Goal: Task Accomplishment & Management: Manage account settings

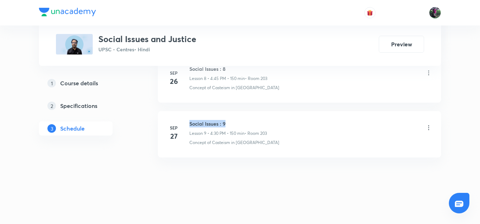
drag, startPoint x: 191, startPoint y: 121, endPoint x: 236, endPoint y: 121, distance: 45.0
click at [236, 121] on h6 "Social Issues : 9" at bounding box center [229, 123] width 78 height 7
copy h6 "Social Issues : 9"
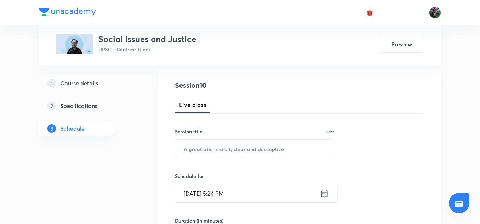
scroll to position [91, 0]
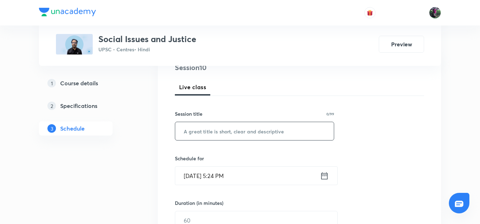
click at [216, 131] on input "text" at bounding box center [254, 131] width 159 height 18
paste input "Social Issues : 9"
type input "Social Issues : 10"
click at [209, 177] on input "Oct 5, 2025, 5:24 PM" at bounding box center [247, 176] width 145 height 18
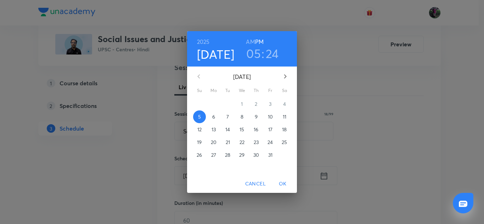
click at [271, 118] on p "10" at bounding box center [270, 116] width 5 height 7
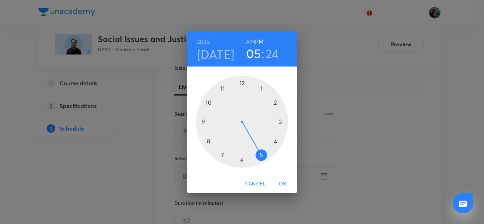
click at [275, 141] on div at bounding box center [242, 122] width 92 height 92
click at [242, 160] on div at bounding box center [242, 122] width 92 height 92
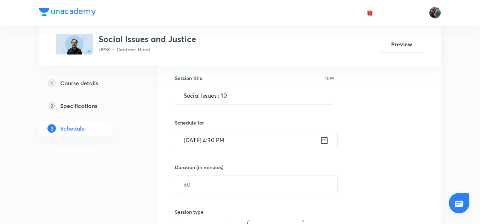
scroll to position [144, 0]
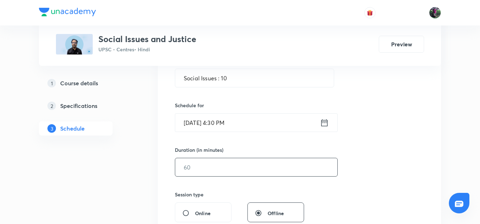
click at [200, 166] on input "text" at bounding box center [256, 167] width 162 height 18
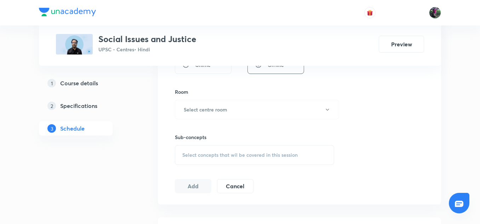
scroll to position [302, 0]
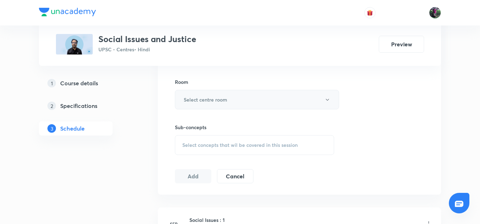
type input "150"
click at [205, 100] on h6 "Select centre room" at bounding box center [206, 99] width 44 height 7
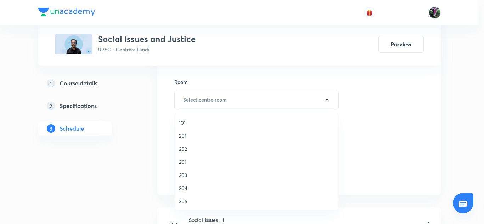
click at [182, 175] on span "203" at bounding box center [256, 174] width 155 height 7
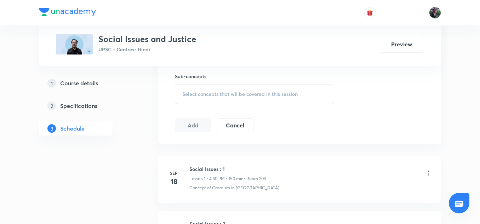
scroll to position [354, 0]
click at [227, 95] on span "Select concepts that wil be covered in this session" at bounding box center [239, 94] width 115 height 6
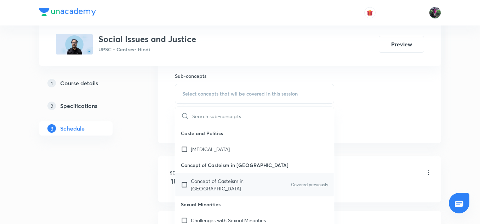
click at [209, 183] on p "Concept of Casteism in India" at bounding box center [227, 184] width 72 height 15
checkbox input "true"
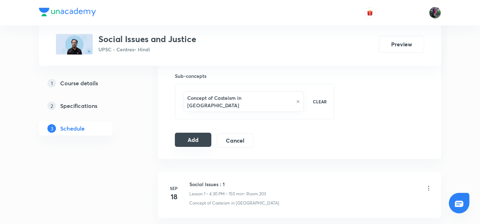
click at [193, 133] on button "Add" at bounding box center [193, 140] width 36 height 14
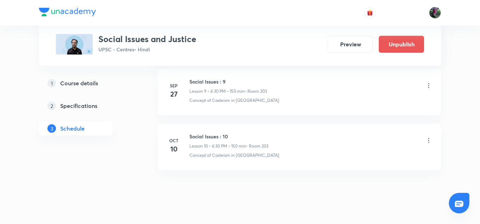
scroll to position [893, 0]
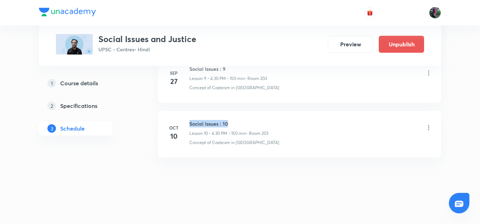
drag, startPoint x: 190, startPoint y: 123, endPoint x: 236, endPoint y: 120, distance: 45.4
click at [236, 120] on h6 "Social Issues : 10" at bounding box center [229, 123] width 79 height 7
copy h6 "Social Issues : 10"
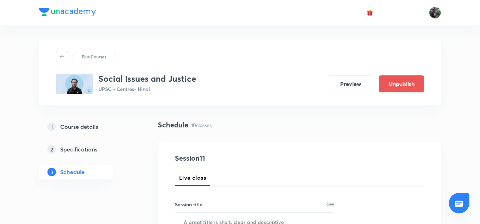
scroll to position [83, 0]
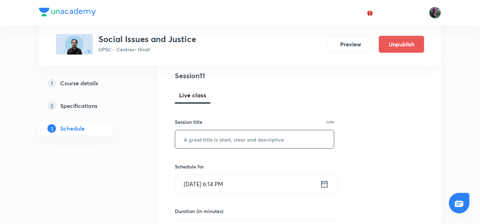
click at [221, 141] on input "text" at bounding box center [254, 139] width 159 height 18
paste input "Social Issues : 10"
type input "Social Issues : 11"
click at [213, 186] on input "Oct 5, 2025, 6:14 PM" at bounding box center [247, 184] width 145 height 18
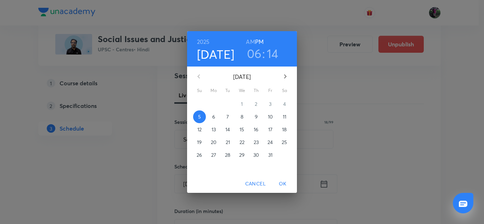
click at [284, 117] on p "11" at bounding box center [285, 116] width 4 height 7
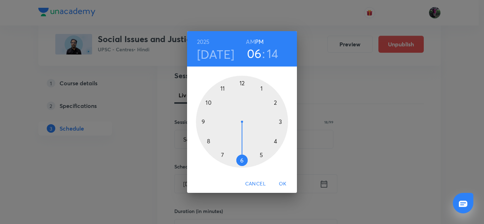
click at [276, 141] on div at bounding box center [242, 122] width 92 height 92
click at [242, 160] on div at bounding box center [242, 122] width 92 height 92
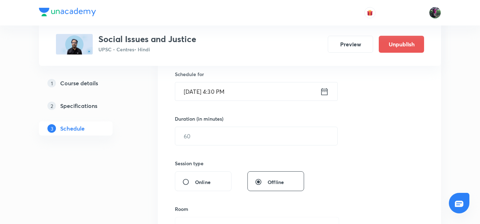
scroll to position [182, 0]
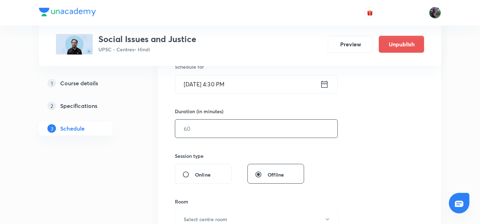
click at [198, 129] on input "text" at bounding box center [256, 129] width 162 height 18
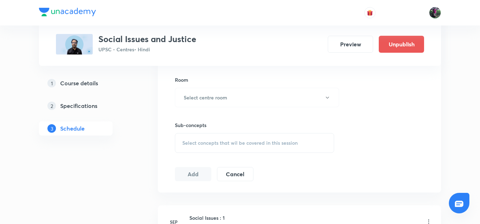
scroll to position [305, 0]
type input "150"
click at [216, 96] on h6 "Select centre room" at bounding box center [206, 97] width 44 height 7
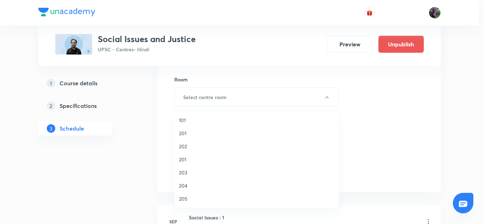
click at [183, 173] on span "203" at bounding box center [256, 172] width 155 height 7
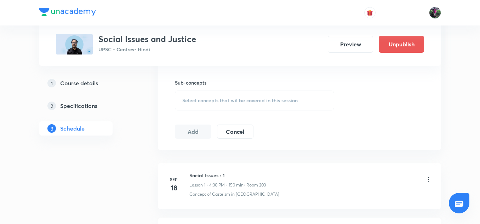
scroll to position [356, 0]
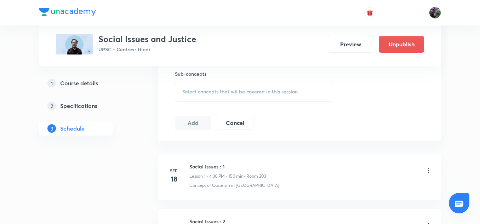
click at [237, 93] on span "Select concepts that wil be covered in this session" at bounding box center [239, 92] width 115 height 6
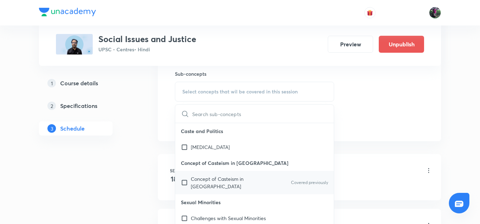
click at [211, 176] on p "Concept of Casteism in India" at bounding box center [227, 182] width 72 height 15
checkbox input "true"
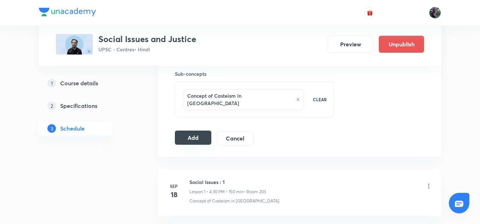
click at [193, 131] on button "Add" at bounding box center [193, 138] width 36 height 14
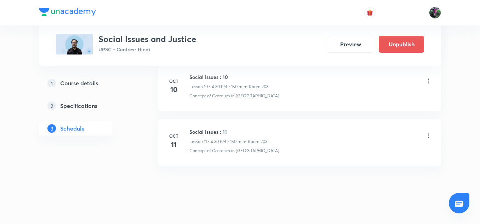
scroll to position [948, 0]
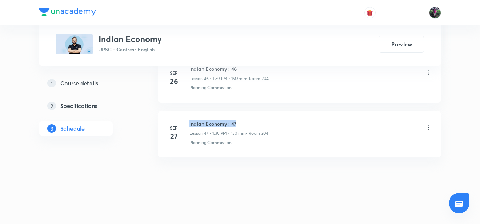
drag, startPoint x: 188, startPoint y: 123, endPoint x: 255, endPoint y: 121, distance: 66.3
click at [255, 121] on div "Sep 27 Indian Economy : 47 Lesson 47 • 1:30 PM • 150 min • Room 204 Planning Co…" at bounding box center [300, 133] width 266 height 26
copy h6 "Indian Economy : 47"
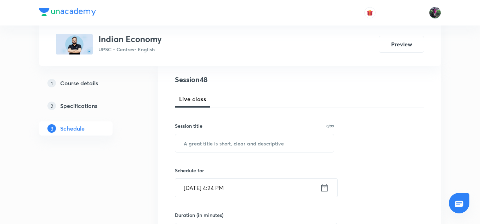
scroll to position [80, 0]
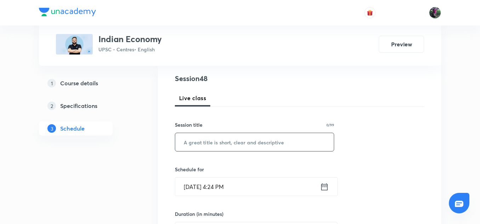
click at [217, 141] on input "text" at bounding box center [254, 142] width 159 height 18
paste input "Indian Economy : 47"
type input "Indian Economy : 48"
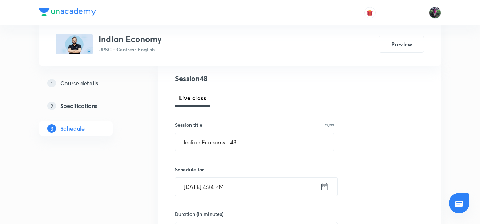
click at [204, 187] on input "Oct 5, 2025, 4:24 PM" at bounding box center [247, 187] width 145 height 18
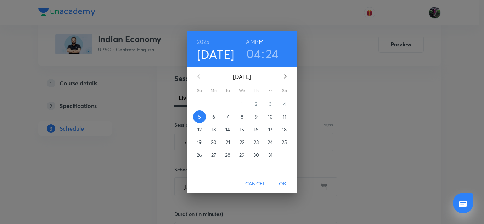
click at [213, 116] on p "6" at bounding box center [213, 116] width 3 height 7
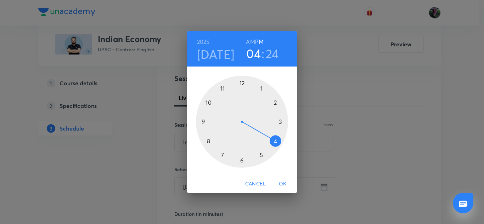
click at [261, 89] on div at bounding box center [242, 122] width 92 height 92
click at [242, 160] on div at bounding box center [242, 122] width 92 height 92
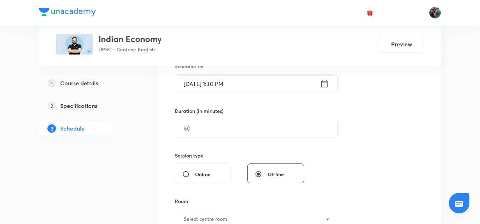
scroll to position [183, 0]
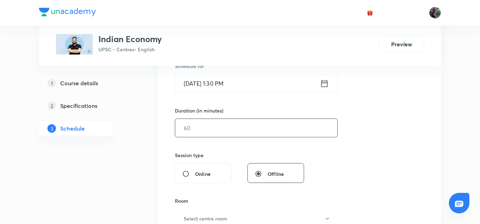
click at [198, 129] on input "text" at bounding box center [256, 128] width 162 height 18
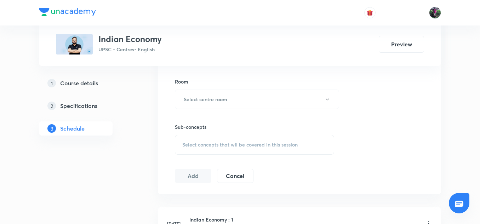
scroll to position [304, 0]
type input "150"
click at [217, 97] on h6 "Select centre room" at bounding box center [206, 98] width 44 height 7
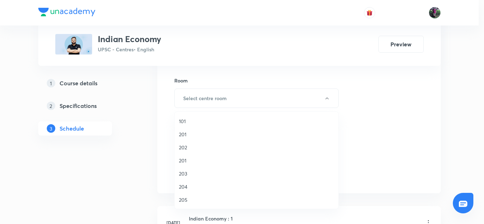
click at [182, 173] on span "203" at bounding box center [256, 173] width 155 height 7
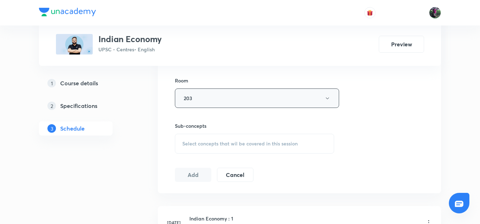
click at [196, 97] on button "203" at bounding box center [257, 98] width 164 height 19
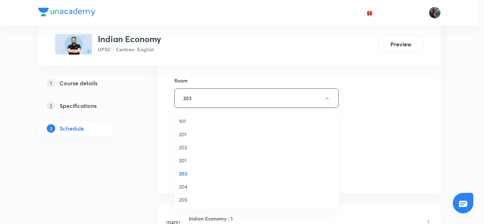
click at [182, 186] on span "204" at bounding box center [256, 186] width 155 height 7
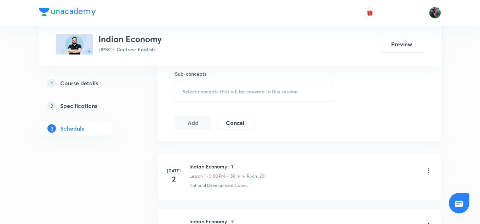
scroll to position [356, 0]
click at [221, 91] on span "Select concepts that wil be covered in this session" at bounding box center [239, 92] width 115 height 6
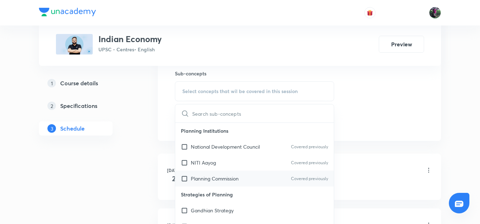
click at [212, 177] on p "Planning Commission" at bounding box center [215, 178] width 48 height 7
checkbox input "true"
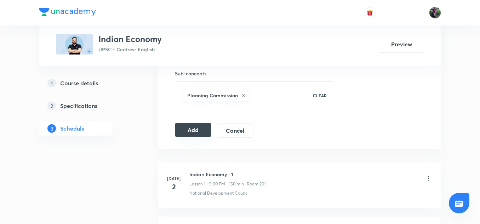
click at [193, 131] on button "Add" at bounding box center [193, 130] width 36 height 14
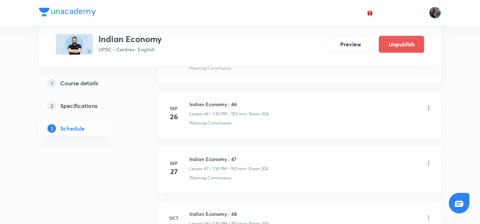
scroll to position [2653, 0]
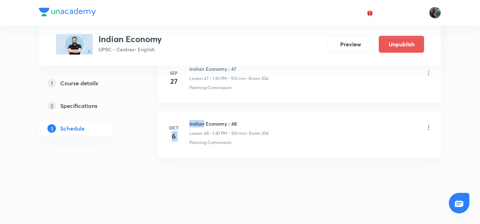
drag, startPoint x: 188, startPoint y: 124, endPoint x: 205, endPoint y: 124, distance: 16.3
click at [205, 124] on div "Oct 6 Indian Economy : 48 Lesson 48 • 1:30 PM • 150 min • Room 204 Planning Com…" at bounding box center [300, 133] width 266 height 26
click at [205, 124] on h6 "Indian Economy : 48" at bounding box center [229, 123] width 79 height 7
drag, startPoint x: 188, startPoint y: 122, endPoint x: 247, endPoint y: 123, distance: 58.1
click at [247, 123] on div "Oct 6 Indian Economy : 48 Lesson 48 • 1:30 PM • 150 min • Room 204 Planning Com…" at bounding box center [300, 133] width 266 height 26
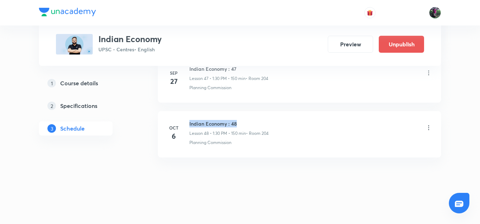
copy h6 "Indian Economy : 48"
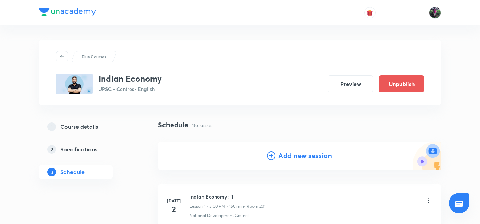
scroll to position [18, 0]
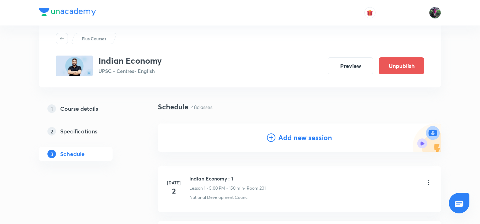
click at [299, 138] on h4 "Add new session" at bounding box center [305, 137] width 54 height 11
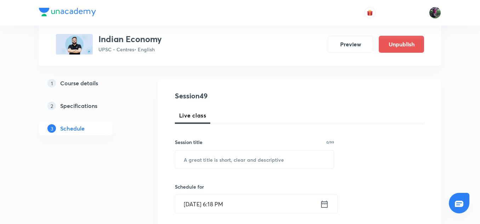
scroll to position [84, 0]
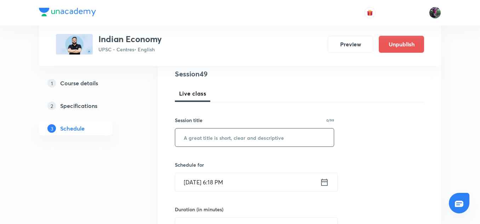
click at [209, 137] on input "text" at bounding box center [254, 138] width 159 height 18
type input "v"
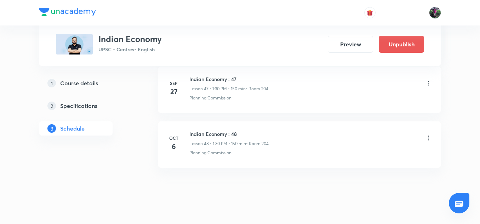
scroll to position [2979, 0]
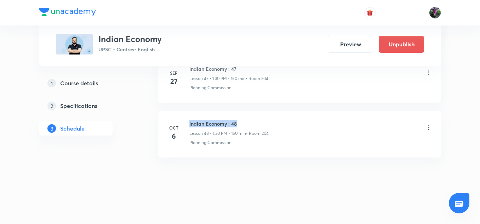
drag, startPoint x: 188, startPoint y: 123, endPoint x: 244, endPoint y: 122, distance: 56.3
click at [244, 122] on div "Oct 6 Indian Economy : 48 Lesson 48 • 1:30 PM • 150 min • Room 204 Planning Com…" at bounding box center [300, 133] width 266 height 26
copy h6 "Indian Economy : 48"
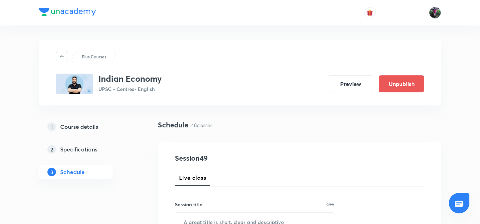
scroll to position [77, 0]
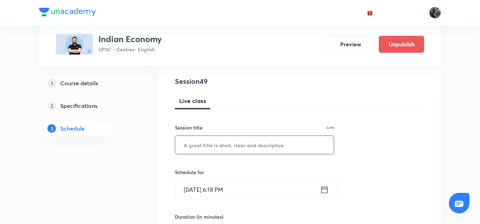
click at [220, 145] on input "text" at bounding box center [254, 145] width 159 height 18
paste input "Indian Economy : 48"
type input "Indian Economy : 49"
click at [208, 189] on input "Oct 5, 2025, 6:18 PM" at bounding box center [247, 190] width 145 height 18
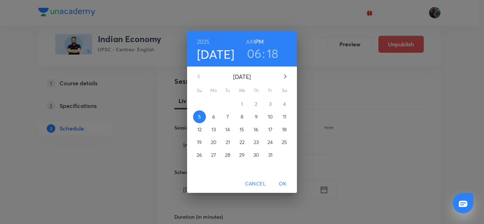
click at [228, 115] on p "7" at bounding box center [227, 116] width 2 height 7
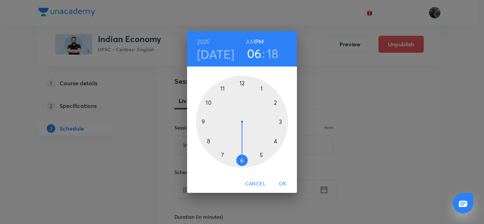
click at [261, 87] on div at bounding box center [242, 122] width 92 height 92
click at [241, 159] on div at bounding box center [242, 122] width 92 height 92
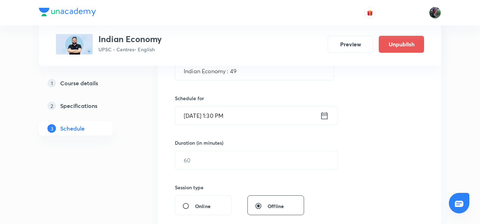
scroll to position [164, 0]
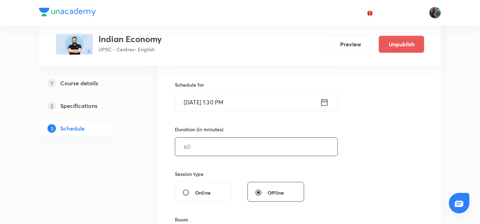
click at [198, 148] on input "text" at bounding box center [256, 147] width 162 height 18
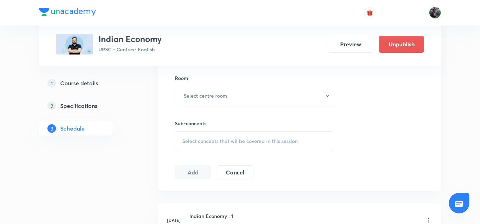
scroll to position [307, 0]
type input "150"
click at [213, 98] on h6 "Select centre room" at bounding box center [206, 94] width 44 height 7
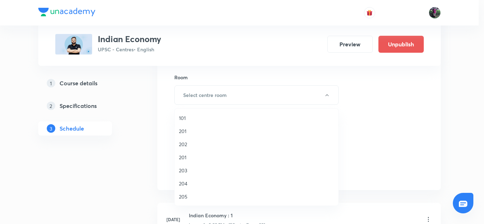
click at [183, 185] on span "204" at bounding box center [256, 183] width 155 height 7
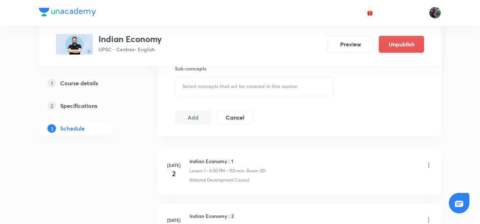
scroll to position [364, 0]
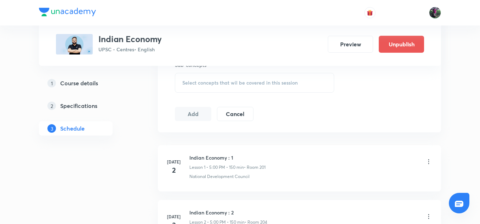
click at [231, 81] on span "Select concepts that wil be covered in this session" at bounding box center [239, 83] width 115 height 6
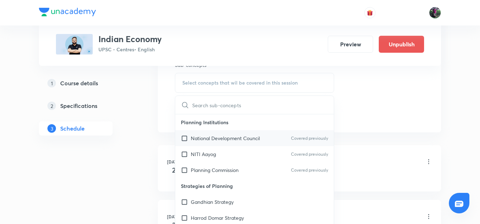
click at [210, 137] on p "National Development Council" at bounding box center [225, 138] width 69 height 7
checkbox input "true"
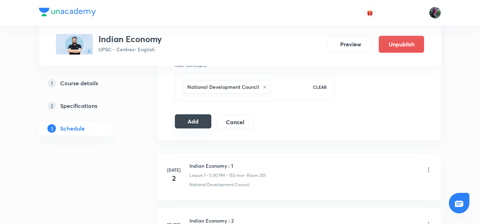
click at [192, 121] on button "Add" at bounding box center [193, 121] width 36 height 14
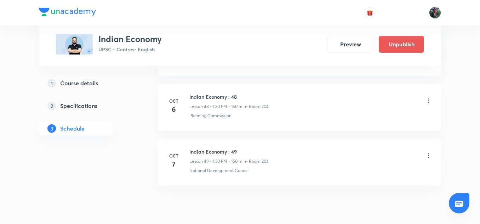
scroll to position [2681, 0]
click at [190, 151] on h6 "Indian Economy : 49" at bounding box center [229, 150] width 79 height 7
drag, startPoint x: 190, startPoint y: 151, endPoint x: 249, endPoint y: 146, distance: 59.4
click at [249, 146] on li "Oct 7 Indian Economy : 49 Lesson 49 • 1:30 PM • 150 min • Room 204 National Dev…" at bounding box center [299, 161] width 283 height 46
copy h6 "Indian Economy : 49"
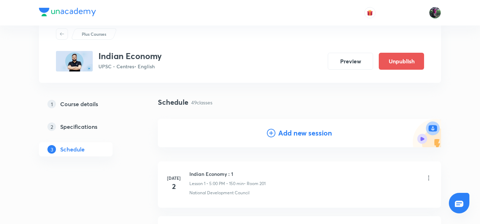
scroll to position [0, 0]
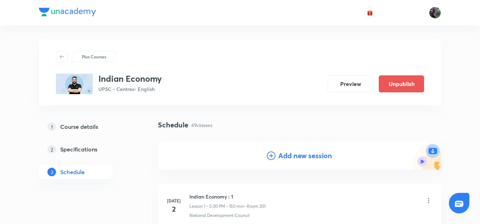
click at [304, 157] on h4 "Add new session" at bounding box center [305, 156] width 54 height 11
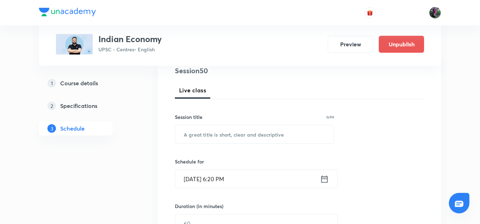
scroll to position [88, 0]
click at [199, 134] on input "text" at bounding box center [254, 134] width 159 height 18
paste input "Indian Economy : 49"
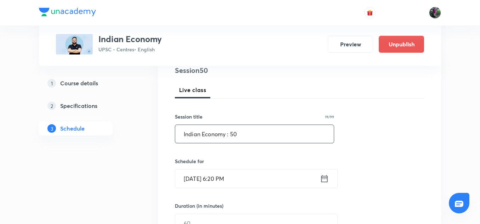
type input "Indian Economy : 50"
click at [203, 179] on input "Oct 5, 2025, 6:20 PM" at bounding box center [247, 179] width 145 height 18
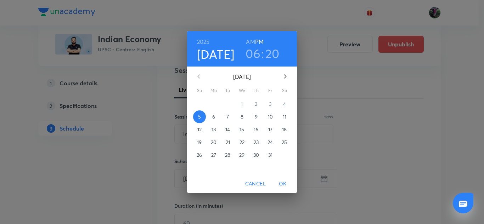
click at [256, 117] on p "9" at bounding box center [256, 116] width 3 height 7
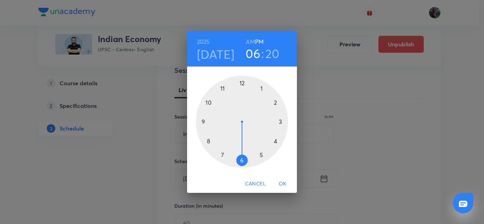
click at [262, 89] on div at bounding box center [242, 122] width 92 height 92
click at [242, 159] on div at bounding box center [242, 122] width 92 height 92
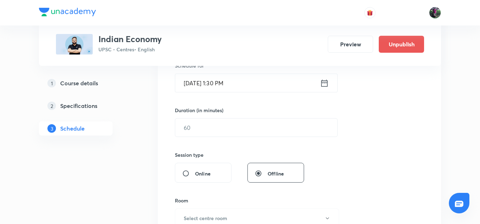
scroll to position [185, 0]
click at [196, 126] on input "text" at bounding box center [256, 127] width 162 height 18
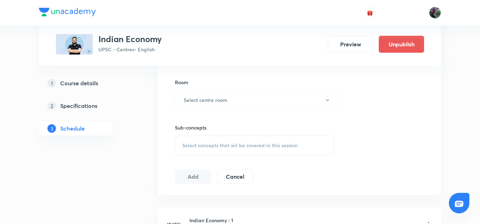
scroll to position [302, 0]
type input "150"
click at [217, 100] on h6 "Select centre room" at bounding box center [206, 99] width 44 height 7
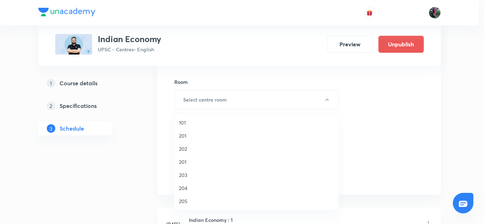
click at [182, 188] on span "204" at bounding box center [256, 188] width 155 height 7
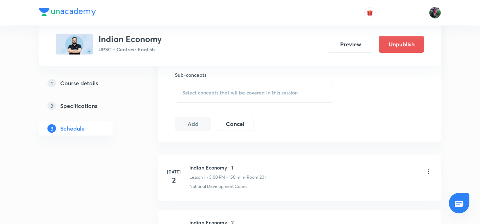
scroll to position [355, 0]
click at [229, 92] on span "Select concepts that wil be covered in this session" at bounding box center [239, 93] width 115 height 6
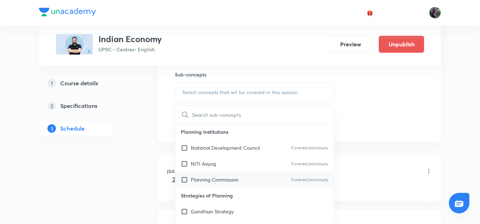
click at [213, 176] on p "Planning Commission" at bounding box center [215, 179] width 48 height 7
checkbox input "true"
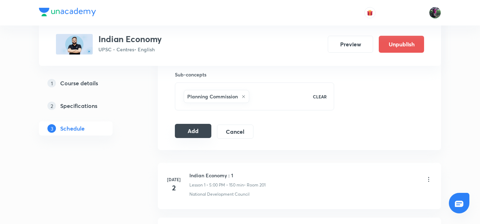
click at [194, 130] on button "Add" at bounding box center [193, 131] width 36 height 14
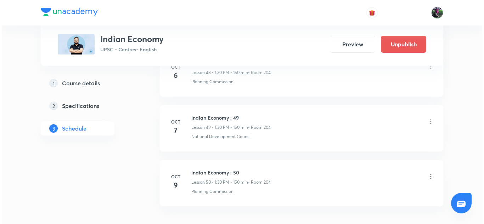
scroll to position [3039, 0]
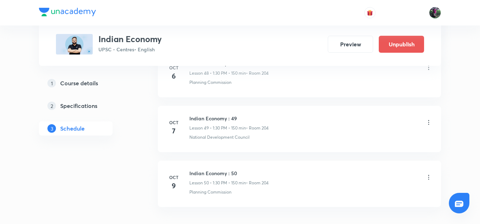
click at [429, 177] on icon at bounding box center [429, 177] width 1 height 5
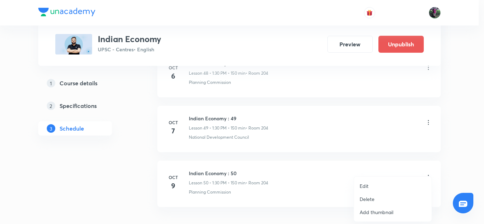
click at [364, 184] on p "Edit" at bounding box center [364, 185] width 9 height 7
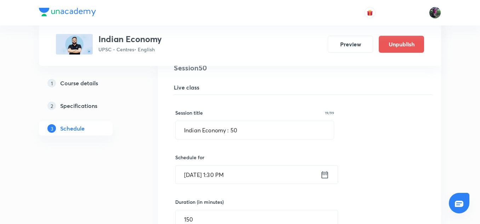
scroll to position [2781, 0]
click at [205, 177] on input "[DATE] 1:30 PM" at bounding box center [248, 175] width 145 height 18
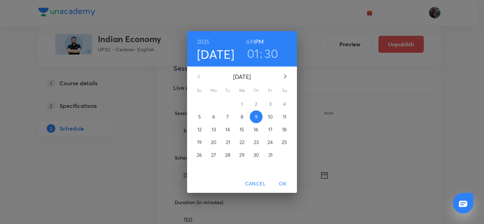
click at [242, 116] on p "8" at bounding box center [242, 116] width 3 height 7
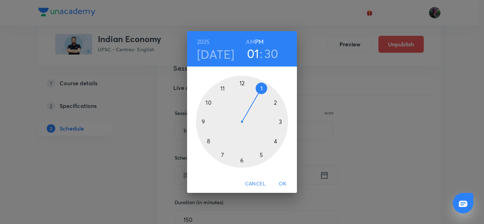
click at [261, 88] on div at bounding box center [242, 122] width 92 height 92
click at [241, 160] on div at bounding box center [242, 122] width 92 height 92
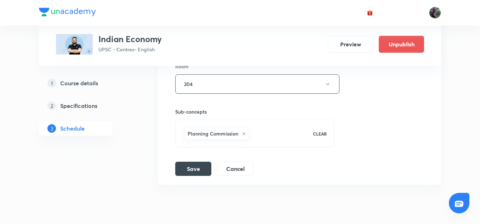
scroll to position [3021, 0]
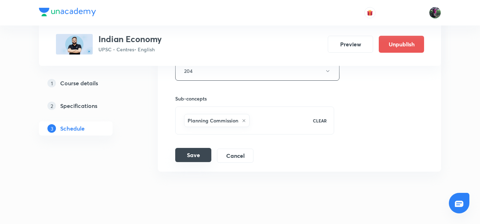
click at [192, 154] on button "Save" at bounding box center [193, 155] width 36 height 14
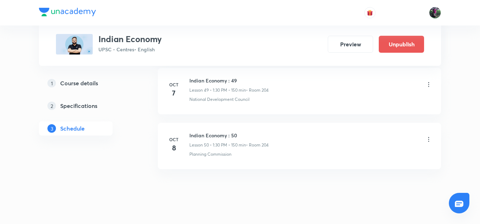
scroll to position [2751, 0]
drag, startPoint x: 188, startPoint y: 135, endPoint x: 206, endPoint y: 135, distance: 18.1
click at [206, 135] on div "Oct 8 Indian Economy : 50 Lesson 50 • 1:30 PM • 150 min • Room 204 Planning Com…" at bounding box center [300, 145] width 266 height 26
click at [206, 135] on h6 "Indian Economy : 50" at bounding box center [229, 135] width 79 height 7
drag, startPoint x: 189, startPoint y: 135, endPoint x: 243, endPoint y: 134, distance: 53.9
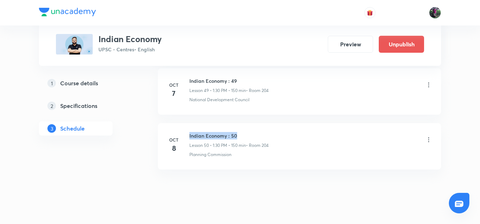
click at [243, 134] on div "Oct 8 Indian Economy : 50 Lesson 50 • 1:30 PM • 150 min • Room 204 Planning Com…" at bounding box center [300, 145] width 266 height 26
copy h6 "Indian Economy : 50"
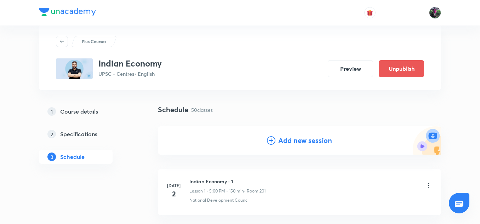
scroll to position [0, 0]
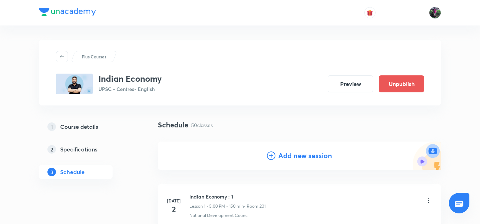
click at [304, 157] on h4 "Add new session" at bounding box center [305, 156] width 54 height 11
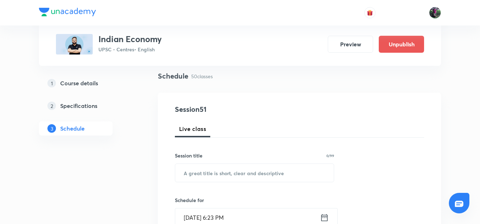
scroll to position [84, 0]
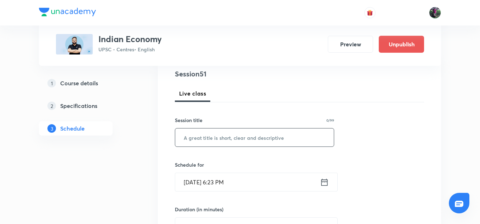
click at [199, 140] on input "text" at bounding box center [254, 138] width 159 height 18
paste input "Indian Economy : 50"
type input "Indian Economy : 51"
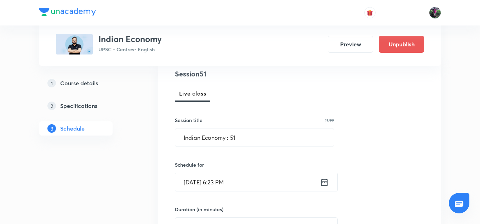
click at [207, 183] on input "Oct 5, 2025, 6:23 PM" at bounding box center [247, 182] width 145 height 18
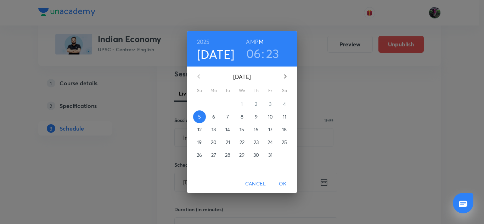
click at [255, 116] on p "9" at bounding box center [256, 116] width 3 height 7
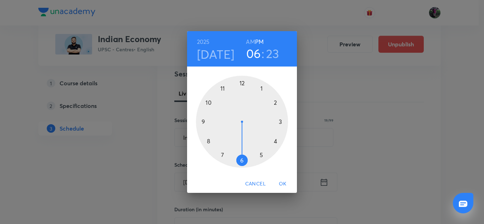
click at [261, 89] on div at bounding box center [242, 122] width 92 height 92
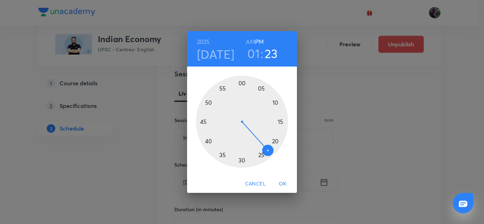
click at [242, 160] on div at bounding box center [242, 122] width 92 height 92
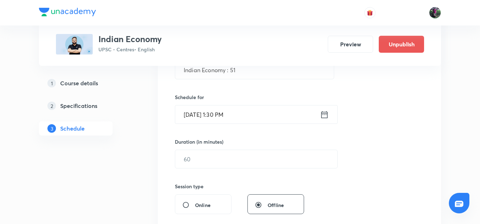
scroll to position [166, 0]
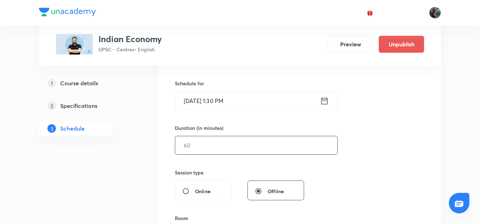
click at [197, 145] on input "text" at bounding box center [256, 145] width 162 height 18
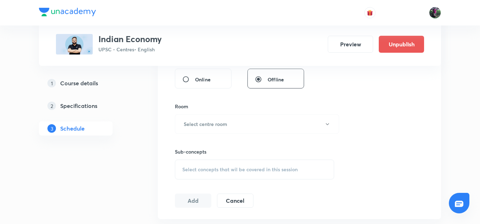
scroll to position [297, 0]
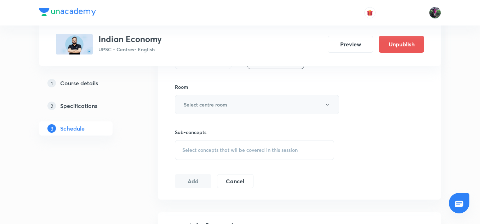
type input "150"
click at [212, 104] on h6 "Select centre room" at bounding box center [206, 104] width 44 height 7
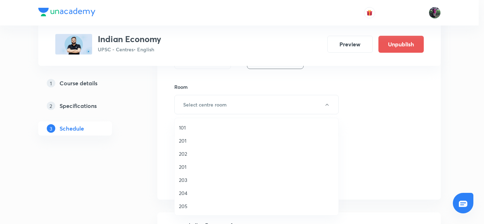
click at [183, 193] on span "204" at bounding box center [256, 193] width 155 height 7
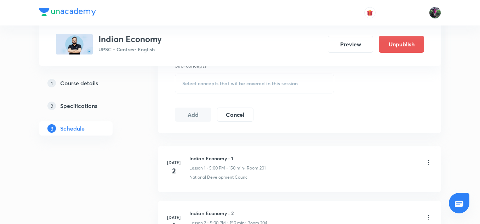
scroll to position [364, 0]
click at [233, 84] on span "Select concepts that wil be covered in this session" at bounding box center [239, 83] width 115 height 6
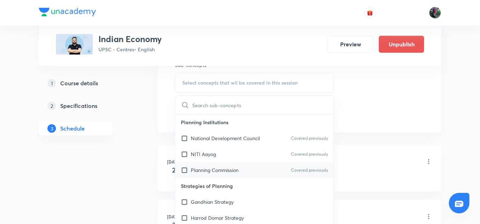
click at [205, 172] on p "Planning Commission" at bounding box center [215, 169] width 48 height 7
checkbox input "true"
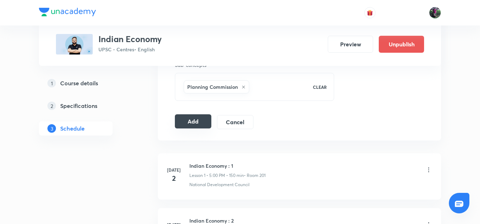
click at [191, 121] on button "Add" at bounding box center [193, 121] width 36 height 14
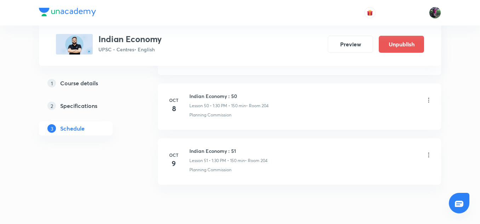
scroll to position [2818, 0]
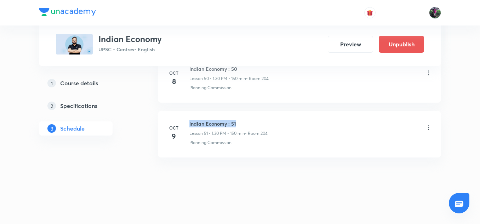
drag, startPoint x: 188, startPoint y: 123, endPoint x: 245, endPoint y: 123, distance: 56.7
click at [245, 123] on div "Oct 9 Indian Economy : 51 Lesson 51 • 1:30 PM • 150 min • Room 204 Planning Com…" at bounding box center [300, 133] width 266 height 26
copy h6 "Indian Economy : 51"
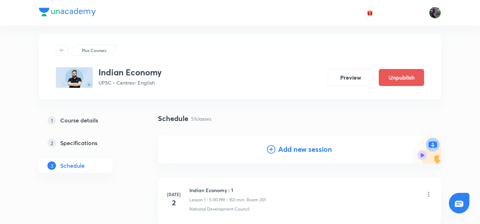
scroll to position [6, 0]
click at [299, 149] on h4 "Add new session" at bounding box center [305, 150] width 54 height 11
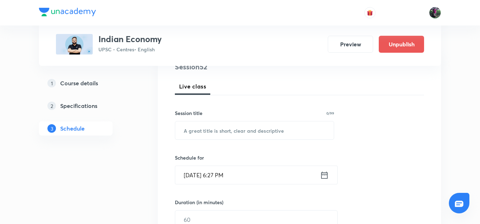
scroll to position [92, 0]
click at [202, 128] on input "text" at bounding box center [254, 130] width 159 height 18
paste input "Indian Economy : 51"
type input "Indian Economy : 52"
click at [204, 176] on input "Oct 5, 2025, 6:27 PM" at bounding box center [247, 175] width 145 height 18
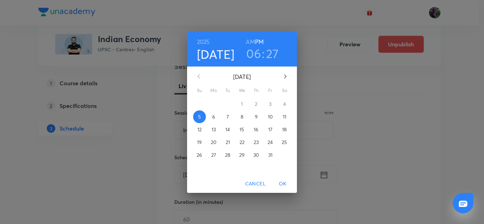
click at [270, 117] on p "10" at bounding box center [270, 116] width 5 height 7
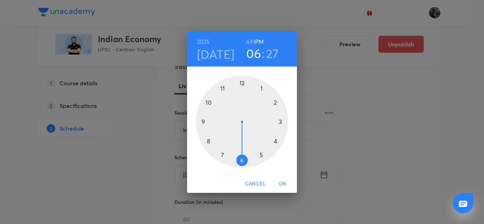
click at [261, 88] on div at bounding box center [242, 122] width 92 height 92
click at [242, 162] on div at bounding box center [242, 122] width 92 height 92
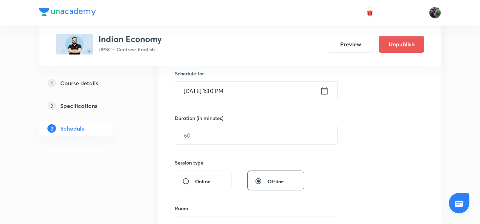
scroll to position [176, 0]
click at [197, 134] on input "text" at bounding box center [256, 135] width 162 height 18
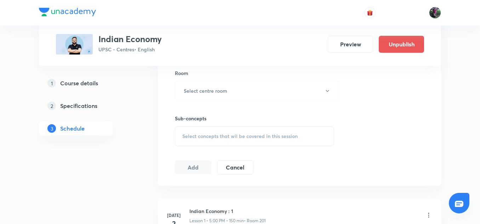
scroll to position [311, 0]
type input "150"
click at [213, 90] on h6 "Select centre room" at bounding box center [206, 90] width 44 height 7
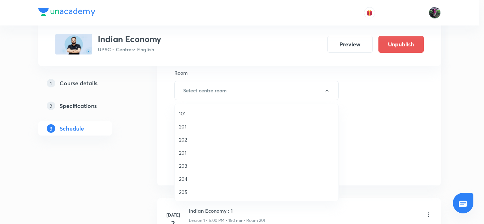
click at [182, 177] on span "204" at bounding box center [256, 178] width 155 height 7
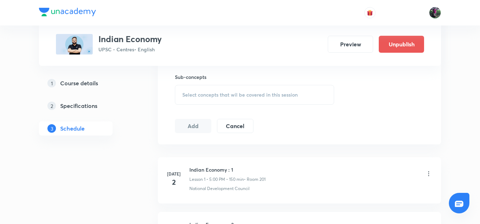
scroll to position [353, 0]
click at [221, 95] on span "Select concepts that wil be covered in this session" at bounding box center [239, 95] width 115 height 6
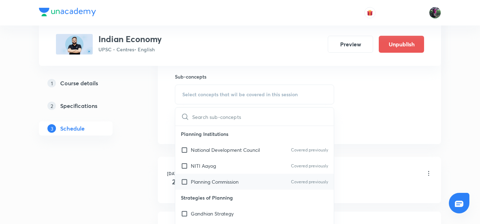
click at [211, 180] on p "Planning Commission" at bounding box center [215, 181] width 48 height 7
checkbox input "true"
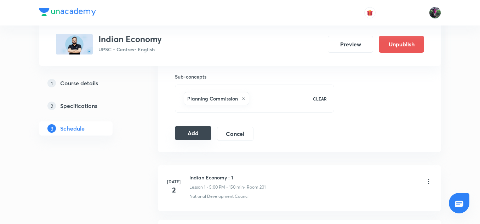
click at [193, 132] on button "Add" at bounding box center [193, 133] width 36 height 14
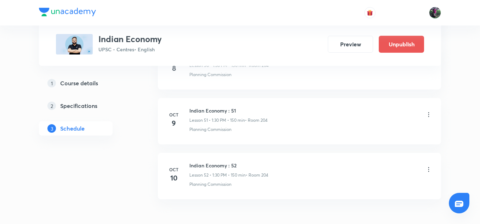
scroll to position [2831, 0]
drag, startPoint x: 188, startPoint y: 166, endPoint x: 203, endPoint y: 166, distance: 14.9
click at [203, 166] on div "Oct 10 Indian Economy : 52 Lesson 52 • 1:30 PM • 150 min • Room 204 Planning Co…" at bounding box center [300, 175] width 266 height 26
click at [203, 166] on h6 "Indian Economy : 52" at bounding box center [229, 165] width 79 height 7
drag, startPoint x: 190, startPoint y: 166, endPoint x: 245, endPoint y: 164, distance: 56.0
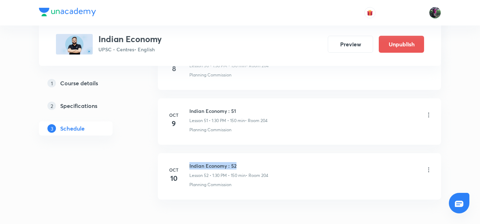
click at [245, 164] on h6 "Indian Economy : 52" at bounding box center [229, 165] width 79 height 7
copy h6 "Indian Economy : 52"
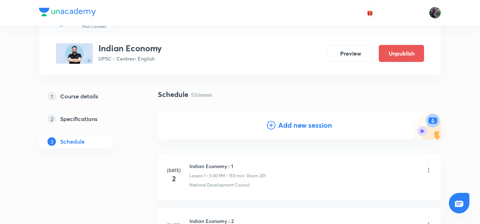
scroll to position [0, 0]
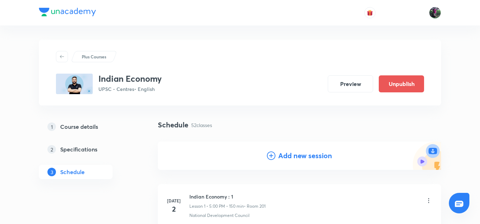
click at [300, 156] on h4 "Add new session" at bounding box center [305, 156] width 54 height 11
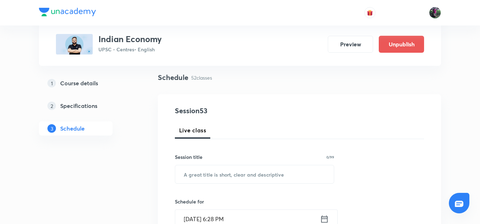
scroll to position [87, 0]
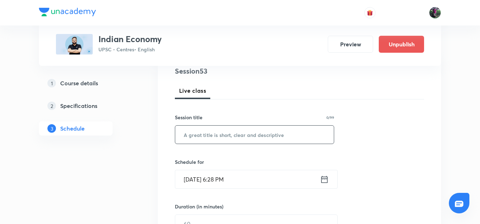
click at [222, 135] on input "text" at bounding box center [254, 135] width 159 height 18
paste input "Indian Economy : 52"
type input "Indian Economy : 53"
click at [217, 180] on input "Oct 5, 2025, 6:28 PM" at bounding box center [247, 179] width 145 height 18
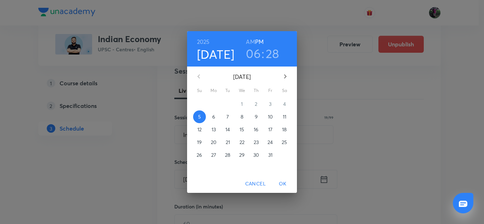
click at [284, 117] on p "11" at bounding box center [285, 116] width 4 height 7
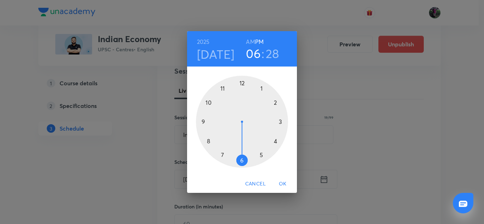
click at [261, 88] on div at bounding box center [242, 122] width 92 height 92
click at [242, 159] on div at bounding box center [242, 122] width 92 height 92
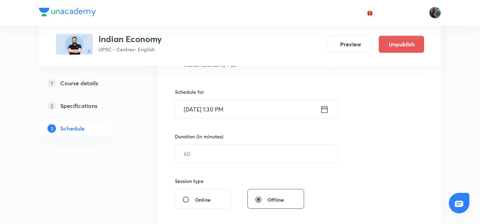
scroll to position [171, 0]
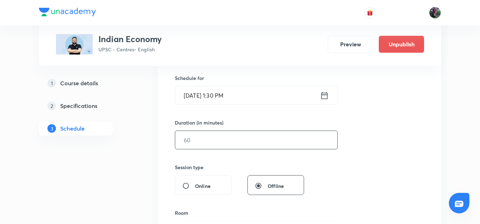
click at [197, 140] on input "text" at bounding box center [256, 140] width 162 height 18
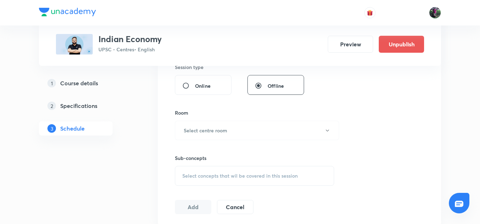
scroll to position [299, 0]
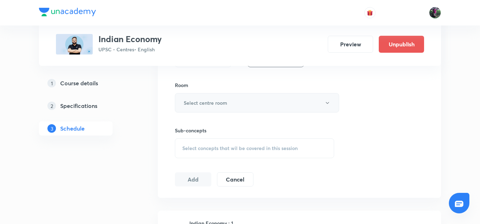
type input "150"
click at [216, 100] on h6 "Select centre room" at bounding box center [206, 102] width 44 height 7
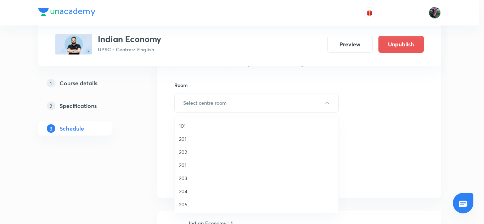
click at [183, 191] on span "204" at bounding box center [256, 191] width 155 height 7
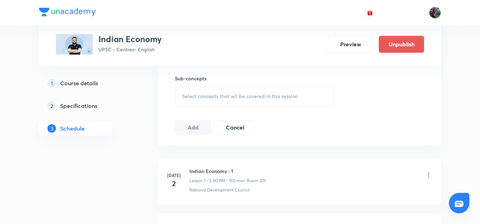
scroll to position [351, 0]
click at [230, 96] on span "Select concepts that wil be covered in this session" at bounding box center [239, 96] width 115 height 6
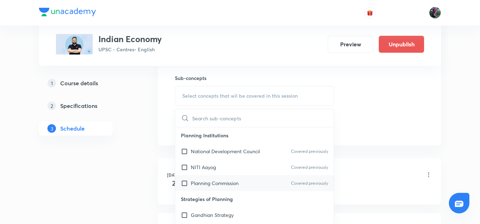
click at [208, 181] on p "Planning Commission" at bounding box center [215, 183] width 48 height 7
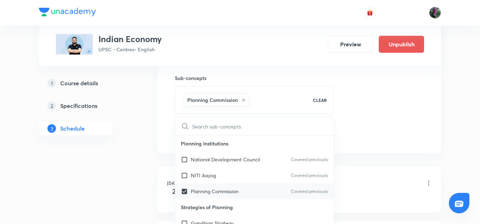
checkbox input "true"
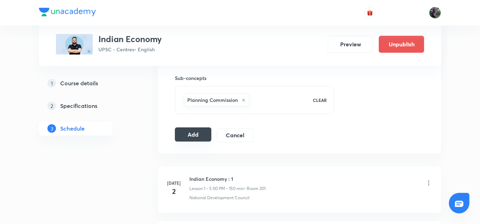
click at [195, 134] on button "Add" at bounding box center [193, 135] width 36 height 14
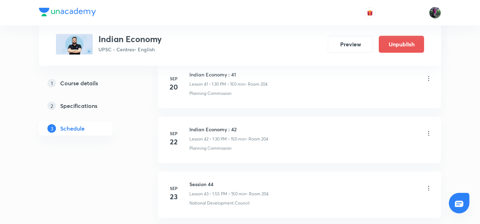
scroll to position [2281, 0]
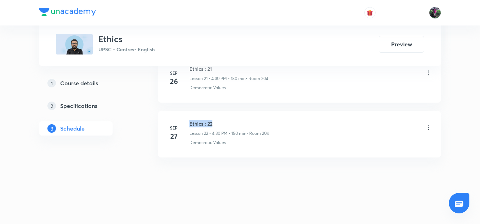
drag, startPoint x: 190, startPoint y: 124, endPoint x: 220, endPoint y: 124, distance: 29.8
click at [220, 124] on h6 "Ethics : 22" at bounding box center [230, 123] width 80 height 7
copy h6 "Ethics : 22"
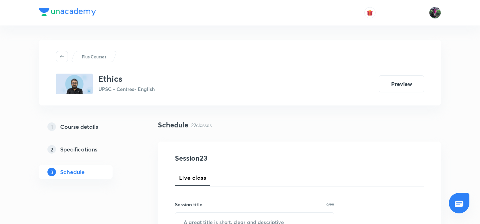
scroll to position [73, 0]
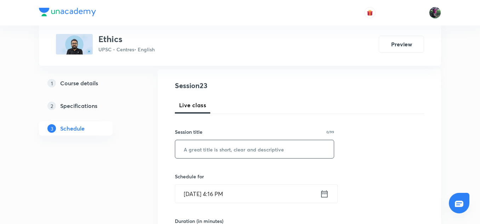
click at [211, 148] on input "text" at bounding box center [254, 149] width 159 height 18
paste input "Ethics : 22"
type input "Ethics : 23"
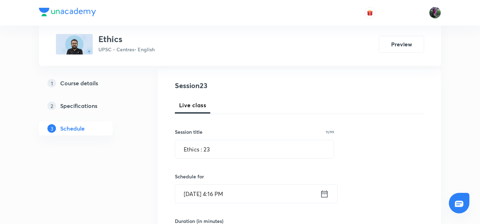
click at [203, 194] on input "Oct 5, 2025, 4:16 PM" at bounding box center [247, 194] width 145 height 18
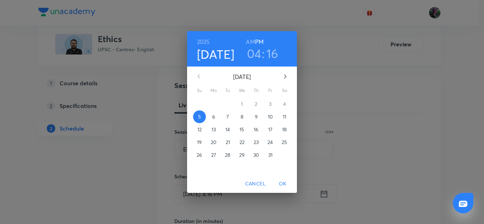
click at [214, 117] on p "6" at bounding box center [213, 116] width 3 height 7
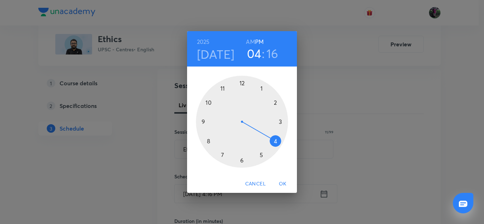
click at [275, 142] on div at bounding box center [242, 122] width 92 height 92
click at [241, 160] on div at bounding box center [242, 122] width 92 height 92
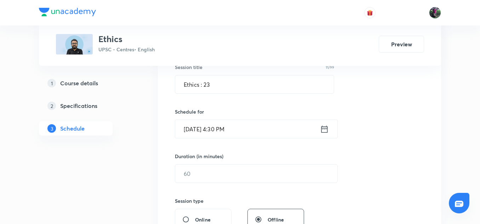
scroll to position [140, 0]
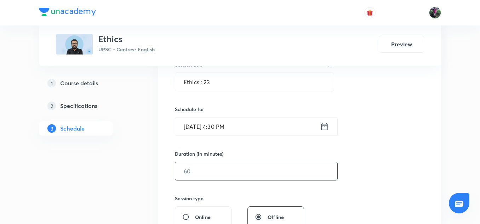
click at [200, 171] on input "text" at bounding box center [256, 171] width 162 height 18
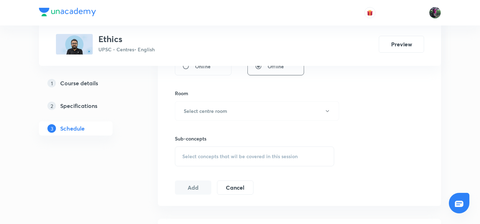
scroll to position [291, 0]
type input "150"
click at [205, 113] on h6 "Select centre room" at bounding box center [206, 110] width 44 height 7
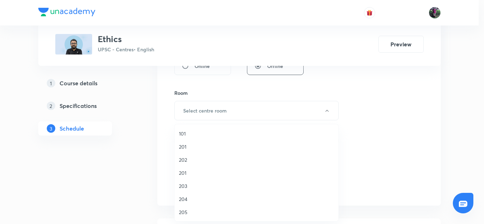
click at [183, 200] on span "204" at bounding box center [256, 199] width 155 height 7
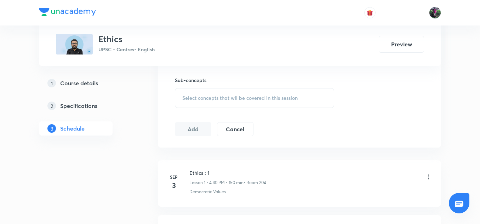
scroll to position [350, 0]
click at [227, 99] on span "Select concepts that wil be covered in this session" at bounding box center [239, 98] width 115 height 6
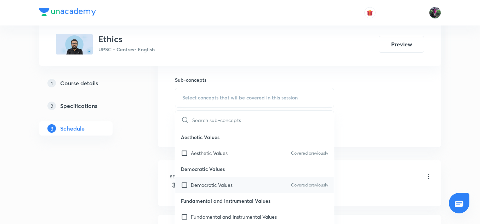
click at [215, 183] on p "Democratic Values" at bounding box center [212, 184] width 42 height 7
checkbox input "true"
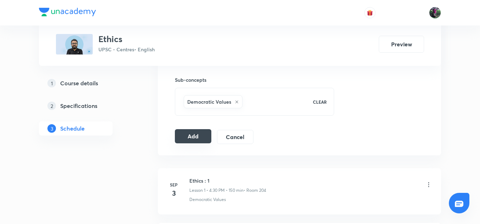
click at [191, 137] on button "Add" at bounding box center [193, 136] width 36 height 14
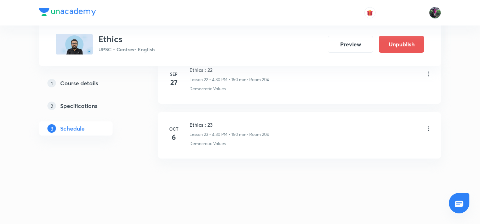
scroll to position [1281, 0]
drag, startPoint x: 187, startPoint y: 123, endPoint x: 198, endPoint y: 123, distance: 10.6
click at [198, 123] on div "Oct 6 Ethics : 23 Lesson 23 • 4:30 PM • 150 min • Room 204 Democratic Values" at bounding box center [300, 133] width 266 height 26
click at [191, 123] on h6 "Ethics : 23" at bounding box center [230, 123] width 80 height 7
drag, startPoint x: 190, startPoint y: 123, endPoint x: 216, endPoint y: 124, distance: 26.9
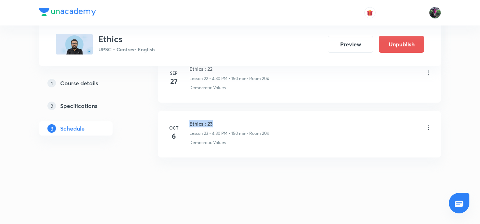
click at [216, 124] on h6 "Ethics : 23" at bounding box center [230, 123] width 80 height 7
copy h6 "Ethics : 23"
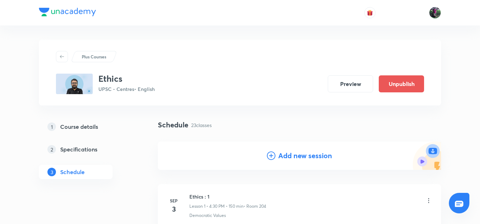
scroll to position [21, 0]
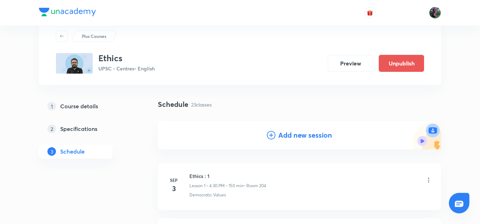
click at [299, 134] on h4 "Add new session" at bounding box center [305, 135] width 54 height 11
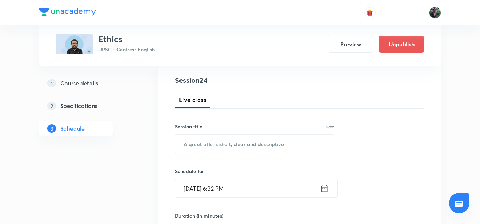
scroll to position [94, 0]
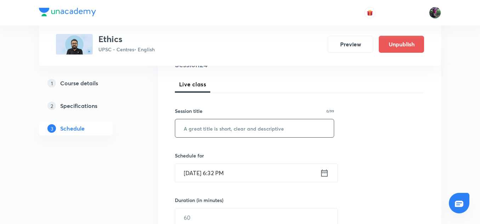
click at [208, 129] on input "text" at bounding box center [254, 128] width 159 height 18
paste input "Ethics : 23"
type input "Ethics : 24"
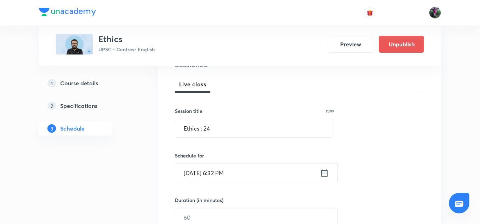
click at [207, 172] on input "Oct 5, 2025, 6:32 PM" at bounding box center [247, 173] width 145 height 18
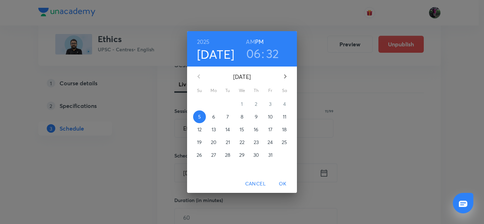
click at [227, 117] on p "7" at bounding box center [227, 116] width 2 height 7
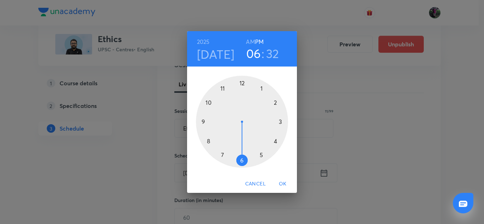
click at [275, 141] on div at bounding box center [242, 122] width 92 height 92
click at [242, 160] on div at bounding box center [242, 122] width 92 height 92
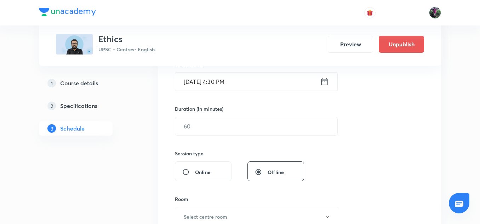
scroll to position [185, 0]
click at [193, 127] on input "text" at bounding box center [256, 126] width 162 height 18
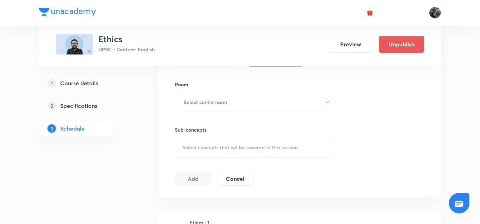
scroll to position [300, 0]
type input "150"
click at [214, 102] on h6 "Select centre room" at bounding box center [206, 101] width 44 height 7
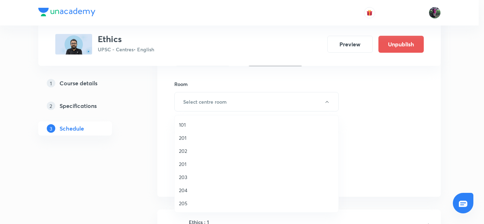
click at [182, 190] on span "204" at bounding box center [256, 190] width 155 height 7
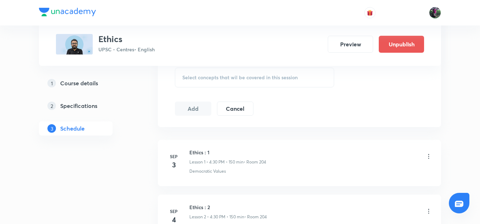
scroll to position [370, 0]
click at [232, 76] on span "Select concepts that wil be covered in this session" at bounding box center [239, 77] width 115 height 6
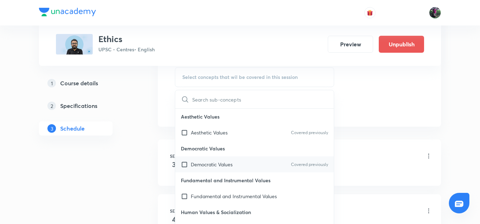
click at [213, 166] on p "Democratic Values" at bounding box center [212, 164] width 42 height 7
checkbox input "true"
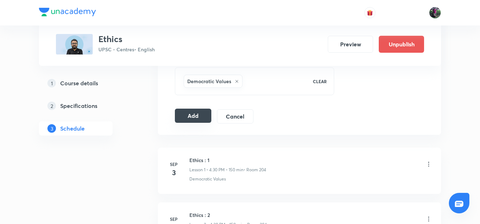
click at [194, 115] on button "Add" at bounding box center [193, 116] width 36 height 14
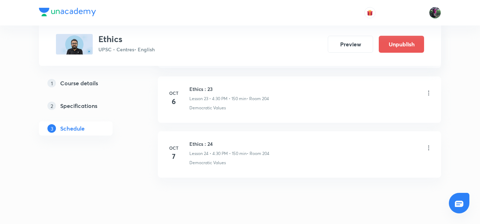
scroll to position [1336, 0]
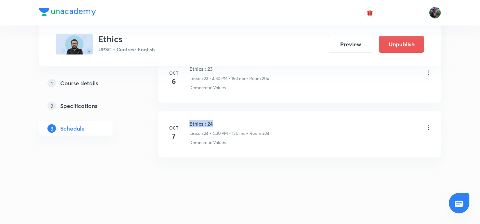
drag, startPoint x: 190, startPoint y: 124, endPoint x: 221, endPoint y: 123, distance: 30.5
click at [221, 123] on h6 "Ethics : 24" at bounding box center [230, 123] width 80 height 7
copy h6 "Ethics : 24"
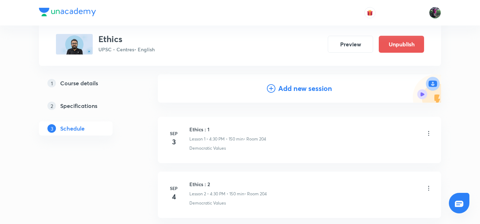
scroll to position [0, 0]
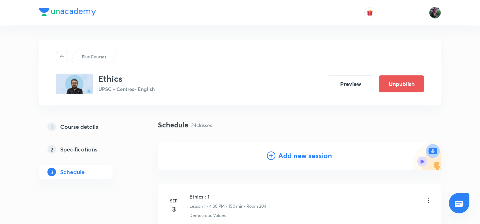
click at [298, 159] on h4 "Add new session" at bounding box center [305, 156] width 54 height 11
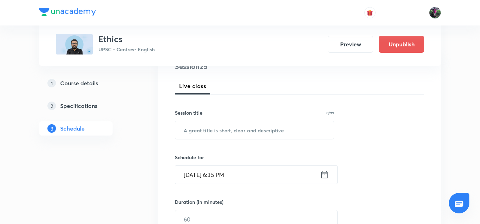
scroll to position [92, 0]
click at [203, 130] on input "text" at bounding box center [254, 130] width 159 height 18
paste input "Ethics : 24"
type input "Ethics : 25"
click at [205, 175] on input "Oct 5, 2025, 6:35 PM" at bounding box center [247, 174] width 145 height 18
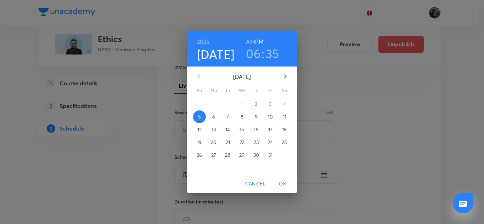
click at [242, 117] on p "8" at bounding box center [242, 116] width 3 height 7
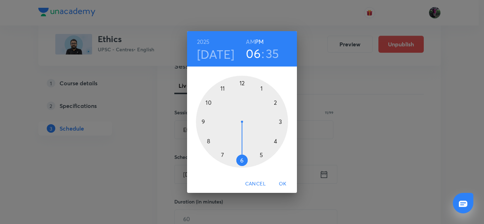
click at [276, 141] on div at bounding box center [242, 122] width 92 height 92
click at [243, 160] on div at bounding box center [242, 122] width 92 height 92
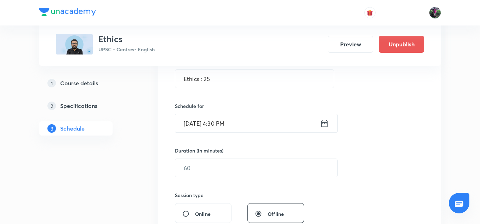
scroll to position [178, 0]
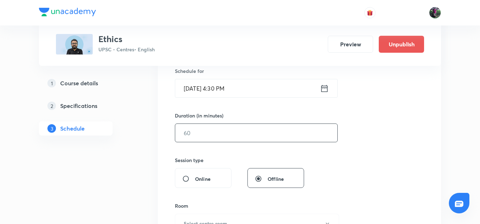
click at [196, 133] on input "text" at bounding box center [256, 133] width 162 height 18
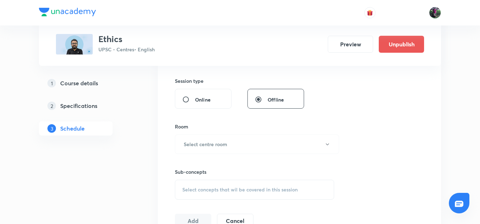
scroll to position [280, 0]
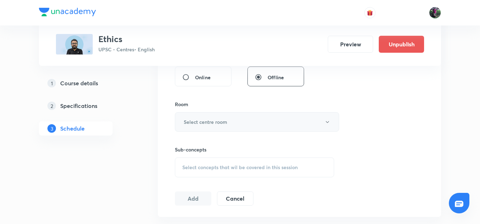
type input "150"
click at [215, 124] on h6 "Select centre room" at bounding box center [206, 121] width 44 height 7
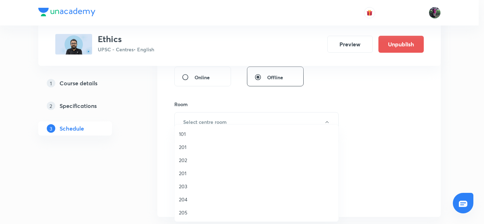
click at [183, 199] on span "204" at bounding box center [256, 199] width 155 height 7
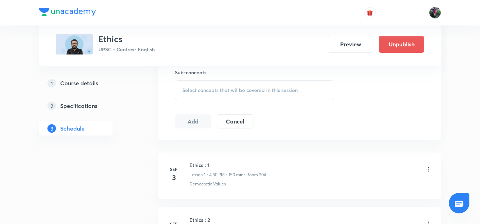
scroll to position [357, 0]
click at [230, 88] on span "Select concepts that wil be covered in this session" at bounding box center [239, 90] width 115 height 6
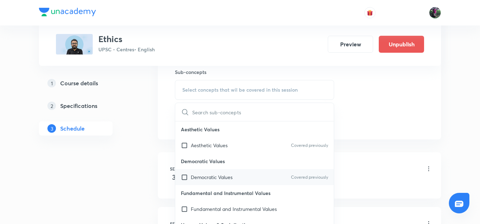
click at [212, 178] on p "Democratic Values" at bounding box center [212, 177] width 42 height 7
checkbox input "true"
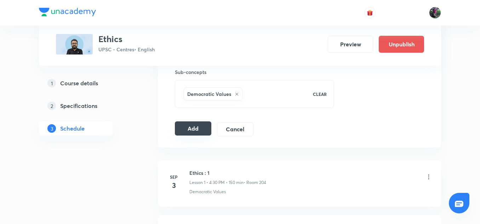
click at [193, 128] on button "Add" at bounding box center [193, 128] width 36 height 14
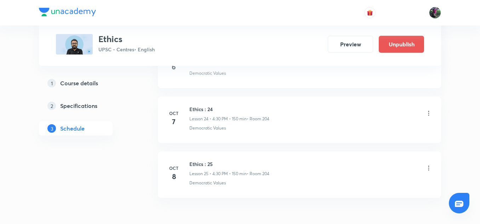
scroll to position [1391, 0]
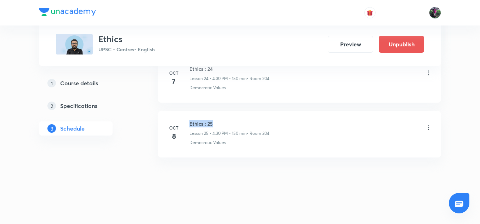
drag, startPoint x: 190, startPoint y: 124, endPoint x: 220, endPoint y: 123, distance: 29.8
click at [220, 123] on h6 "Ethics : 25" at bounding box center [230, 123] width 80 height 7
drag, startPoint x: 190, startPoint y: 123, endPoint x: 218, endPoint y: 123, distance: 28.0
click at [218, 123] on h6 "Ethics : 25" at bounding box center [230, 123] width 80 height 7
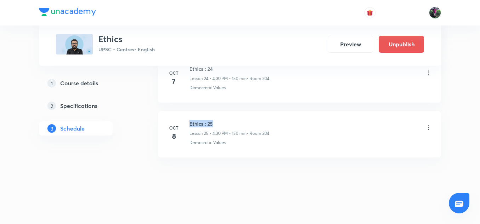
copy h6 "Ethics : 25"
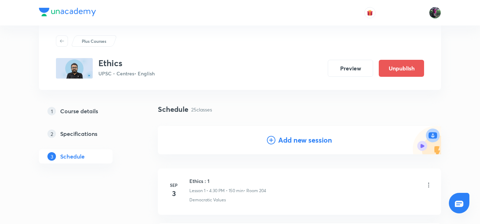
scroll to position [0, 0]
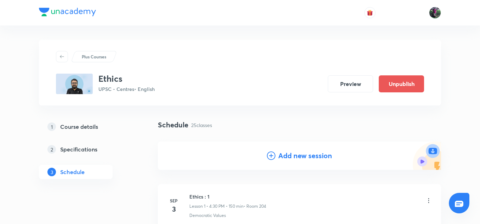
click at [301, 153] on h4 "Add new session" at bounding box center [305, 156] width 54 height 11
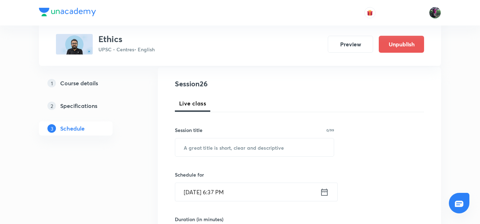
scroll to position [112, 0]
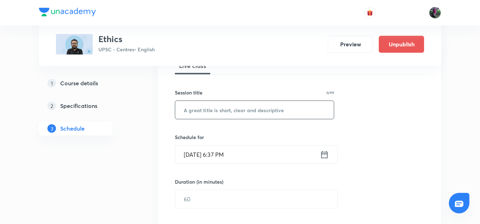
click at [198, 110] on input "text" at bounding box center [254, 110] width 159 height 18
paste input "Ethics : 25"
type input "Ethics : 26"
click at [201, 157] on input "Oct 5, 2025, 6:37 PM" at bounding box center [247, 155] width 145 height 18
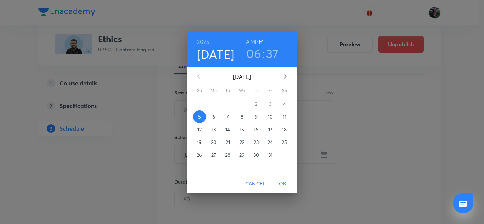
click at [256, 118] on p "9" at bounding box center [256, 116] width 3 height 7
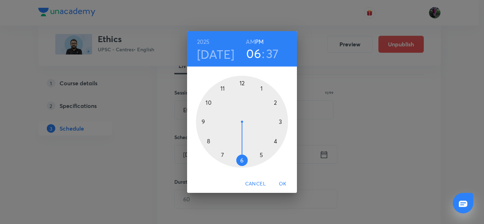
click at [261, 88] on div at bounding box center [242, 122] width 92 height 92
click at [258, 183] on span "Cancel" at bounding box center [255, 184] width 21 height 9
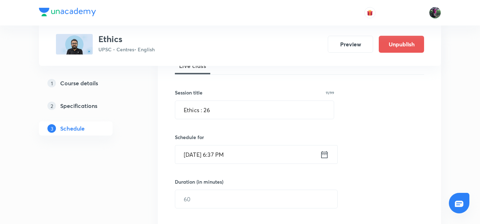
click at [208, 154] on input "Oct 5, 2025, 6:37 PM" at bounding box center [247, 155] width 145 height 18
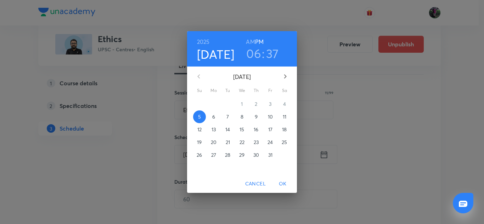
click at [255, 116] on p "9" at bounding box center [256, 116] width 3 height 7
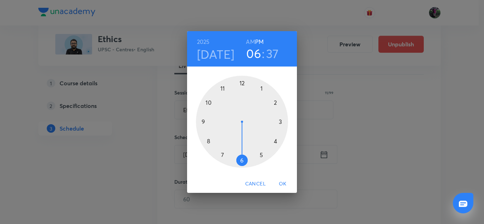
click at [275, 140] on div at bounding box center [242, 122] width 92 height 92
click at [242, 160] on div at bounding box center [242, 122] width 92 height 92
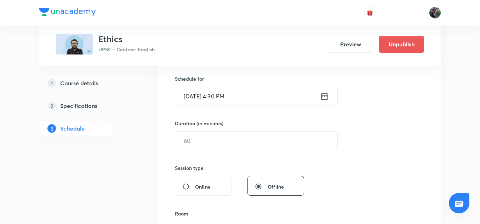
scroll to position [171, 0]
click at [202, 141] on input "text" at bounding box center [256, 140] width 162 height 18
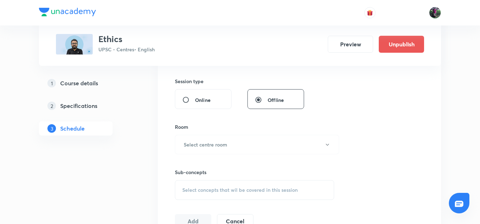
scroll to position [284, 0]
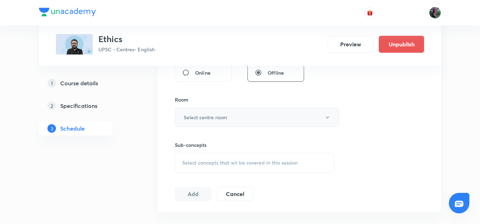
type input "150"
click at [212, 115] on h6 "Select centre room" at bounding box center [206, 117] width 44 height 7
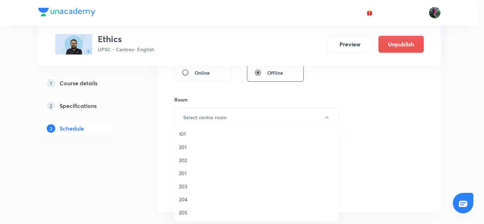
click at [183, 199] on span "204" at bounding box center [256, 199] width 155 height 7
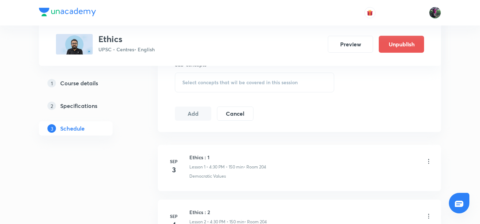
scroll to position [366, 0]
click at [247, 80] on span "Select concepts that wil be covered in this session" at bounding box center [239, 82] width 115 height 6
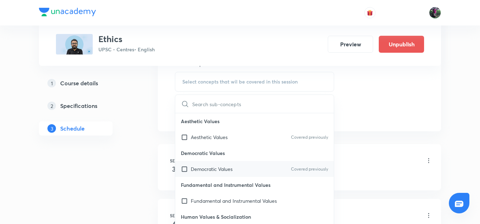
click at [219, 169] on p "Democratic Values" at bounding box center [212, 168] width 42 height 7
checkbox input "true"
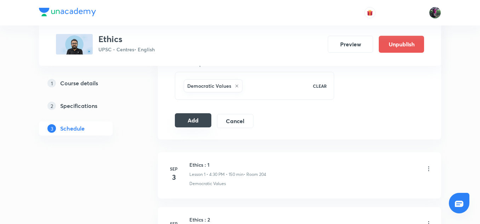
click at [195, 121] on button "Add" at bounding box center [193, 120] width 36 height 14
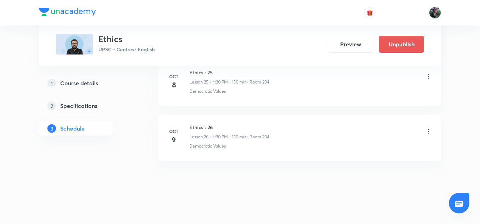
scroll to position [1446, 0]
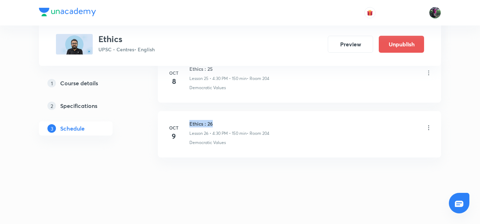
drag, startPoint x: 190, startPoint y: 124, endPoint x: 217, endPoint y: 123, distance: 27.6
click at [217, 123] on h6 "Ethics : 26" at bounding box center [230, 123] width 80 height 7
copy h6 "Ethics : 26"
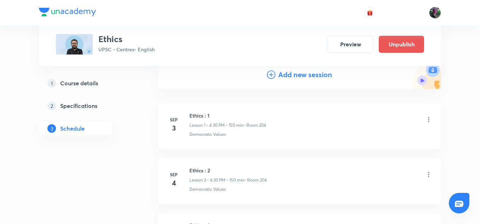
scroll to position [0, 0]
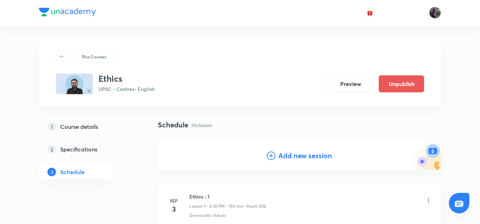
click at [292, 157] on h4 "Add new session" at bounding box center [305, 156] width 54 height 11
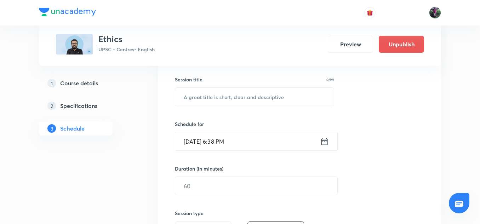
scroll to position [125, 0]
click at [203, 96] on input "text" at bounding box center [254, 96] width 159 height 18
paste input "Ethics : 26"
type input "Ethics : 27"
click at [207, 141] on input "Oct 5, 2025, 6:38 PM" at bounding box center [247, 141] width 145 height 18
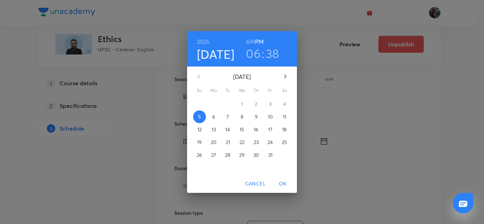
click at [271, 119] on p "10" at bounding box center [270, 116] width 5 height 7
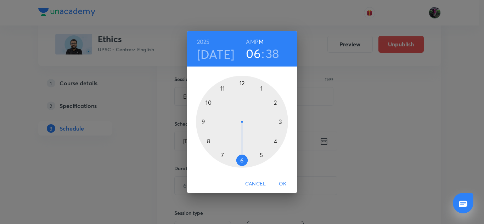
click at [276, 140] on div at bounding box center [242, 122] width 92 height 92
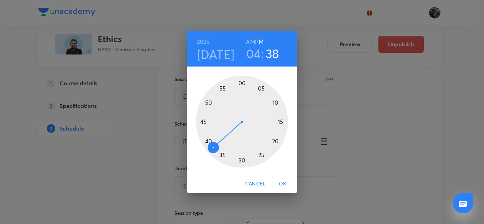
click at [242, 159] on div at bounding box center [242, 122] width 92 height 92
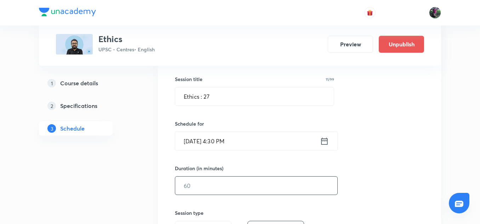
click at [200, 186] on input "text" at bounding box center [256, 186] width 162 height 18
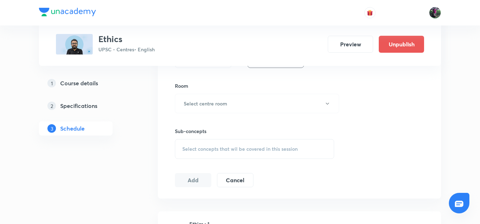
scroll to position [299, 0]
type input "150"
click at [209, 102] on h6 "Select centre room" at bounding box center [206, 103] width 44 height 7
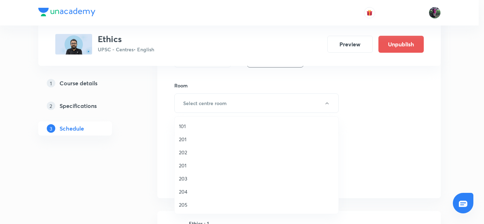
click at [183, 191] on span "204" at bounding box center [256, 191] width 155 height 7
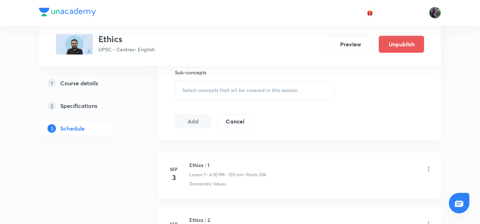
scroll to position [357, 0]
click at [247, 90] on span "Select concepts that wil be covered in this session" at bounding box center [239, 90] width 115 height 6
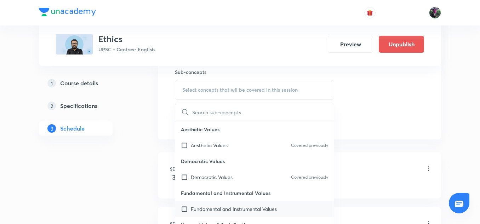
click at [209, 205] on div "Fundamental and Instrumental Values" at bounding box center [254, 209] width 159 height 16
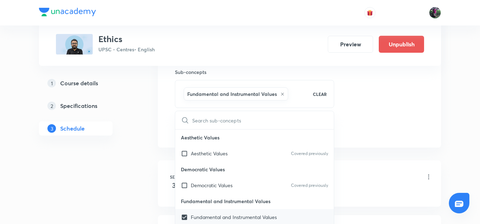
checkbox input "true"
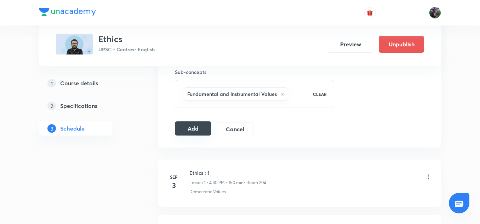
click at [193, 127] on button "Add" at bounding box center [193, 128] width 36 height 14
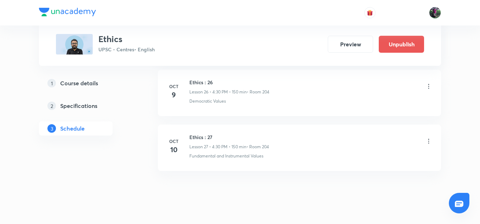
scroll to position [1500, 0]
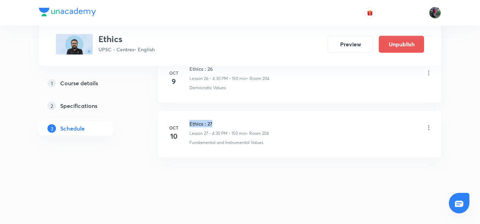
drag, startPoint x: 190, startPoint y: 124, endPoint x: 221, endPoint y: 123, distance: 31.2
click at [221, 123] on h6 "Ethics : 27" at bounding box center [230, 123] width 80 height 7
copy h6 "Ethics : 27"
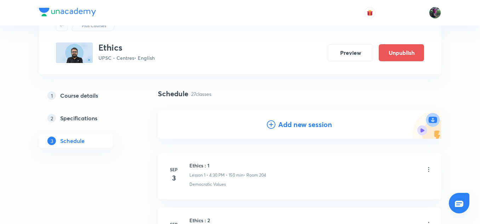
scroll to position [0, 0]
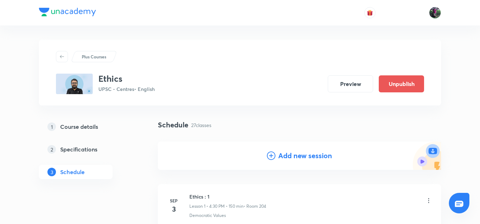
click at [303, 158] on h4 "Add new session" at bounding box center [305, 156] width 54 height 11
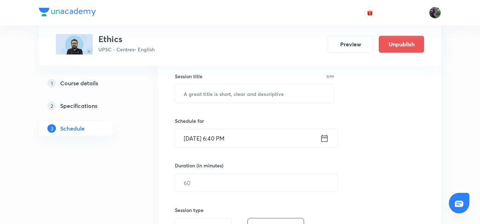
scroll to position [129, 0]
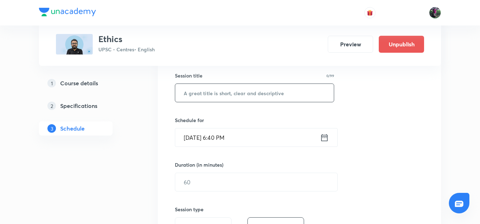
click at [202, 93] on input "text" at bounding box center [254, 93] width 159 height 18
type input "v"
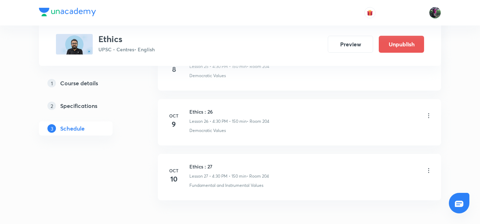
scroll to position [1826, 0]
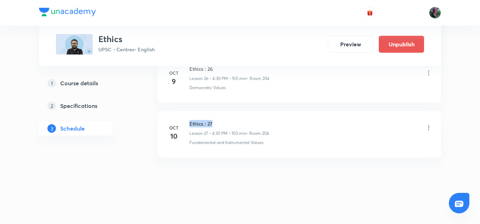
drag, startPoint x: 190, startPoint y: 123, endPoint x: 220, endPoint y: 121, distance: 30.5
click at [220, 121] on h6 "Ethics : 27" at bounding box center [230, 123] width 80 height 7
copy h6 "Ethics : 27"
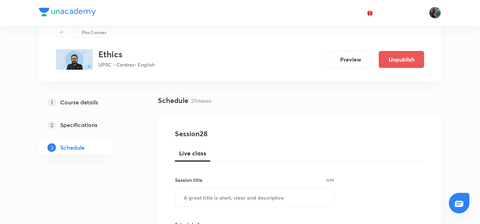
scroll to position [24, 0]
click at [203, 201] on input "text" at bounding box center [254, 198] width 159 height 18
paste input "Ethics : 27"
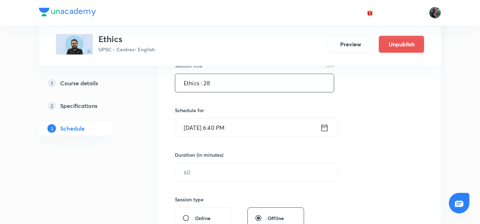
scroll to position [167, 0]
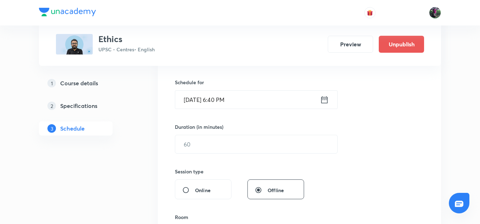
type input "Ethics : 28"
click at [203, 103] on input "Oct 5, 2025, 6:40 PM" at bounding box center [247, 100] width 145 height 18
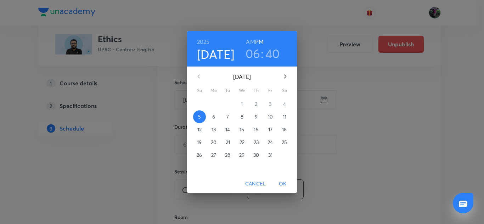
click at [285, 118] on p "11" at bounding box center [285, 116] width 4 height 7
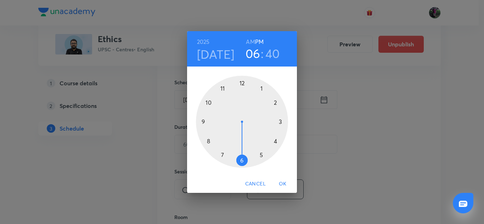
click at [276, 141] on div at bounding box center [242, 122] width 92 height 92
click at [242, 160] on div at bounding box center [242, 122] width 92 height 92
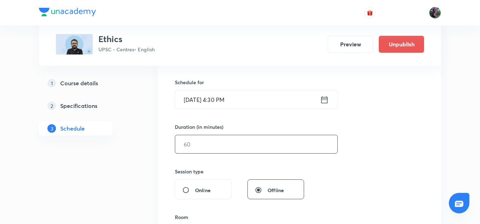
click at [195, 146] on input "text" at bounding box center [256, 144] width 162 height 18
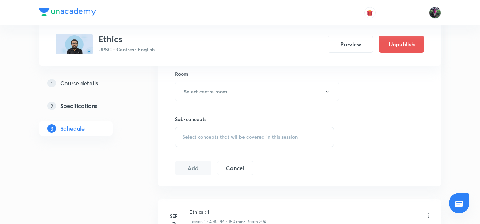
scroll to position [311, 0]
type input "150"
click at [208, 90] on h6 "Select centre room" at bounding box center [206, 90] width 44 height 7
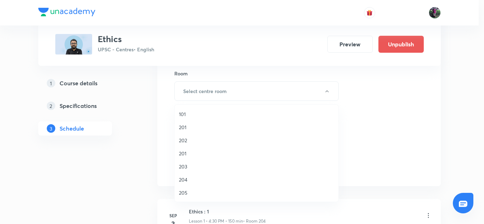
click at [182, 180] on span "204" at bounding box center [256, 179] width 155 height 7
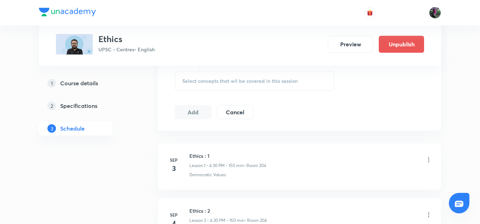
scroll to position [367, 0]
click at [231, 81] on span "Select concepts that wil be covered in this session" at bounding box center [239, 81] width 115 height 6
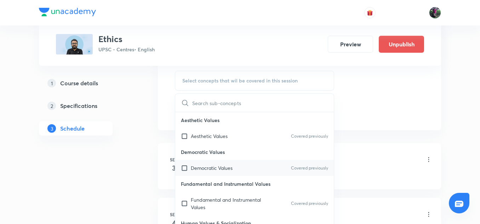
click at [213, 168] on p "Democratic Values" at bounding box center [212, 167] width 42 height 7
checkbox input "true"
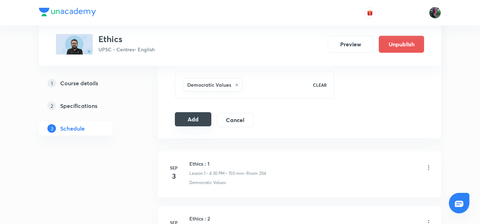
click at [192, 119] on button "Add" at bounding box center [193, 119] width 36 height 14
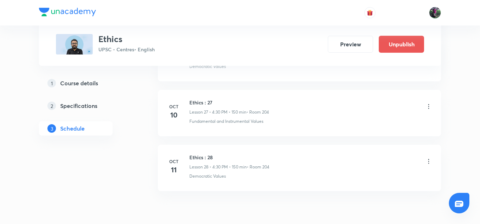
scroll to position [1555, 0]
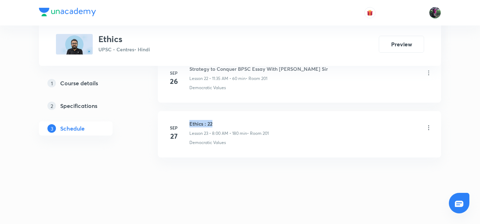
drag, startPoint x: 190, startPoint y: 124, endPoint x: 221, endPoint y: 121, distance: 31.7
click at [221, 121] on h6 "Ethics : 22" at bounding box center [229, 123] width 79 height 7
copy h6 "Ethics : 22"
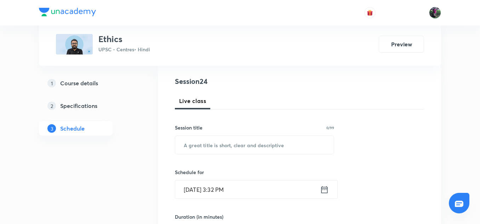
scroll to position [78, 0]
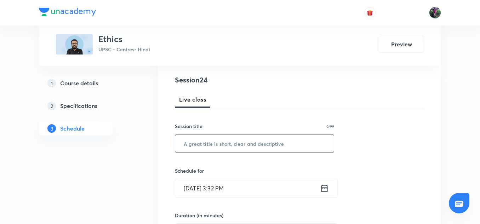
click at [210, 143] on input "text" at bounding box center [254, 144] width 159 height 18
paste input "Ethics : 22"
type input "Ethics : 23"
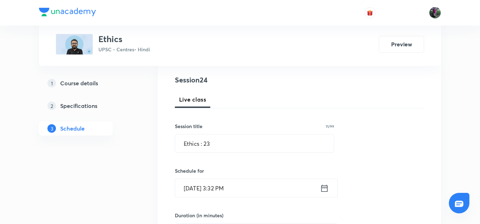
click at [199, 189] on input "[DATE] 3:32 PM" at bounding box center [247, 188] width 145 height 18
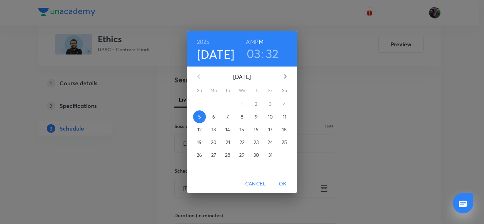
click at [213, 118] on p "6" at bounding box center [213, 116] width 3 height 7
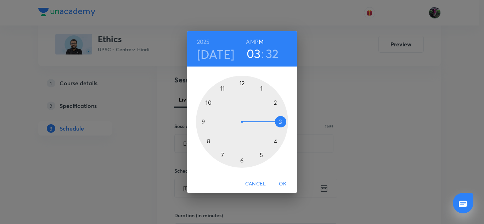
click at [251, 43] on h6 "AM" at bounding box center [250, 42] width 9 height 10
click at [208, 140] on div at bounding box center [242, 122] width 92 height 92
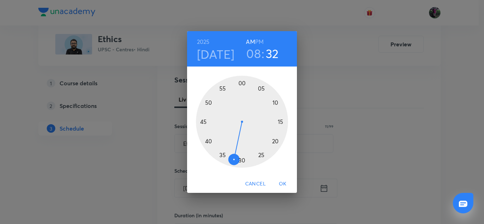
click at [242, 83] on div at bounding box center [242, 122] width 92 height 92
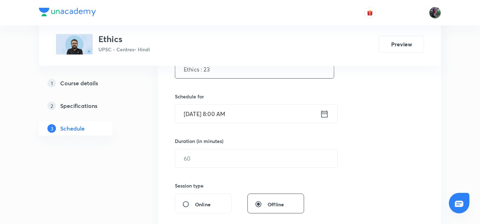
scroll to position [153, 0]
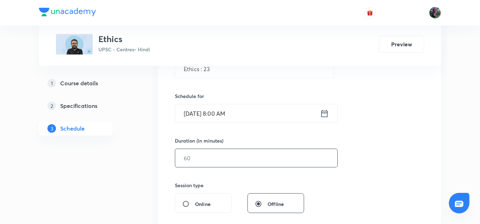
click at [194, 160] on input "text" at bounding box center [256, 158] width 162 height 18
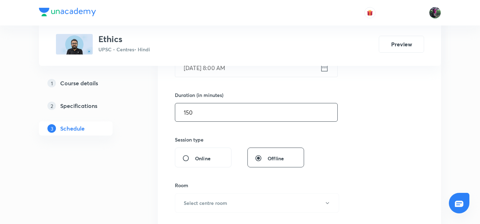
scroll to position [242, 0]
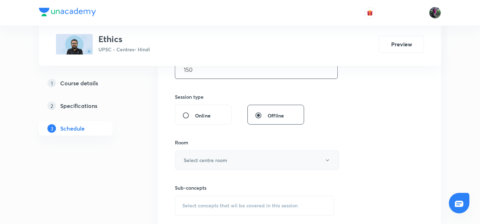
type input "150"
click at [204, 162] on h6 "Select centre room" at bounding box center [206, 160] width 44 height 7
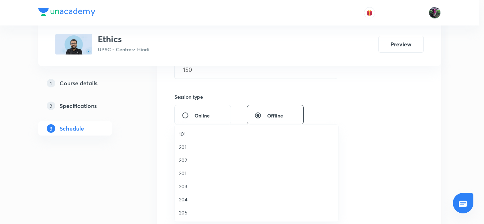
click at [182, 173] on span "201" at bounding box center [256, 173] width 155 height 7
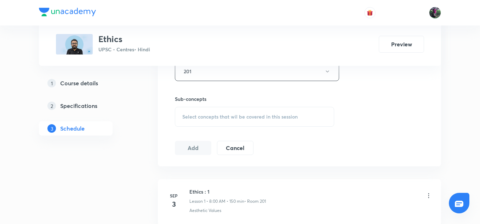
scroll to position [350, 0]
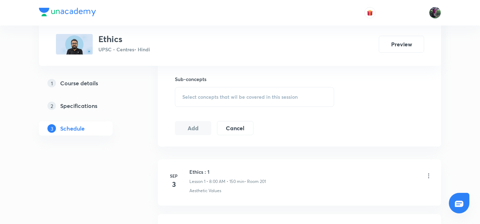
click at [224, 95] on span "Select concepts that wil be covered in this session" at bounding box center [239, 97] width 115 height 6
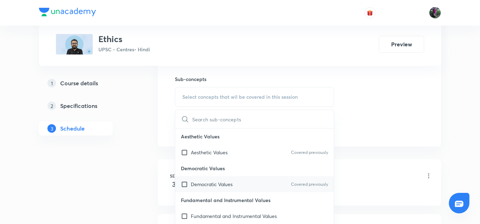
click at [203, 185] on p "Democratic Values" at bounding box center [212, 184] width 42 height 7
checkbox input "true"
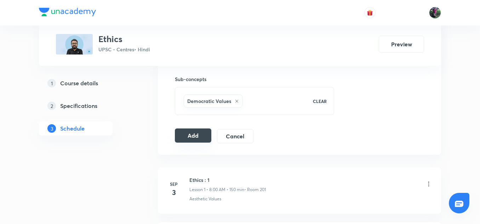
click at [196, 135] on button "Add" at bounding box center [193, 136] width 36 height 14
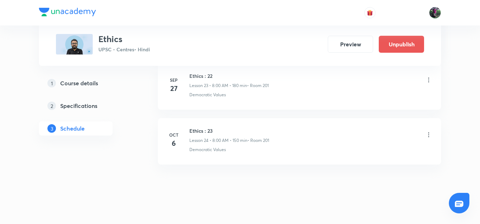
scroll to position [1661, 0]
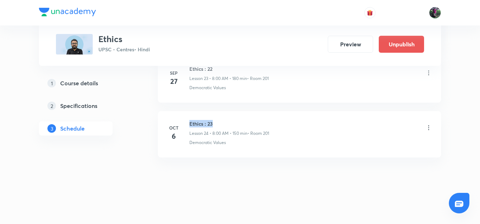
drag, startPoint x: 190, startPoint y: 123, endPoint x: 221, endPoint y: 123, distance: 30.8
click at [221, 123] on h6 "Ethics : 23" at bounding box center [230, 123] width 80 height 7
copy h6 "Ethics : 23"
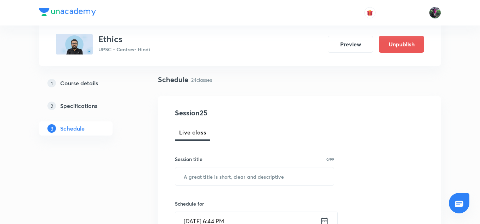
scroll to position [44, 0]
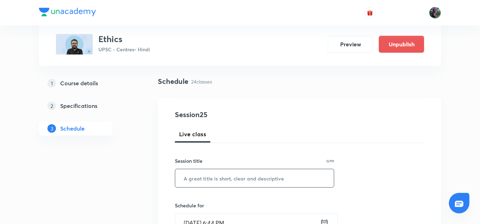
click at [199, 179] on input "text" at bounding box center [254, 178] width 159 height 18
paste input "Ethics : 23"
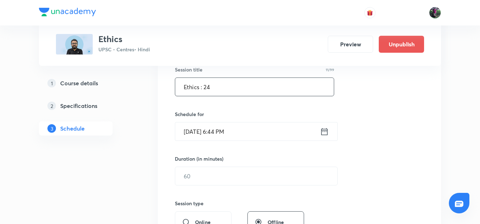
scroll to position [135, 0]
type input "Ethics : 24"
click at [205, 131] on input "[DATE] 6:44 PM" at bounding box center [247, 131] width 145 height 18
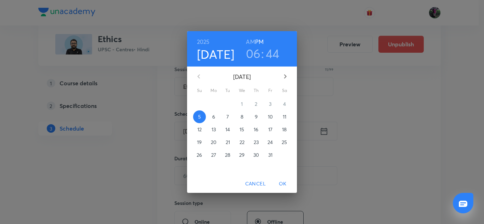
click at [229, 116] on p "7" at bounding box center [227, 116] width 2 height 7
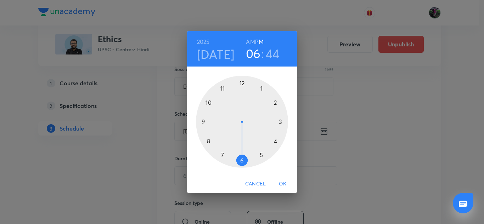
click at [251, 41] on h6 "AM" at bounding box center [250, 42] width 9 height 10
click at [209, 141] on div at bounding box center [242, 122] width 92 height 92
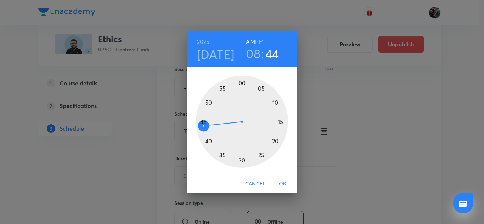
click at [241, 83] on div at bounding box center [242, 122] width 92 height 92
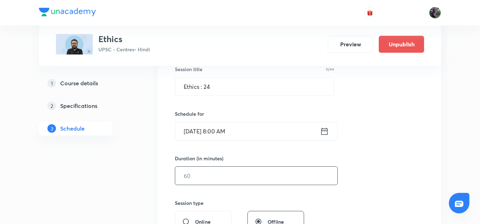
click at [198, 176] on input "text" at bounding box center [256, 176] width 162 height 18
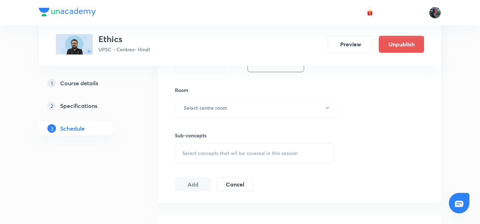
scroll to position [295, 0]
type input "150"
click at [214, 109] on h6 "Select centre room" at bounding box center [206, 106] width 44 height 7
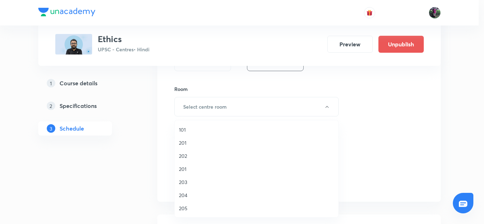
click at [182, 169] on span "201" at bounding box center [256, 168] width 155 height 7
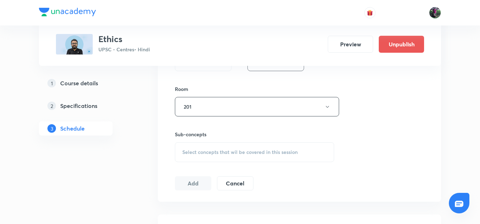
click at [221, 153] on span "Select concepts that wil be covered in this session" at bounding box center [239, 152] width 115 height 6
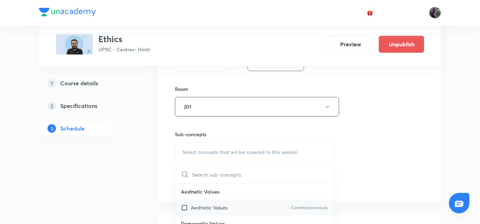
click at [213, 208] on p "Aesthetic Values" at bounding box center [209, 207] width 37 height 7
checkbox input "true"
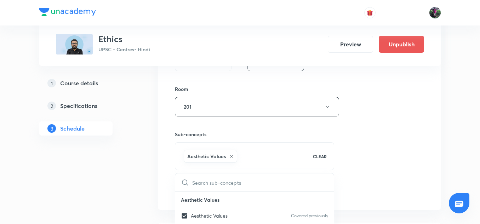
click at [370, 134] on div "Session 25 Live class Session title 11/99 Ethics : 24 ​ Schedule for [DATE] 8:0…" at bounding box center [299, 28] width 249 height 341
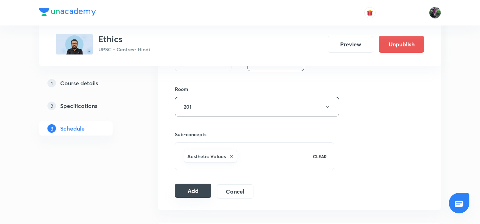
click at [194, 191] on button "Add" at bounding box center [193, 191] width 36 height 14
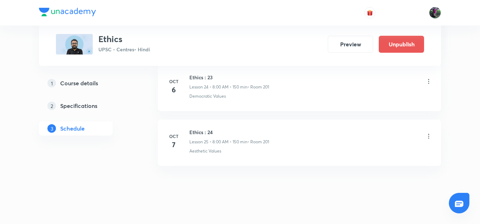
scroll to position [1716, 0]
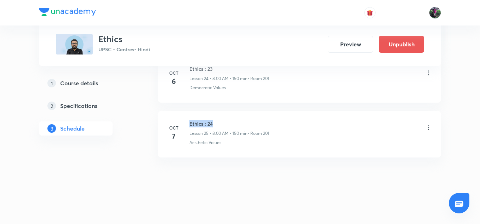
drag, startPoint x: 190, startPoint y: 124, endPoint x: 221, endPoint y: 122, distance: 31.2
click at [221, 122] on h6 "Ethics : 24" at bounding box center [230, 123] width 80 height 7
copy h6 "Ethics : 24"
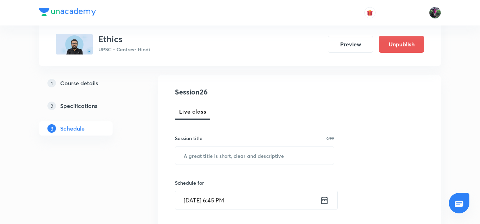
scroll to position [67, 0]
click at [201, 156] on input "text" at bounding box center [254, 155] width 159 height 18
type input "v"
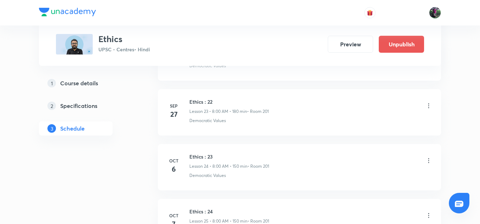
scroll to position [1716, 0]
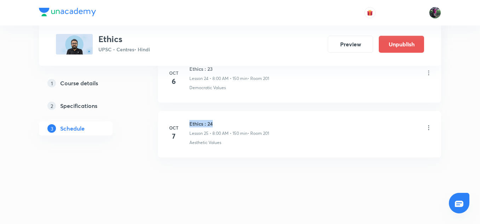
drag, startPoint x: 189, startPoint y: 123, endPoint x: 218, endPoint y: 123, distance: 29.0
click at [218, 123] on div "[DATE] Ethics : 24 Lesson 25 • 8:00 AM • 150 min • Room 201 Aesthetic Values" at bounding box center [300, 133] width 266 height 26
copy h6 "Ethics : 24"
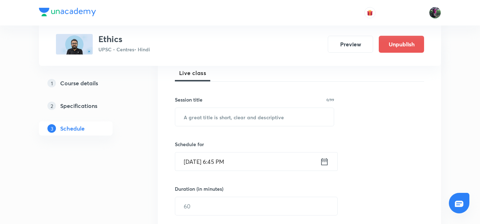
scroll to position [106, 0]
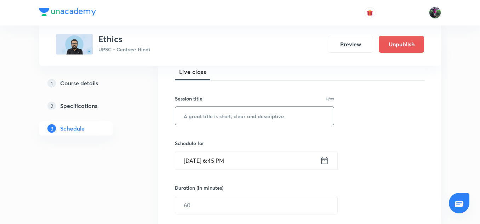
click at [214, 115] on input "text" at bounding box center [254, 116] width 159 height 18
type input "v"
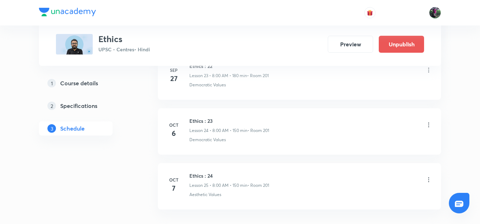
scroll to position [1716, 0]
drag, startPoint x: 190, startPoint y: 124, endPoint x: 221, endPoint y: 122, distance: 30.8
click at [221, 122] on h6 "Ethics : 24" at bounding box center [230, 123] width 80 height 7
copy h6 "Ethics : 24"
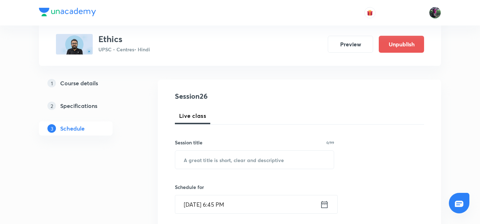
scroll to position [62, 0]
click at [207, 159] on input "text" at bounding box center [254, 160] width 159 height 18
paste input "Ethics : 24"
type input "Ethics : 25"
click at [204, 205] on input "[DATE] 6:45 PM" at bounding box center [247, 205] width 145 height 18
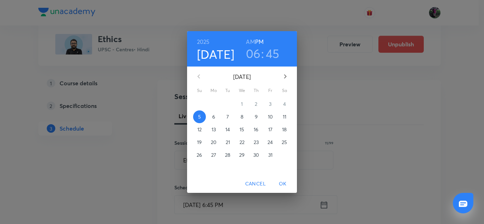
click at [242, 117] on p "8" at bounding box center [242, 116] width 3 height 7
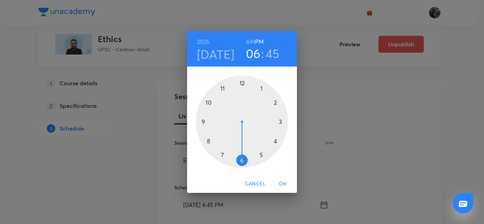
click at [249, 40] on h6 "AM" at bounding box center [250, 42] width 9 height 10
click at [209, 141] on div at bounding box center [242, 122] width 92 height 92
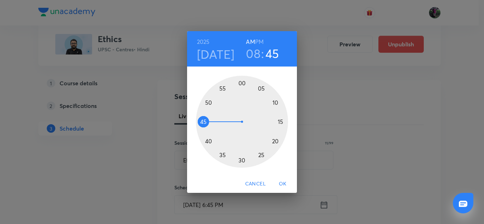
click at [242, 82] on div at bounding box center [242, 122] width 92 height 92
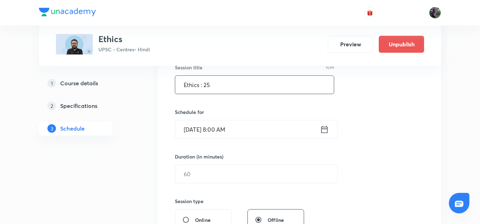
scroll to position [153, 0]
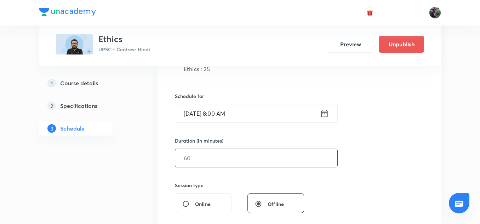
click at [191, 158] on input "text" at bounding box center [256, 158] width 162 height 18
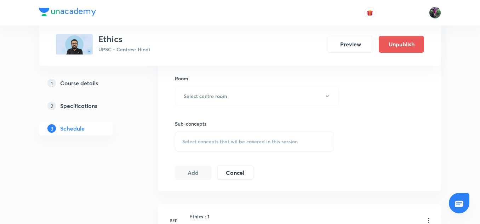
scroll to position [306, 0]
type input "150"
click at [211, 95] on h6 "Select centre room" at bounding box center [206, 95] width 44 height 7
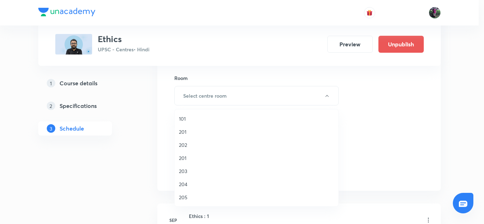
click at [182, 158] on span "201" at bounding box center [256, 157] width 155 height 7
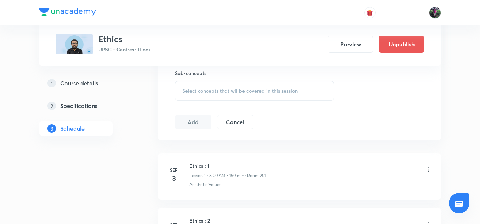
scroll to position [357, 0]
click at [233, 91] on span "Select concepts that wil be covered in this session" at bounding box center [239, 91] width 115 height 6
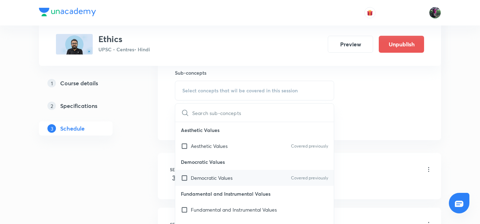
click at [209, 180] on p "Democratic Values" at bounding box center [212, 177] width 42 height 7
checkbox input "true"
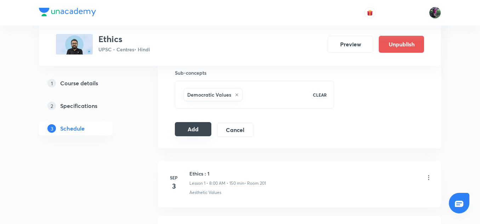
click at [192, 130] on button "Add" at bounding box center [193, 129] width 36 height 14
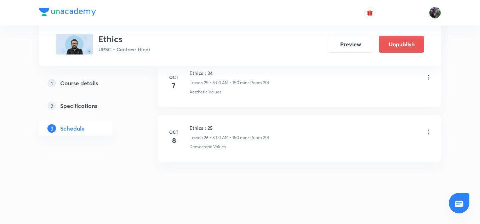
scroll to position [1771, 0]
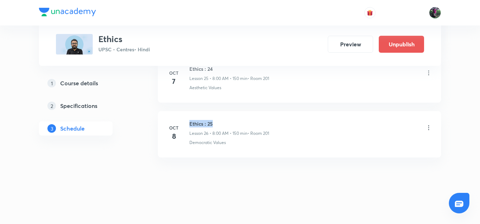
drag, startPoint x: 190, startPoint y: 123, endPoint x: 217, endPoint y: 124, distance: 27.3
click at [217, 124] on h6 "Ethics : 25" at bounding box center [230, 123] width 80 height 7
copy h6 "Ethics : 25"
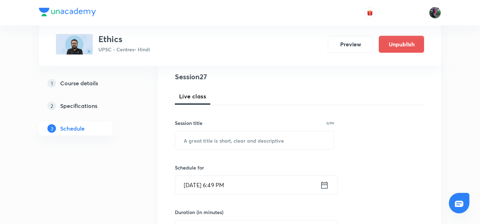
scroll to position [82, 0]
click at [220, 141] on input "text" at bounding box center [254, 140] width 159 height 18
paste input "Ethics : 25"
type input "Ethics : 26"
click at [203, 183] on input "[DATE] 6:49 PM" at bounding box center [247, 185] width 145 height 18
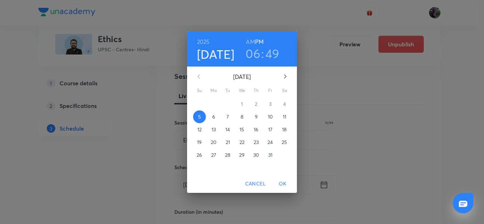
click at [256, 117] on p "9" at bounding box center [256, 116] width 3 height 7
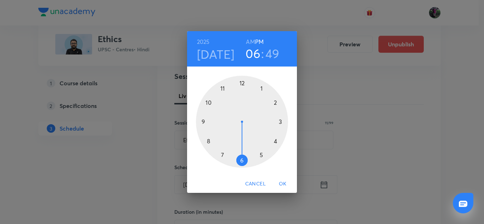
click at [250, 43] on h6 "AM" at bounding box center [250, 42] width 9 height 10
click at [209, 141] on div at bounding box center [242, 122] width 92 height 92
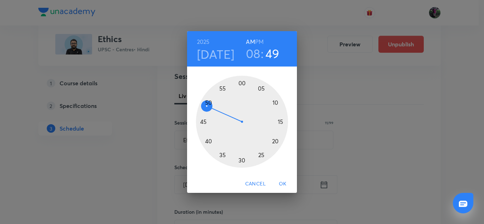
click at [242, 83] on div at bounding box center [242, 122] width 92 height 92
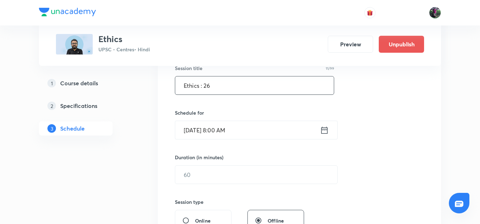
scroll to position [154, 0]
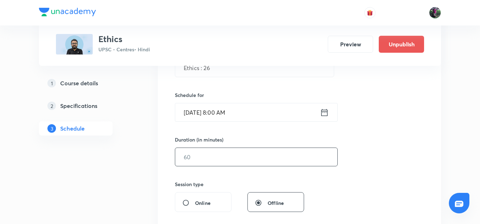
click at [194, 158] on input "text" at bounding box center [256, 157] width 162 height 18
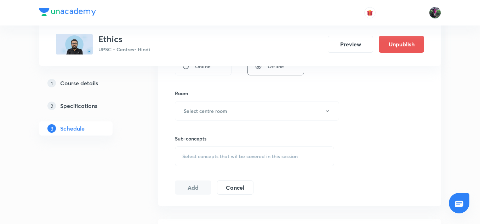
scroll to position [292, 0]
type input "150"
click at [214, 112] on h6 "Select centre room" at bounding box center [206, 109] width 44 height 7
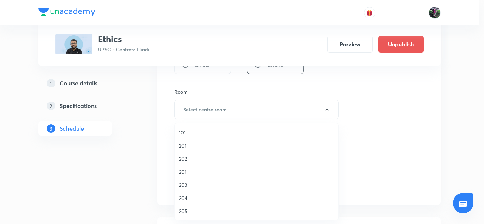
click at [183, 171] on span "201" at bounding box center [256, 171] width 155 height 7
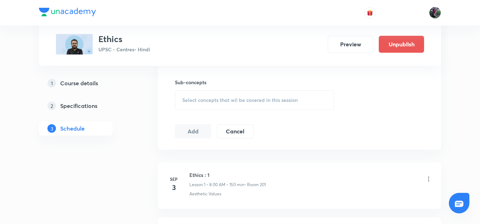
scroll to position [347, 0]
click at [240, 100] on span "Select concepts that wil be covered in this session" at bounding box center [239, 100] width 115 height 6
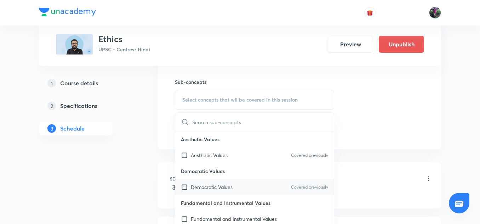
click at [215, 186] on p "Democratic Values" at bounding box center [212, 186] width 42 height 7
checkbox input "true"
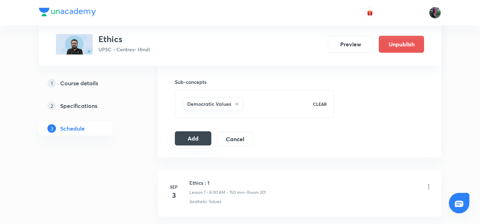
click at [198, 138] on button "Add" at bounding box center [193, 138] width 36 height 14
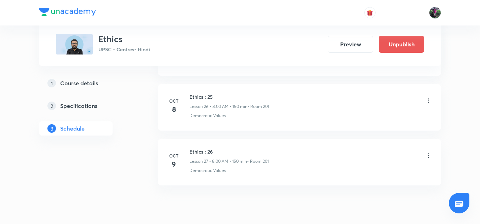
scroll to position [1826, 0]
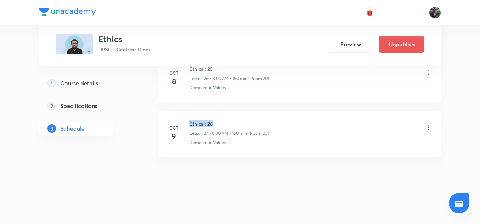
drag, startPoint x: 190, startPoint y: 124, endPoint x: 221, endPoint y: 122, distance: 31.6
click at [221, 122] on h6 "Ethics : 26" at bounding box center [229, 123] width 79 height 7
copy h6 "Ethics : 26"
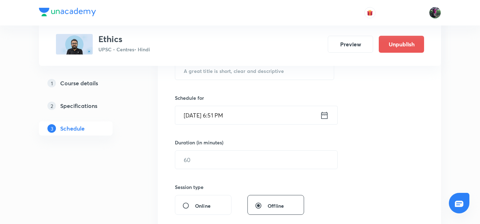
scroll to position [149, 0]
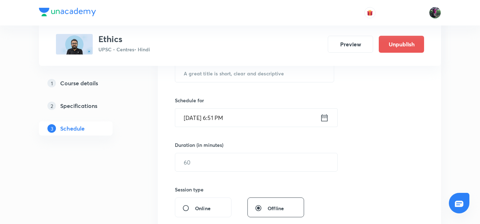
click at [332, 117] on div "[DATE] 6:51 PM ​" at bounding box center [256, 117] width 163 height 19
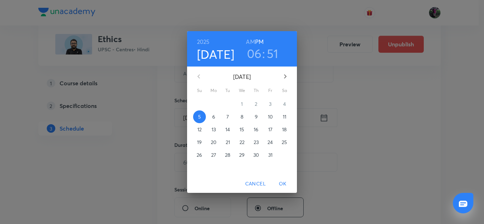
click at [366, 109] on div "[DATE] 06 : 51 AM PM [DATE] Su Mo Tu We Th Fr Sa 28 29 30 1 2 3 4 5 6 7 8 9 10 …" at bounding box center [242, 112] width 484 height 224
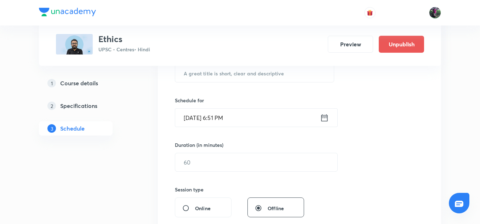
scroll to position [89, 0]
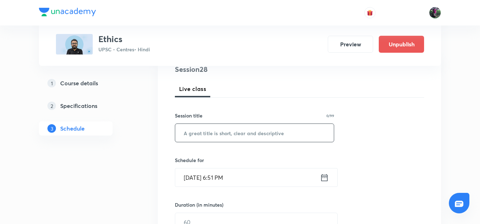
click at [233, 134] on input "text" at bounding box center [254, 133] width 159 height 18
paste input "Ethics : 26"
type input "Ethics : 27"
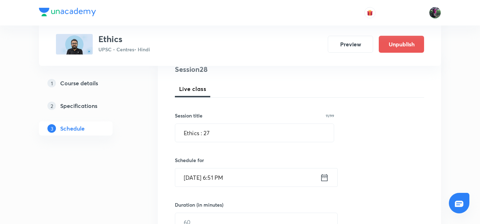
click at [205, 177] on input "[DATE] 6:51 PM" at bounding box center [247, 178] width 145 height 18
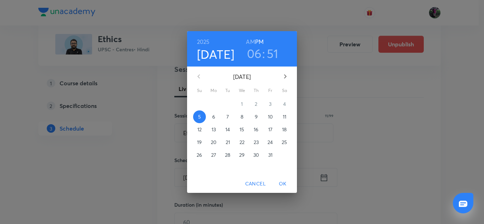
click at [271, 116] on p "10" at bounding box center [270, 116] width 5 height 7
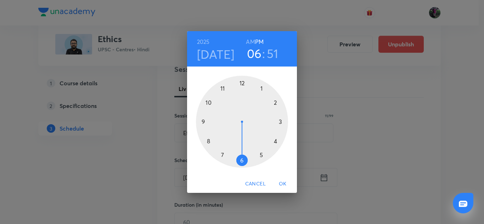
click at [250, 39] on h6 "AM" at bounding box center [250, 42] width 9 height 10
click at [208, 141] on div at bounding box center [242, 122] width 92 height 92
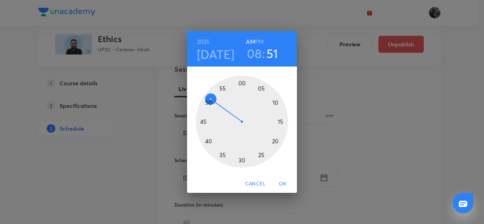
click at [242, 82] on div at bounding box center [242, 122] width 92 height 92
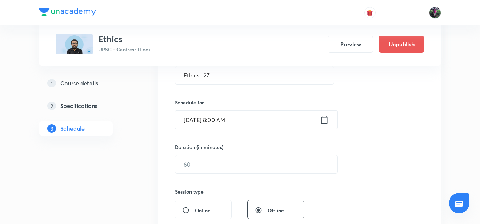
scroll to position [147, 0]
click at [196, 166] on input "text" at bounding box center [256, 164] width 162 height 18
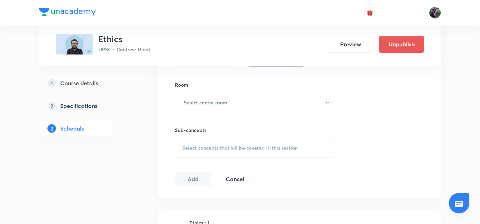
scroll to position [300, 0]
type input "150"
click at [223, 103] on h6 "Select centre room" at bounding box center [206, 101] width 44 height 7
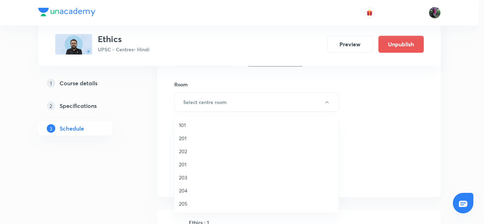
click at [183, 163] on span "201" at bounding box center [256, 164] width 155 height 7
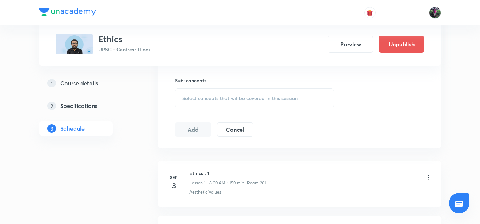
scroll to position [349, 0]
click at [238, 99] on span "Select concepts that wil be covered in this session" at bounding box center [239, 98] width 115 height 6
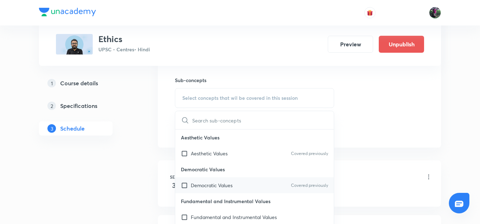
click at [208, 185] on p "Democratic Values" at bounding box center [212, 185] width 42 height 7
checkbox input "true"
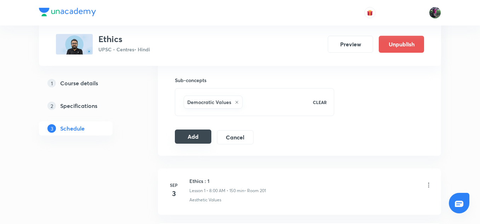
click at [192, 137] on button "Add" at bounding box center [193, 137] width 36 height 14
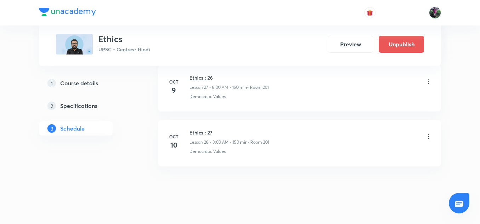
scroll to position [1881, 0]
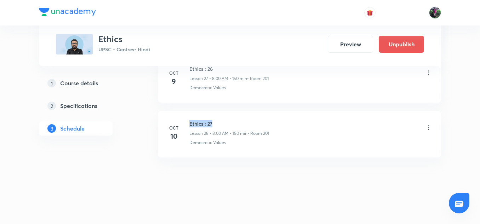
drag, startPoint x: 190, startPoint y: 124, endPoint x: 217, endPoint y: 123, distance: 27.6
click at [217, 123] on h6 "Ethics : 27" at bounding box center [230, 123] width 80 height 7
copy h6 "Ethics : 27"
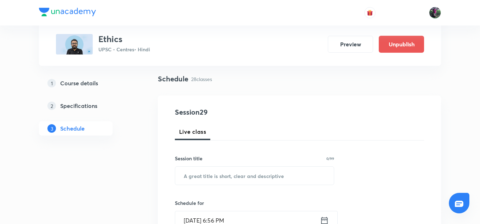
scroll to position [46, 0]
click at [205, 175] on input "text" at bounding box center [254, 175] width 159 height 18
paste input "Ethics : 27"
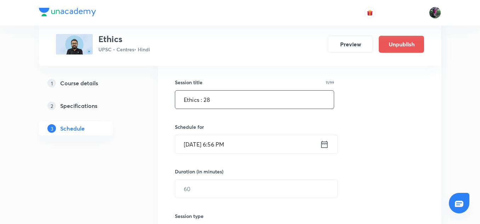
scroll to position [125, 0]
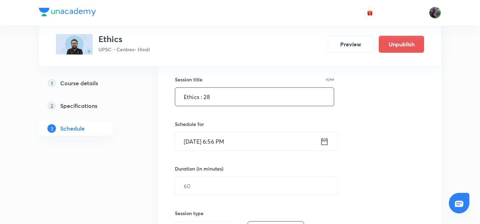
type input "Ethics : 28"
click at [205, 143] on input "[DATE] 6:56 PM" at bounding box center [247, 141] width 145 height 18
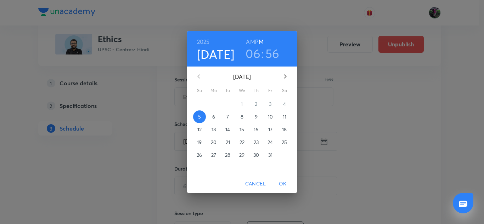
click at [285, 117] on p "11" at bounding box center [285, 116] width 4 height 7
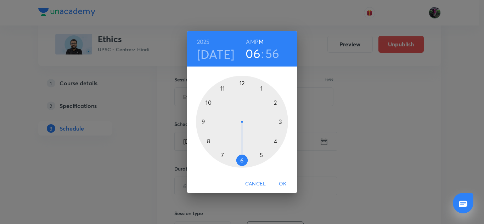
click at [250, 40] on h6 "AM" at bounding box center [250, 42] width 9 height 10
click at [209, 142] on div at bounding box center [242, 122] width 92 height 92
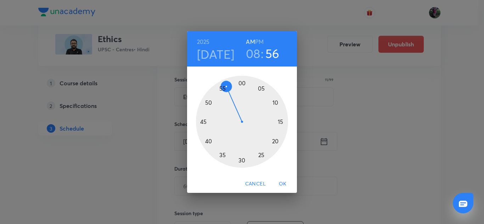
click at [242, 83] on div at bounding box center [242, 122] width 92 height 92
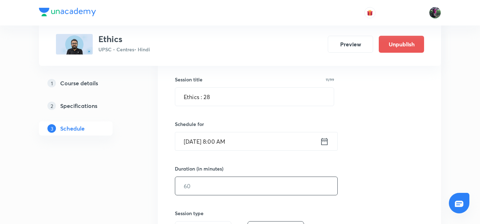
click at [198, 187] on input "text" at bounding box center [256, 186] width 162 height 18
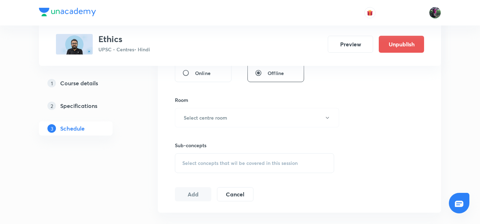
scroll to position [284, 0]
type input "150"
click at [211, 119] on h6 "Select centre room" at bounding box center [206, 117] width 44 height 7
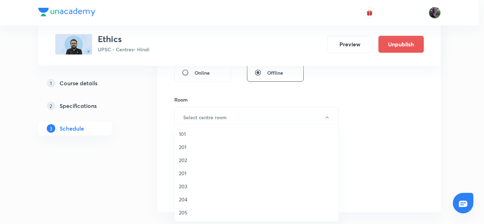
click at [183, 174] on span "201" at bounding box center [256, 173] width 155 height 7
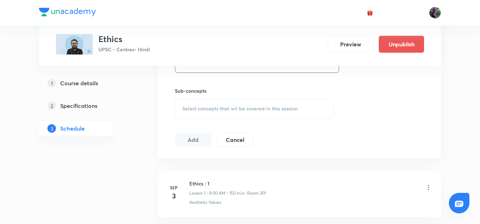
scroll to position [339, 0]
click at [241, 101] on div "Select concepts that wil be covered in this session" at bounding box center [254, 108] width 159 height 20
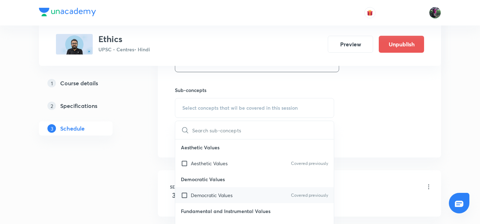
click at [213, 197] on p "Democratic Values" at bounding box center [212, 195] width 42 height 7
checkbox input "true"
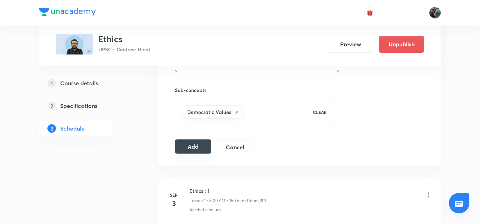
click at [193, 146] on button "Add" at bounding box center [193, 147] width 36 height 14
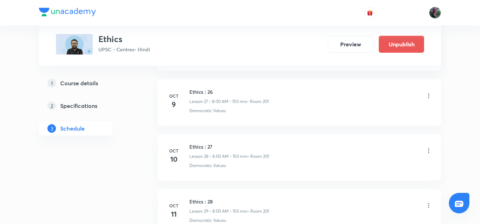
scroll to position [1936, 0]
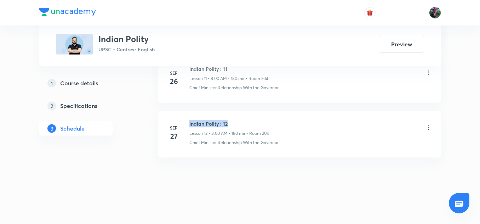
drag, startPoint x: 188, startPoint y: 123, endPoint x: 236, endPoint y: 120, distance: 47.5
click at [236, 120] on div "[DATE] Indian Polity : 12 Lesson 12 • 8:00 AM • 180 min • Room 204 Chief Minist…" at bounding box center [300, 133] width 266 height 26
copy h6 "Indian Polity : 12"
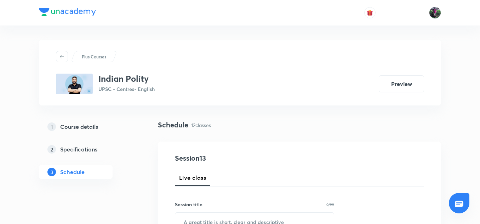
scroll to position [73, 0]
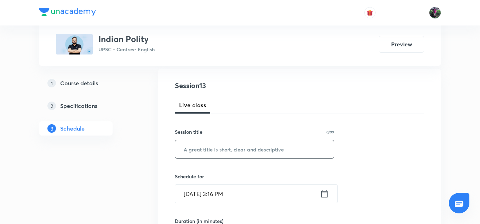
click at [220, 150] on input "text" at bounding box center [254, 149] width 159 height 18
paste input "Indian Polity : 12"
type input "Indian Polity : 13"
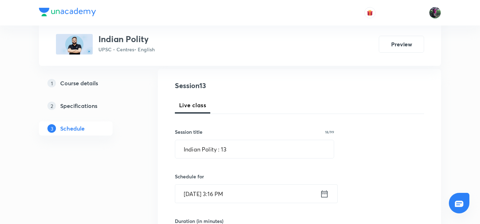
click at [204, 194] on input "[DATE] 3:16 PM" at bounding box center [247, 194] width 145 height 18
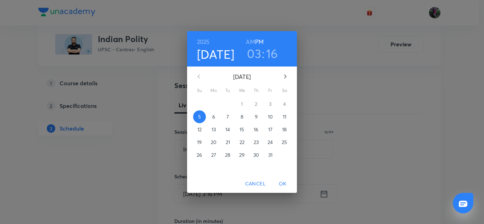
click at [214, 116] on p "6" at bounding box center [213, 116] width 3 height 7
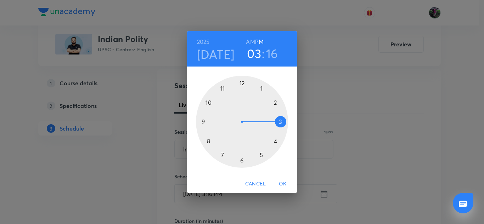
click at [250, 42] on h6 "AM" at bounding box center [250, 42] width 9 height 10
click at [209, 142] on div at bounding box center [242, 122] width 92 height 92
click at [242, 84] on div at bounding box center [242, 122] width 92 height 92
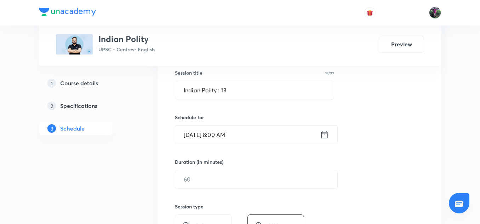
scroll to position [150, 0]
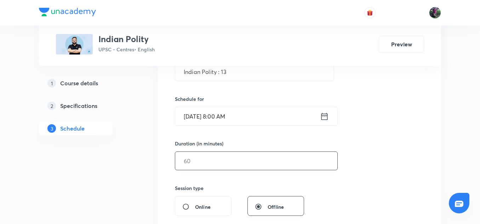
click at [196, 160] on input "text" at bounding box center [256, 161] width 162 height 18
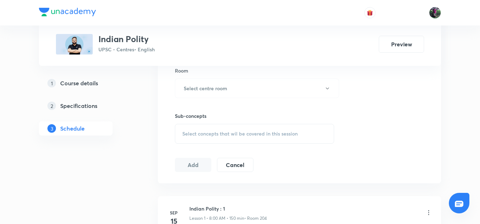
scroll to position [314, 0]
type input "150"
click at [209, 87] on h6 "Select centre room" at bounding box center [206, 87] width 44 height 7
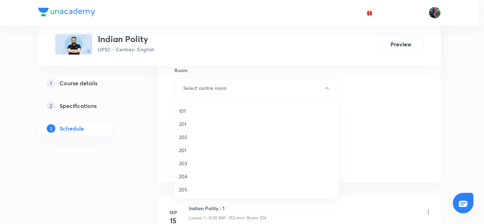
click at [183, 177] on span "204" at bounding box center [256, 176] width 155 height 7
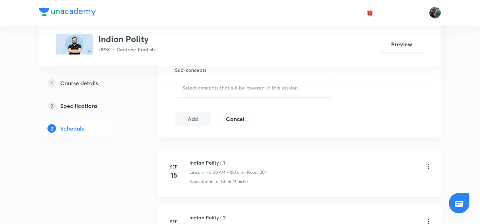
scroll to position [361, 0]
click at [230, 87] on span "Select concepts that wil be covered in this session" at bounding box center [239, 87] width 115 height 6
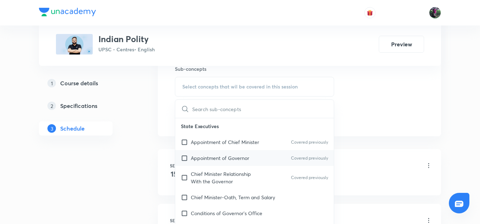
click at [214, 156] on p "Appointment of Governor" at bounding box center [220, 157] width 58 height 7
checkbox input "true"
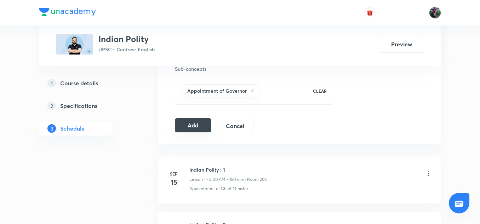
click at [194, 126] on button "Add" at bounding box center [193, 125] width 36 height 14
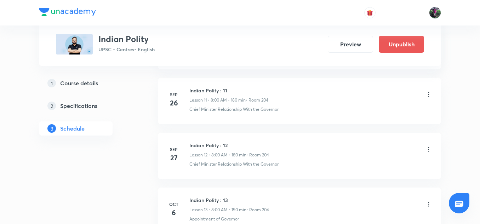
scroll to position [732, 0]
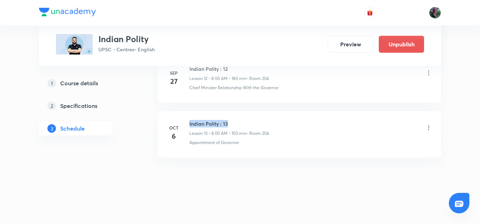
drag, startPoint x: 189, startPoint y: 124, endPoint x: 234, endPoint y: 123, distance: 44.6
click at [234, 123] on div "Oct 6 Indian Polity : 13 Lesson 13 • 8:00 AM • 150 min • Room 204 Appointment o…" at bounding box center [300, 133] width 266 height 26
copy h6 "Indian Polity : 13"
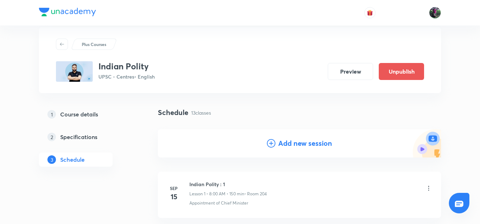
scroll to position [0, 0]
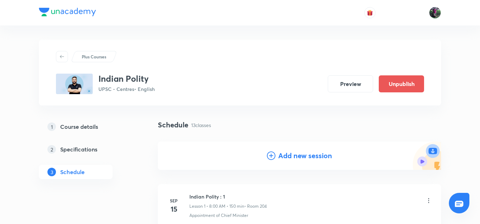
click at [307, 156] on h4 "Add new session" at bounding box center [305, 156] width 54 height 11
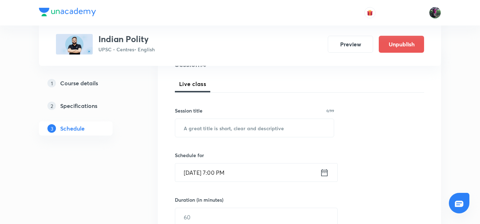
scroll to position [94, 0]
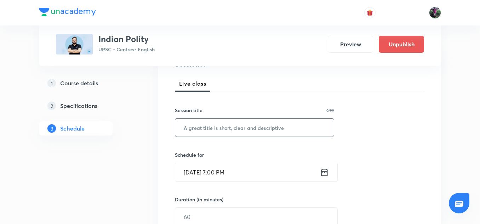
click at [202, 126] on input "text" at bounding box center [254, 128] width 159 height 18
type input "v"
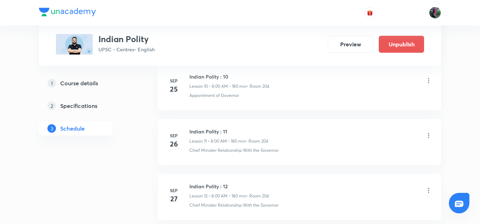
scroll to position [1057, 0]
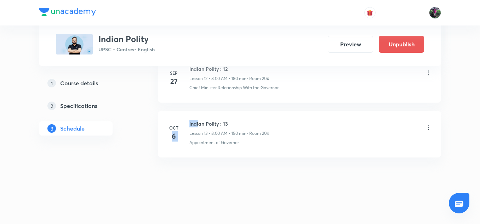
drag, startPoint x: 189, startPoint y: 124, endPoint x: 199, endPoint y: 123, distance: 10.0
click at [199, 123] on div "Oct 6 Indian Polity : 13 Lesson 13 • 8:00 AM • 150 min • Room 204 Appointment o…" at bounding box center [300, 133] width 266 height 26
click at [199, 123] on h6 "Indian Polity : 13" at bounding box center [230, 123] width 80 height 7
drag, startPoint x: 190, startPoint y: 123, endPoint x: 232, endPoint y: 121, distance: 42.9
click at [232, 121] on h6 "Indian Polity : 13" at bounding box center [230, 123] width 80 height 7
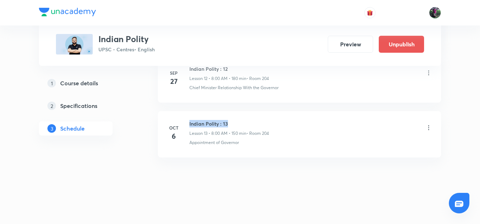
copy h6 "Indian Polity : 13"
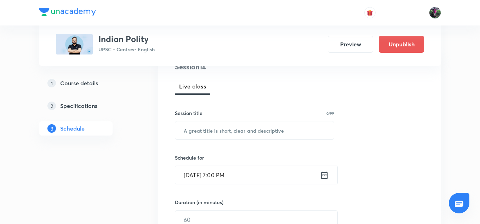
scroll to position [92, 0]
click at [226, 129] on input "text" at bounding box center [254, 130] width 159 height 18
paste input "Indian Polity : 13"
type input "Indian Polity : 14"
click at [205, 175] on input "Oct 5, 2025, 7:00 PM" at bounding box center [247, 175] width 145 height 18
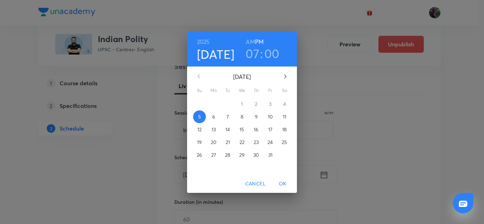
click at [227, 117] on p "7" at bounding box center [227, 116] width 2 height 7
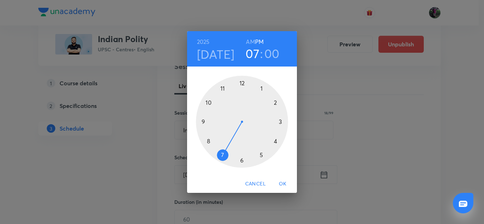
click at [250, 41] on h6 "AM" at bounding box center [250, 42] width 9 height 10
click at [208, 141] on div at bounding box center [242, 122] width 92 height 92
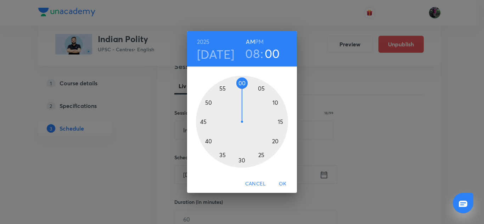
click at [242, 83] on div at bounding box center [242, 122] width 92 height 92
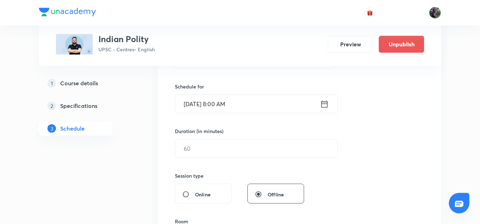
scroll to position [163, 0]
click at [196, 146] on input "text" at bounding box center [256, 148] width 162 height 18
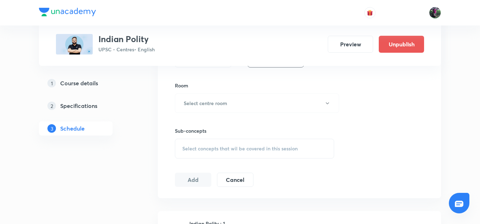
scroll to position [310, 0]
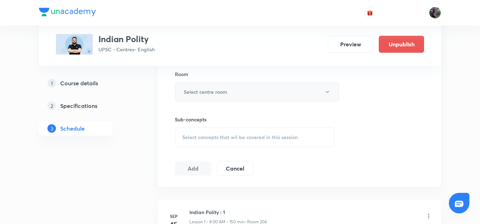
type input "150"
click at [218, 92] on h6 "Select centre room" at bounding box center [206, 91] width 44 height 7
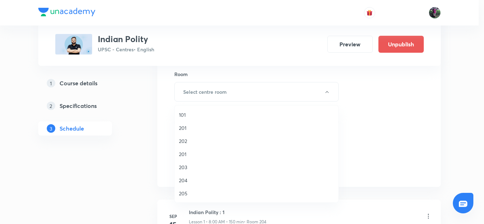
click at [182, 180] on span "204" at bounding box center [256, 180] width 155 height 7
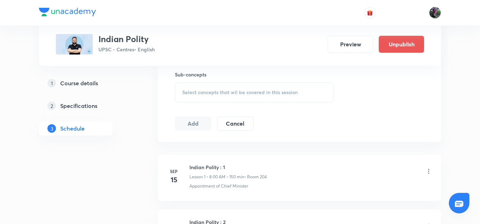
scroll to position [355, 0]
click at [244, 90] on span "Select concepts that wil be covered in this session" at bounding box center [239, 92] width 115 height 6
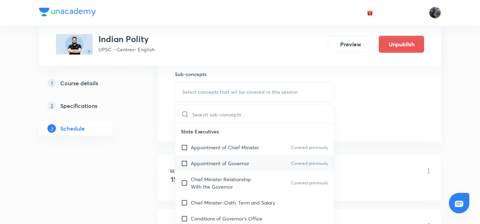
click at [217, 163] on p "Appointment of Governor" at bounding box center [220, 163] width 58 height 7
checkbox input "true"
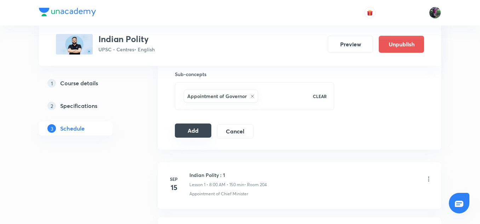
click at [194, 129] on button "Add" at bounding box center [193, 131] width 36 height 14
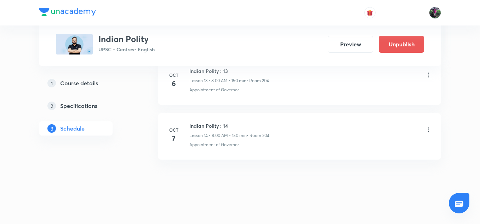
scroll to position [785, 0]
drag, startPoint x: 188, startPoint y: 125, endPoint x: 197, endPoint y: 125, distance: 8.9
click at [197, 125] on div "Oct 7 Indian Polity : 14 Lesson 14 • 8:00 AM • 150 min • Room 204 Appointment o…" at bounding box center [300, 135] width 266 height 26
click at [197, 125] on h6 "Indian Polity : 14" at bounding box center [230, 125] width 80 height 7
drag, startPoint x: 189, startPoint y: 125, endPoint x: 238, endPoint y: 125, distance: 49.2
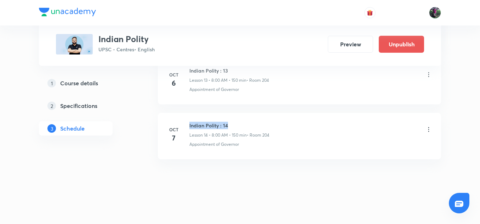
click at [238, 125] on div "Oct 7 Indian Polity : 14 Lesson 14 • 8:00 AM • 150 min • Room 204 Appointment o…" at bounding box center [300, 135] width 266 height 26
copy h6 "Indian Polity : 14"
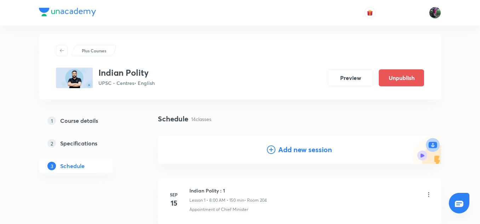
scroll to position [4, 0]
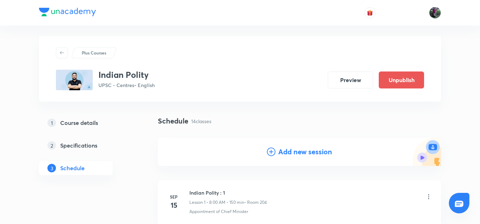
click at [305, 153] on h4 "Add new session" at bounding box center [305, 152] width 54 height 11
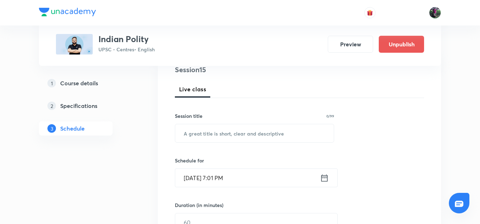
scroll to position [89, 0]
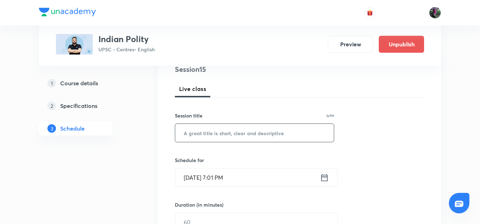
click at [212, 134] on input "text" at bounding box center [254, 133] width 159 height 18
paste input "Indian Polity : 14"
type input "Indian Polity : 15"
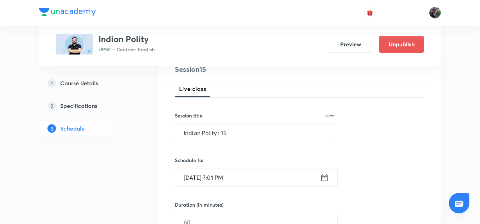
click at [209, 178] on input "Oct 5, 2025, 7:01 PM" at bounding box center [247, 178] width 145 height 18
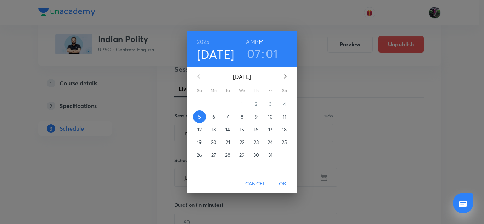
click at [241, 117] on p "8" at bounding box center [242, 116] width 3 height 7
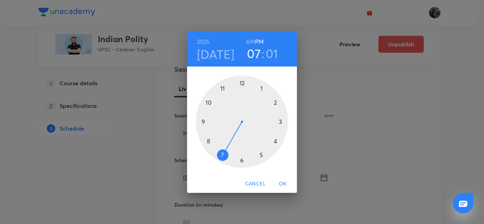
click at [250, 40] on h6 "AM" at bounding box center [250, 42] width 9 height 10
click at [208, 141] on div at bounding box center [242, 122] width 92 height 92
click at [241, 82] on div at bounding box center [242, 122] width 92 height 92
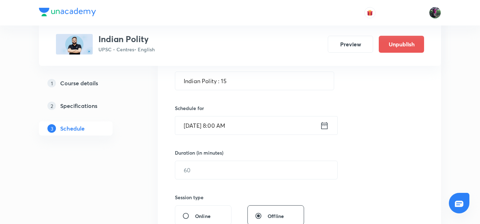
scroll to position [166, 0]
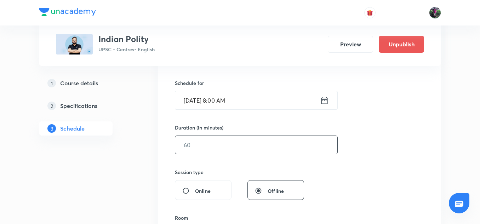
click at [197, 148] on input "text" at bounding box center [256, 145] width 162 height 18
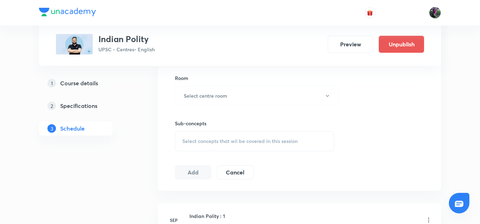
scroll to position [306, 0]
type input "150"
click at [219, 97] on h6 "Select centre room" at bounding box center [206, 95] width 44 height 7
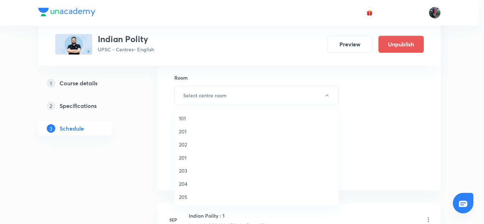
click at [182, 183] on span "204" at bounding box center [256, 183] width 155 height 7
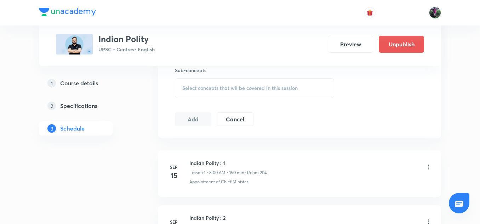
scroll to position [360, 0]
click at [250, 85] on span "Select concepts that wil be covered in this session" at bounding box center [239, 88] width 115 height 6
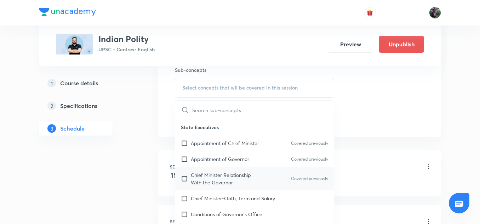
click at [224, 177] on p "Chief Minister Relationship With the Governor" at bounding box center [227, 178] width 72 height 15
checkbox input "true"
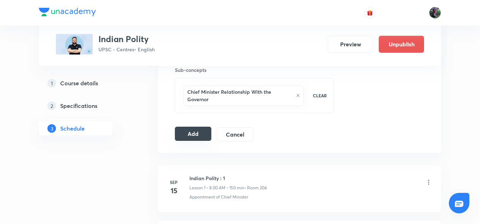
click at [193, 134] on button "Add" at bounding box center [193, 134] width 36 height 14
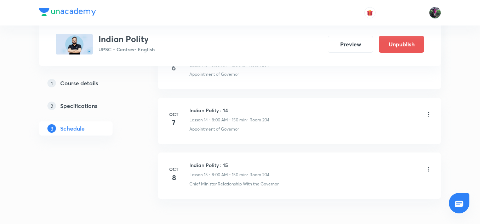
scroll to position [801, 0]
drag, startPoint x: 190, startPoint y: 165, endPoint x: 232, endPoint y: 164, distance: 41.8
click at [232, 164] on h6 "Indian Polity : 15" at bounding box center [230, 164] width 80 height 7
copy h6 "Indian Polity : 15"
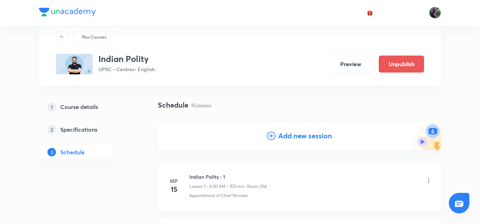
scroll to position [0, 0]
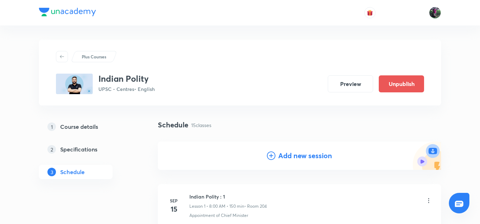
click at [303, 157] on h4 "Add new session" at bounding box center [305, 156] width 54 height 11
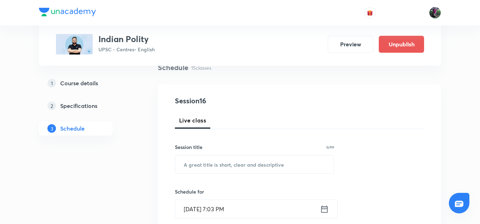
scroll to position [101, 0]
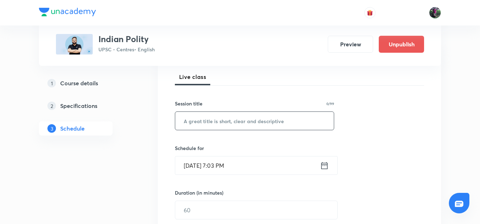
click at [203, 120] on input "text" at bounding box center [254, 121] width 159 height 18
paste input "Indian Polity : 15"
type input "Indian Polity : 16"
click at [207, 166] on input "Oct 5, 2025, 7:03 PM" at bounding box center [247, 166] width 145 height 18
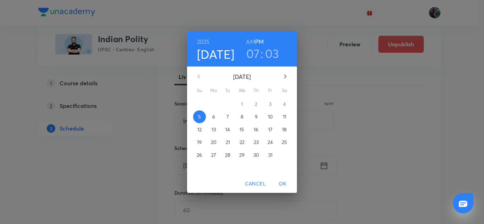
click at [256, 115] on p "9" at bounding box center [256, 116] width 3 height 7
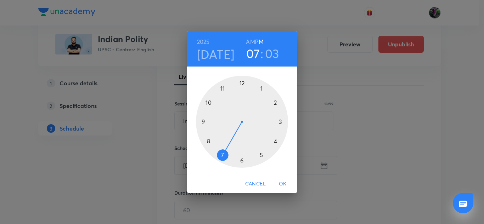
click at [248, 42] on h6 "AM" at bounding box center [250, 42] width 9 height 10
click at [209, 141] on div at bounding box center [242, 122] width 92 height 92
click at [242, 83] on div at bounding box center [242, 122] width 92 height 92
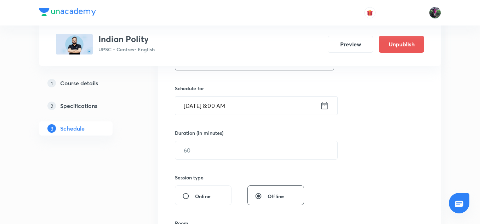
scroll to position [161, 0]
click at [194, 152] on input "text" at bounding box center [256, 150] width 162 height 18
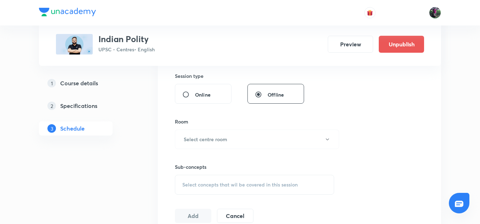
scroll to position [291, 0]
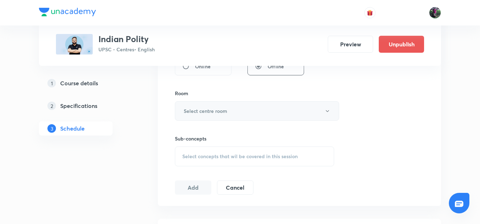
type input "150"
click at [223, 112] on h6 "Select centre room" at bounding box center [206, 110] width 44 height 7
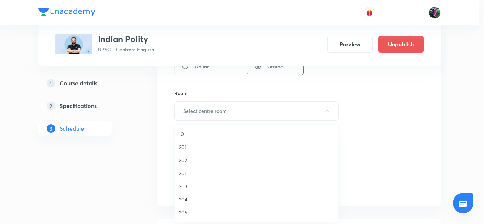
click at [183, 198] on span "204" at bounding box center [256, 199] width 155 height 7
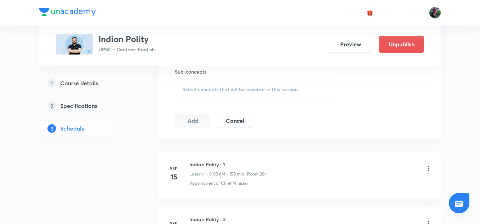
scroll to position [358, 0]
click at [239, 91] on span "Select concepts that wil be covered in this session" at bounding box center [239, 89] width 115 height 6
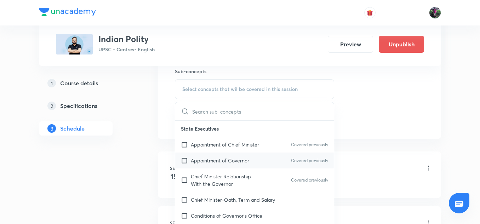
click at [212, 160] on p "Appointment of Governor" at bounding box center [220, 160] width 58 height 7
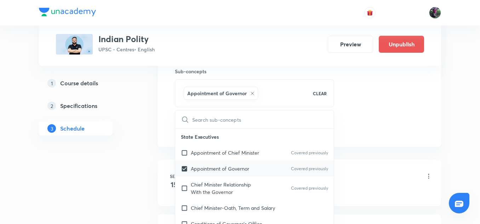
checkbox input "true"
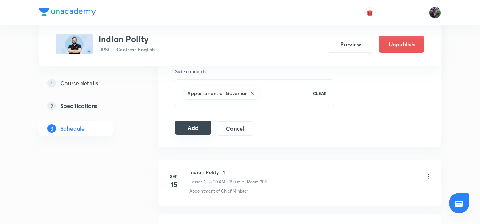
click at [191, 129] on button "Add" at bounding box center [193, 128] width 36 height 14
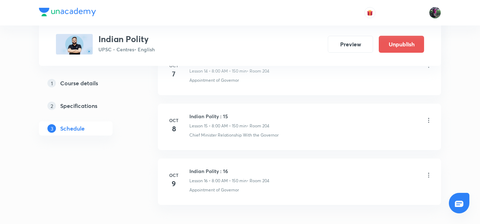
scroll to position [897, 0]
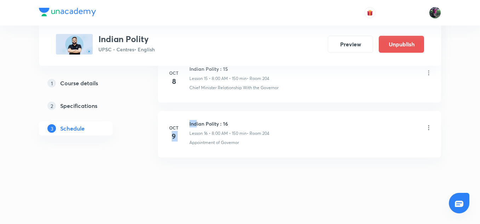
drag, startPoint x: 188, startPoint y: 123, endPoint x: 196, endPoint y: 122, distance: 7.9
click at [196, 122] on div "Oct 9 Indian Polity : 16 Lesson 16 • 8:00 AM • 150 min • Room 204 Appointment o…" at bounding box center [300, 133] width 266 height 26
click at [196, 122] on h6 "Indian Polity : 16" at bounding box center [230, 123] width 80 height 7
drag, startPoint x: 189, startPoint y: 123, endPoint x: 239, endPoint y: 121, distance: 50.0
click at [239, 121] on div "Oct 9 Indian Polity : 16 Lesson 16 • 8:00 AM • 150 min • Room 204 Appointment o…" at bounding box center [300, 133] width 266 height 26
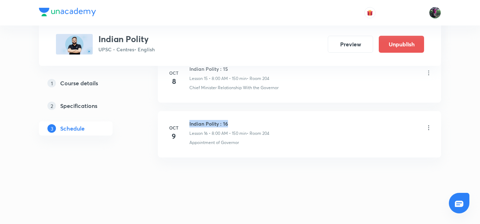
copy h6 "Indian Polity : 16"
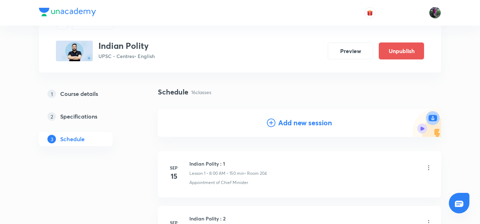
scroll to position [0, 0]
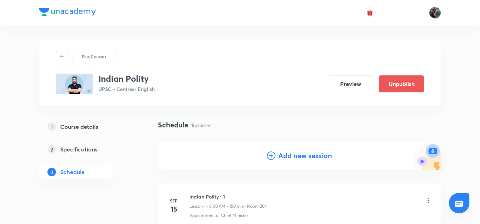
click at [303, 154] on h4 "Add new session" at bounding box center [305, 156] width 54 height 11
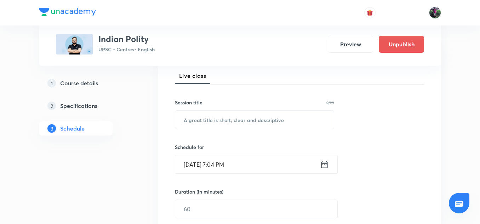
scroll to position [108, 0]
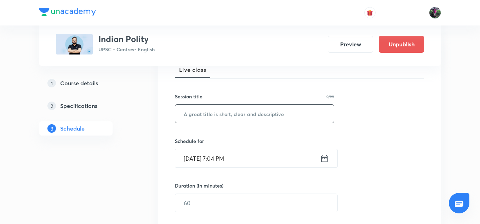
click at [205, 114] on input "text" at bounding box center [254, 114] width 159 height 18
paste input "Indian Polity : 16"
type input "Indian Polity : 17"
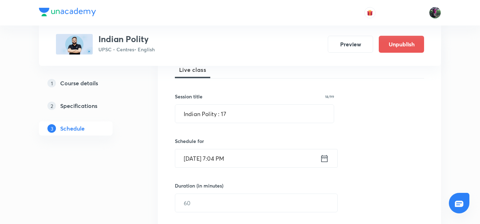
click at [213, 159] on input "Oct 5, 2025, 7:04 PM" at bounding box center [247, 158] width 145 height 18
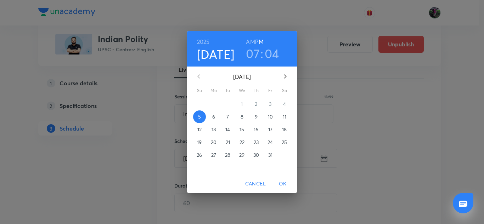
click at [304, 129] on div "2025 Oct 5 07 : 04 AM PM October 2025 Su Mo Tu We Th Fr Sa 28 29 30 1 2 3 4 5 6…" at bounding box center [242, 112] width 484 height 224
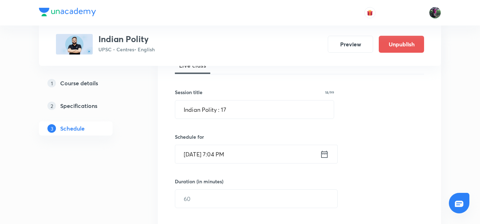
scroll to position [131, 0]
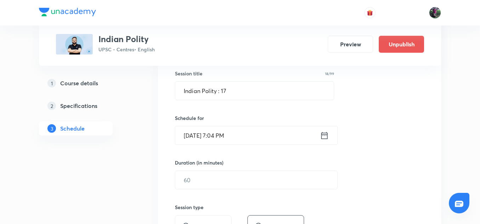
click at [205, 134] on input "Oct 5, 2025, 7:04 PM" at bounding box center [247, 135] width 145 height 18
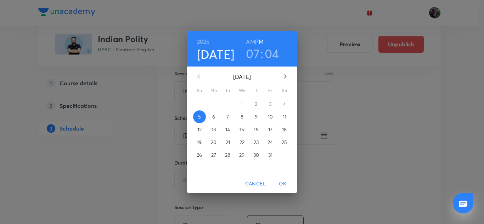
click at [271, 116] on p "10" at bounding box center [270, 116] width 5 height 7
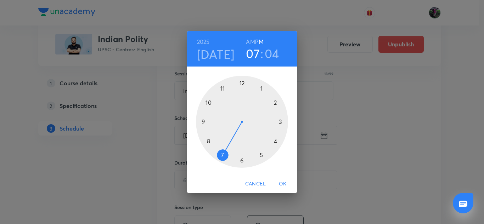
click at [248, 41] on h6 "AM" at bounding box center [250, 42] width 9 height 10
click at [208, 142] on div at bounding box center [242, 122] width 92 height 92
click at [242, 83] on div at bounding box center [242, 122] width 92 height 92
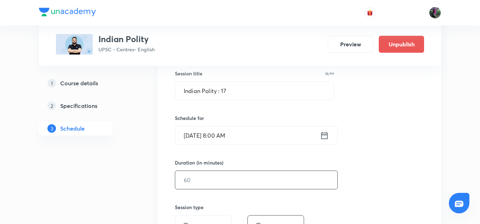
click at [194, 179] on input "text" at bounding box center [256, 180] width 162 height 18
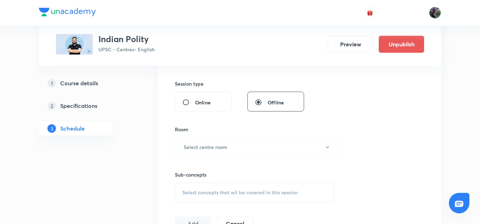
scroll to position [297, 0]
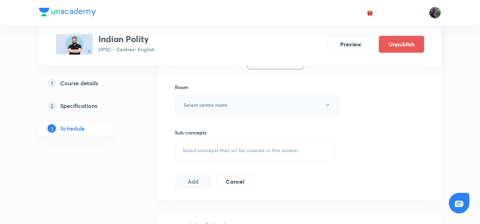
type input "150"
click at [210, 101] on h6 "Select centre room" at bounding box center [206, 104] width 44 height 7
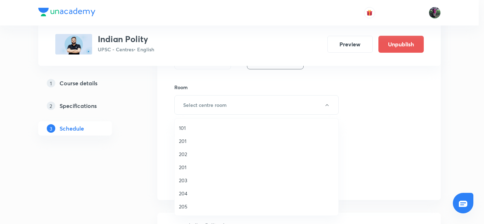
click at [183, 193] on span "204" at bounding box center [256, 193] width 155 height 7
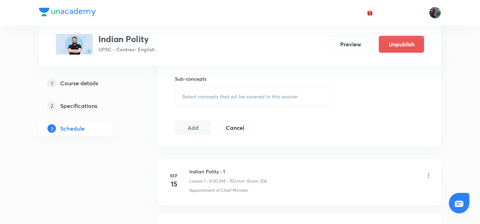
scroll to position [351, 0]
click at [238, 97] on span "Select concepts that wil be covered in this session" at bounding box center [239, 97] width 115 height 6
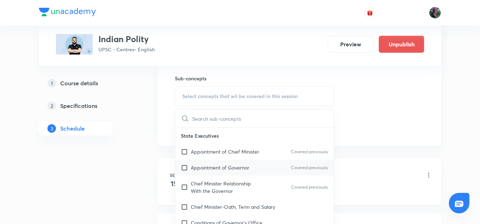
click at [219, 166] on p "Appointment of Governor" at bounding box center [220, 167] width 58 height 7
checkbox input "true"
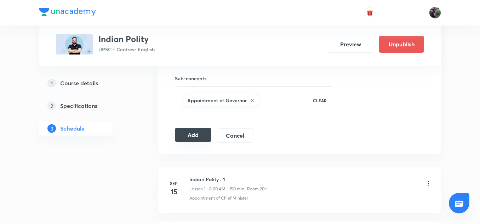
click at [194, 134] on button "Add" at bounding box center [193, 135] width 36 height 14
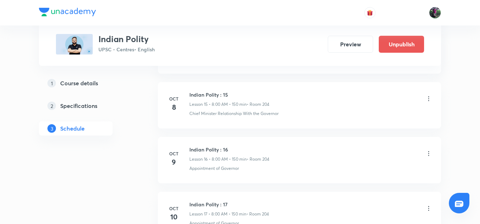
scroll to position [951, 0]
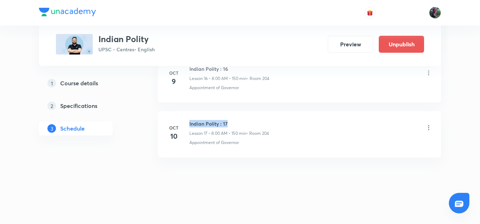
drag, startPoint x: 189, startPoint y: 124, endPoint x: 237, endPoint y: 125, distance: 47.8
click at [237, 125] on div "Oct 10 Indian Polity : 17 Lesson 17 • 8:00 AM • 150 min • Room 204 Appointment …" at bounding box center [300, 133] width 266 height 26
copy h6 "Indian Polity : 17"
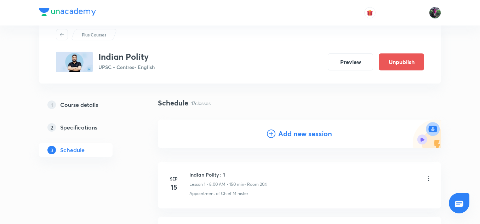
scroll to position [0, 0]
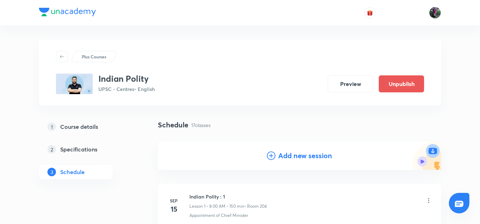
click at [298, 156] on h4 "Add new session" at bounding box center [305, 156] width 54 height 11
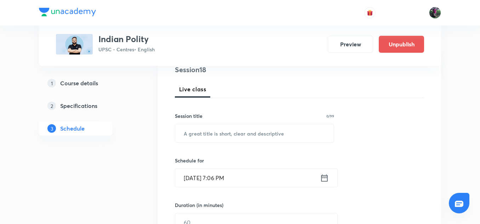
scroll to position [89, 0]
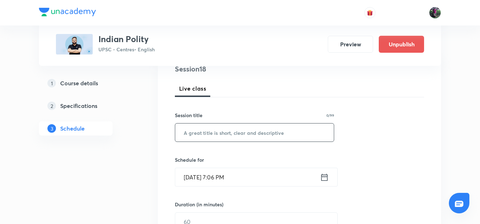
click at [213, 134] on input "text" at bounding box center [254, 133] width 159 height 18
paste input "Indian Polity : 17"
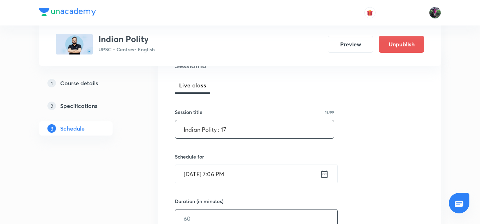
scroll to position [93, 0]
type input "Indian Polity : 18"
click at [205, 175] on input "Oct 5, 2025, 7:06 PM" at bounding box center [247, 174] width 145 height 18
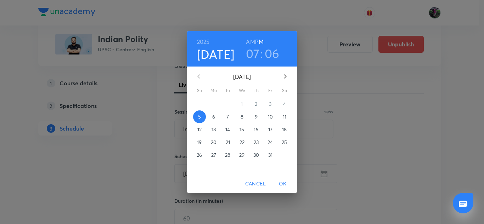
click at [283, 116] on p "11" at bounding box center [285, 116] width 4 height 7
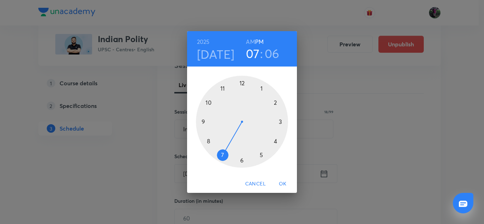
click at [250, 43] on h6 "AM" at bounding box center [250, 42] width 9 height 10
click at [208, 142] on div at bounding box center [242, 122] width 92 height 92
click at [242, 81] on div at bounding box center [242, 122] width 92 height 92
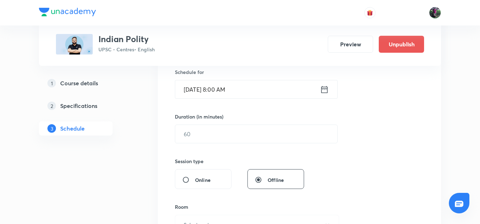
scroll to position [177, 0]
click at [202, 134] on input "text" at bounding box center [256, 134] width 162 height 18
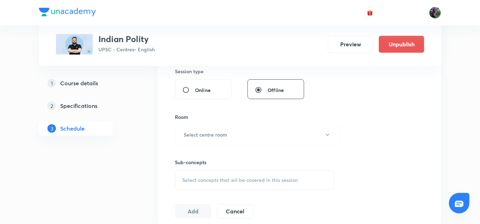
scroll to position [304, 0]
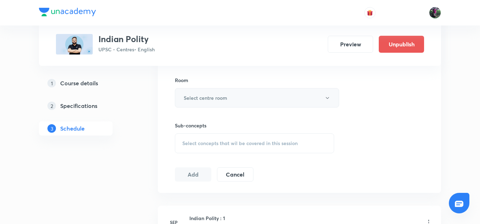
type input "150"
click at [210, 100] on h6 "Select centre room" at bounding box center [206, 97] width 44 height 7
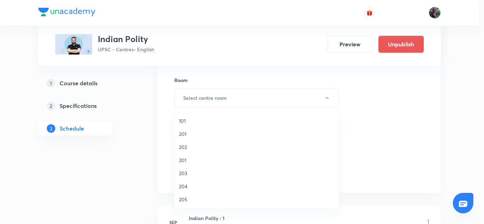
click at [183, 186] on span "204" at bounding box center [256, 186] width 155 height 7
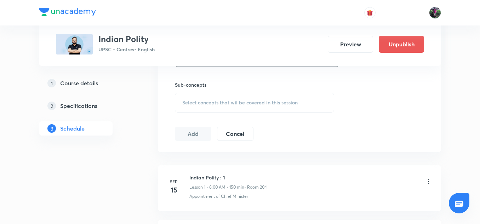
scroll to position [345, 0]
click at [232, 100] on span "Select concepts that wil be covered in this session" at bounding box center [239, 103] width 115 height 6
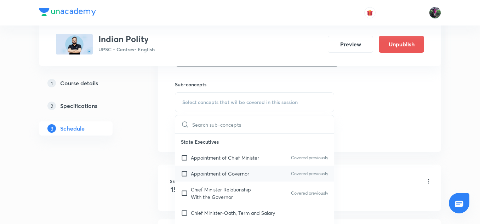
click at [214, 176] on p "Appointment of Governor" at bounding box center [220, 173] width 58 height 7
checkbox input "true"
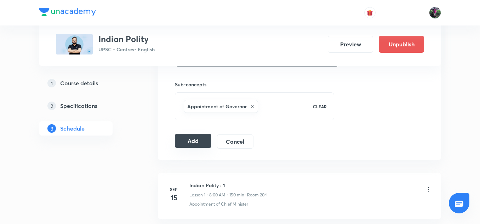
click at [193, 139] on button "Add" at bounding box center [193, 141] width 36 height 14
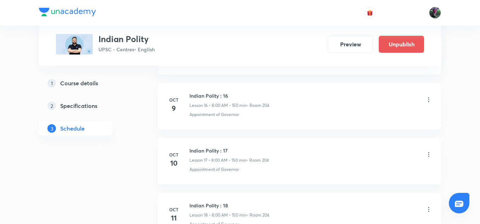
scroll to position [1006, 0]
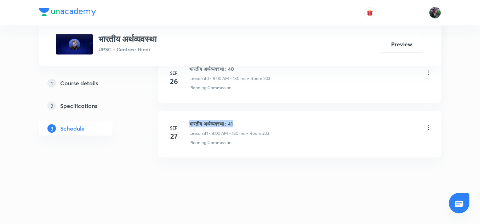
drag, startPoint x: 190, startPoint y: 124, endPoint x: 248, endPoint y: 122, distance: 58.5
click at [248, 122] on h6 "भारतीय अर्थव्यवस्था : 41" at bounding box center [230, 123] width 80 height 7
copy h6 "भारतीय अर्थव्यवस्था : 41"
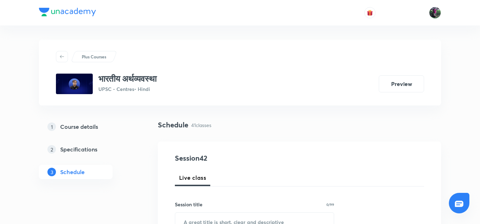
scroll to position [63, 0]
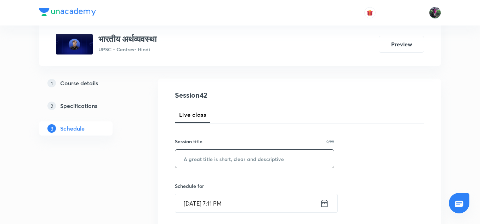
click at [211, 161] on input "text" at bounding box center [254, 159] width 159 height 18
paste input "भारतीय अर्थव्यवस्था : 41"
type input "भारतीय अर्थव्यवस्था : 42"
click at [212, 205] on input "[DATE] 7:11 PM" at bounding box center [247, 203] width 145 height 18
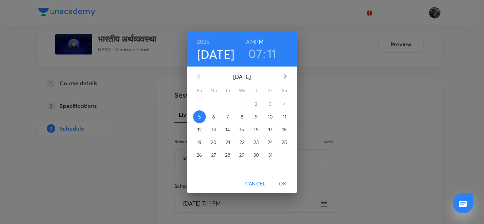
click at [228, 116] on p "7" at bounding box center [227, 116] width 2 height 7
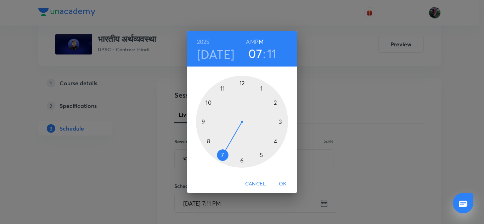
click at [251, 40] on h6 "AM" at bounding box center [250, 42] width 9 height 10
click at [209, 141] on div at bounding box center [242, 122] width 92 height 92
click at [241, 81] on div at bounding box center [242, 122] width 92 height 92
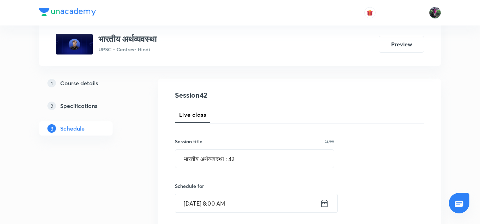
click at [204, 202] on input "[DATE] 8:00 AM" at bounding box center [247, 203] width 145 height 18
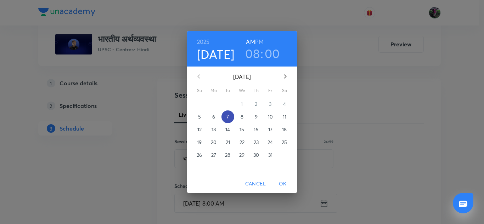
click at [228, 119] on p "7" at bounding box center [227, 116] width 2 height 7
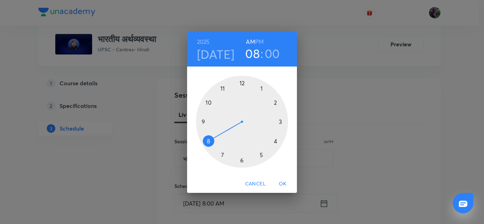
click at [208, 141] on div at bounding box center [242, 122] width 92 height 92
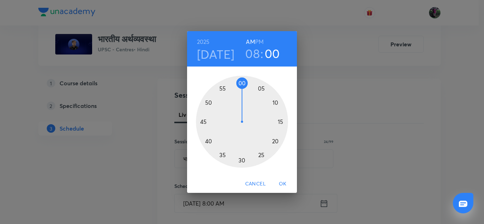
click at [241, 85] on div at bounding box center [242, 122] width 92 height 92
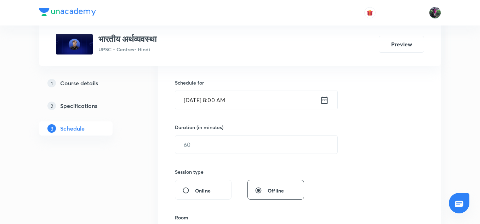
scroll to position [167, 0]
click at [197, 145] on input "text" at bounding box center [256, 144] width 162 height 18
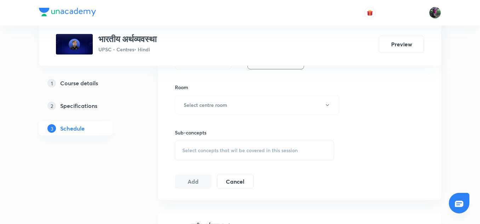
scroll to position [300, 0]
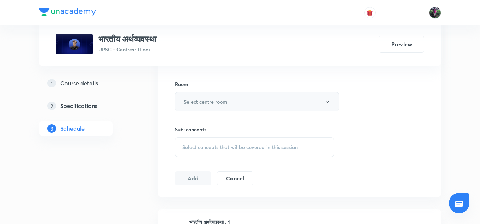
type input "150"
click at [211, 104] on h6 "Select centre room" at bounding box center [206, 101] width 44 height 7
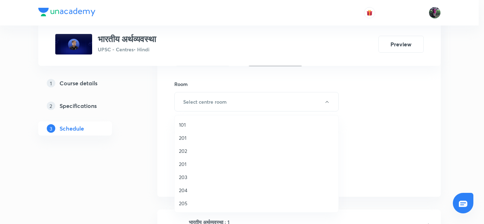
click at [182, 176] on span "203" at bounding box center [256, 177] width 155 height 7
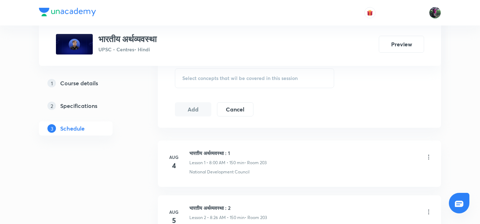
scroll to position [369, 0]
click at [234, 77] on span "Select concepts that wil be covered in this session" at bounding box center [239, 78] width 115 height 6
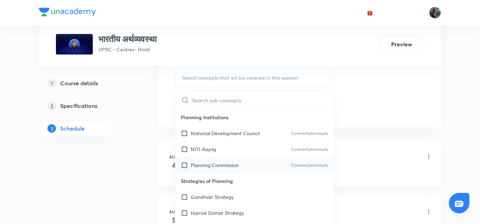
click at [209, 167] on p "Planning Commission" at bounding box center [215, 165] width 48 height 7
checkbox input "true"
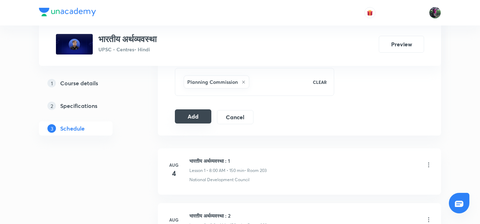
click at [194, 117] on button "Add" at bounding box center [193, 116] width 36 height 14
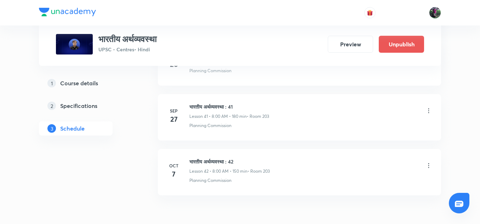
scroll to position [2324, 0]
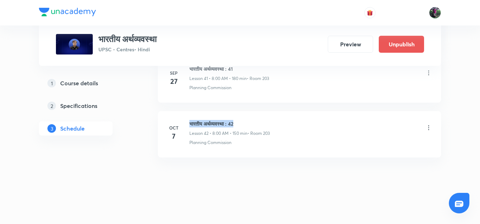
drag, startPoint x: 190, startPoint y: 124, endPoint x: 243, endPoint y: 123, distance: 53.9
click at [243, 123] on h6 "भारतीय अर्थव्यवस्था : 42" at bounding box center [230, 123] width 80 height 7
copy h6 "भारतीय अर्थव्यवस्था : 42"
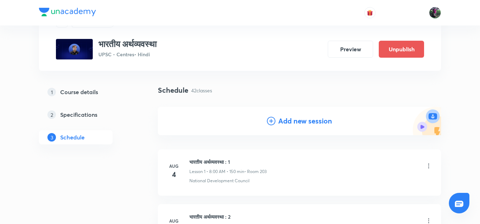
scroll to position [0, 0]
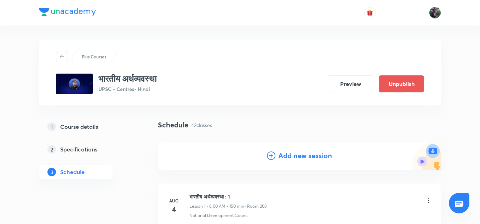
click at [298, 157] on h4 "Add new session" at bounding box center [305, 156] width 54 height 11
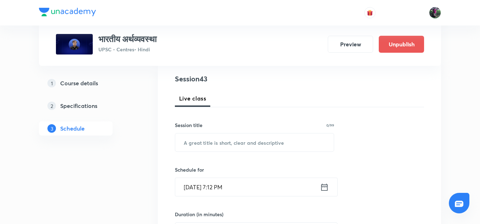
scroll to position [115, 0]
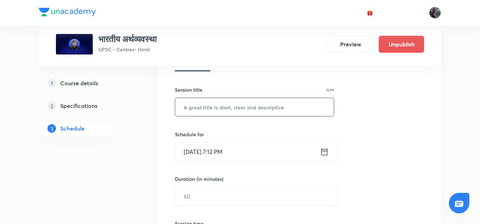
click at [206, 107] on input "text" at bounding box center [254, 107] width 159 height 18
paste input "भारतीय अर्थव्यवस्था : 42"
type input "भारतीय अर्थव्यवस्था : 43"
click at [203, 155] on input "[DATE] 7:12 PM" at bounding box center [247, 152] width 145 height 18
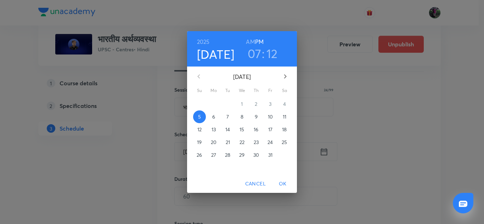
click at [242, 117] on p "8" at bounding box center [242, 116] width 3 height 7
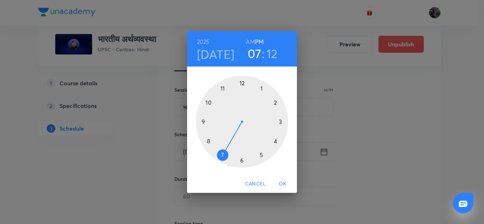
click at [208, 141] on div at bounding box center [242, 122] width 92 height 92
click at [250, 41] on h6 "AM" at bounding box center [250, 42] width 9 height 10
click at [241, 82] on div at bounding box center [242, 122] width 92 height 92
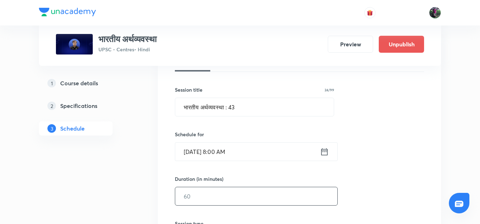
click at [197, 197] on input "text" at bounding box center [256, 196] width 162 height 18
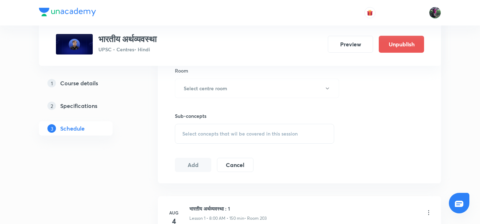
scroll to position [314, 0]
type input "150"
click at [203, 90] on h6 "Select centre room" at bounding box center [206, 87] width 44 height 7
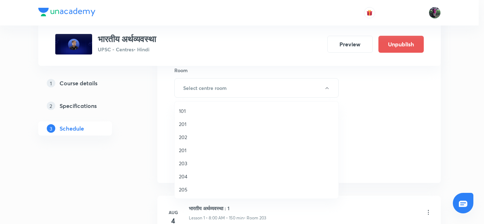
click at [182, 163] on span "203" at bounding box center [256, 163] width 155 height 7
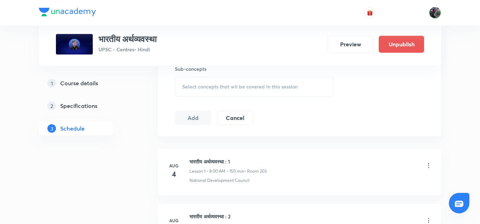
scroll to position [361, 0]
click at [236, 84] on span "Select concepts that wil be covered in this session" at bounding box center [239, 87] width 115 height 6
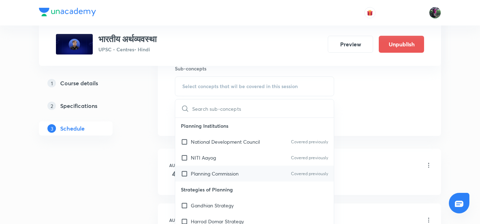
click at [209, 172] on p "Planning Commission" at bounding box center [215, 173] width 48 height 7
checkbox input "true"
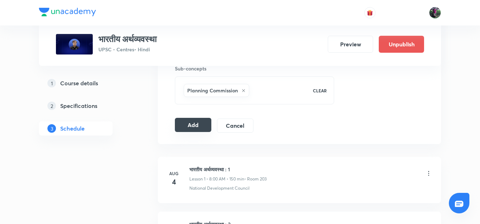
click at [194, 126] on button "Add" at bounding box center [193, 125] width 36 height 14
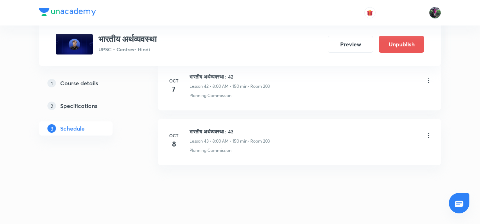
scroll to position [2372, 0]
drag, startPoint x: 190, startPoint y: 130, endPoint x: 244, endPoint y: 129, distance: 53.9
click at [244, 129] on h6 "भारतीय अर्थव्यवस्था : 43" at bounding box center [230, 130] width 80 height 7
copy h6 "भारतीय अर्थव्यवस्था : 43"
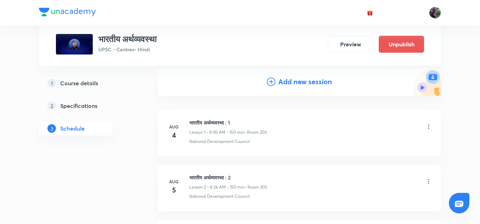
scroll to position [0, 0]
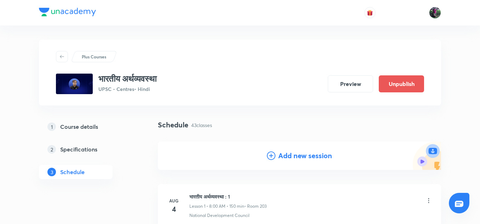
click at [298, 157] on h4 "Add new session" at bounding box center [305, 156] width 54 height 11
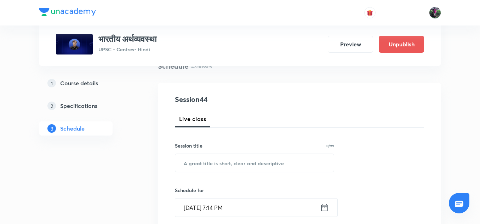
scroll to position [96, 0]
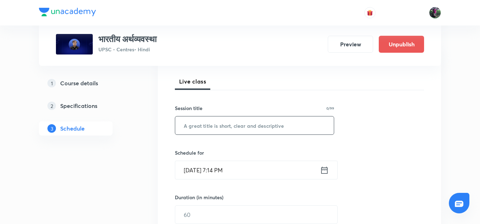
click at [197, 126] on input "text" at bounding box center [254, 126] width 159 height 18
type input "v"
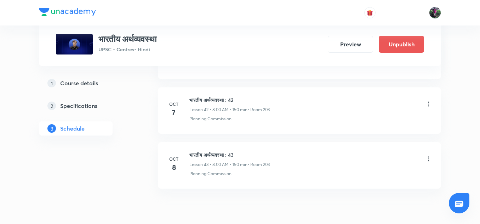
scroll to position [2704, 0]
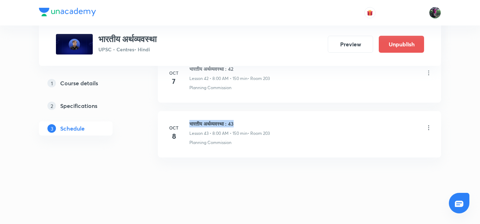
drag, startPoint x: 190, startPoint y: 123, endPoint x: 247, endPoint y: 123, distance: 57.0
click at [247, 123] on h6 "भारतीय अर्थव्यवस्था : 43" at bounding box center [230, 123] width 80 height 7
copy h6 "भारतीय अर्थव्यवस्था : 43"
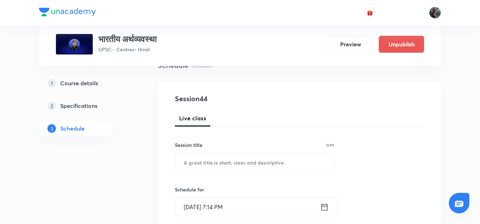
scroll to position [50, 0]
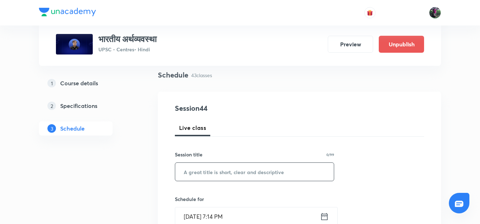
click at [228, 171] on input "text" at bounding box center [254, 172] width 159 height 18
paste input "भारतीय अर्थव्यवस्था : 43"
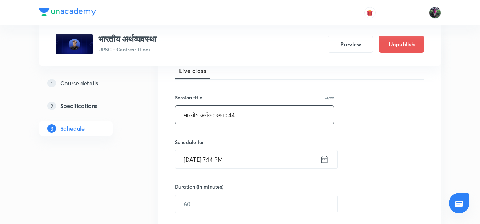
scroll to position [145, 0]
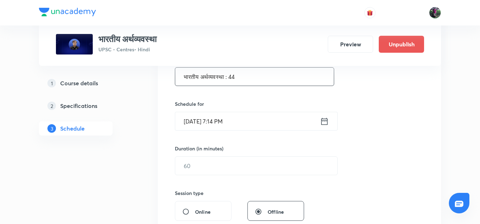
type input "भारतीय अर्थव्यवस्था : 44"
click at [207, 124] on input "Oct 5, 2025, 7:14 PM" at bounding box center [247, 121] width 145 height 18
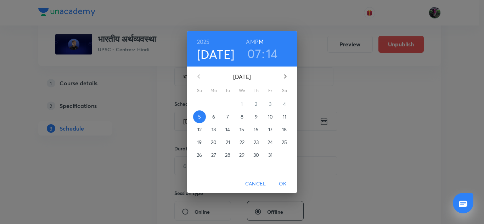
click at [255, 117] on p "9" at bounding box center [256, 116] width 3 height 7
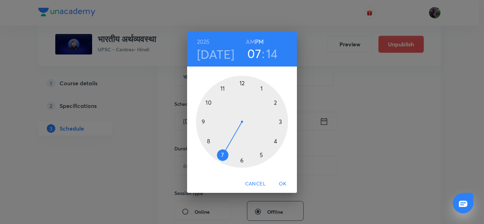
click at [250, 39] on h6 "AM" at bounding box center [250, 42] width 9 height 10
click at [208, 141] on div at bounding box center [242, 122] width 92 height 92
click at [243, 83] on div at bounding box center [242, 122] width 92 height 92
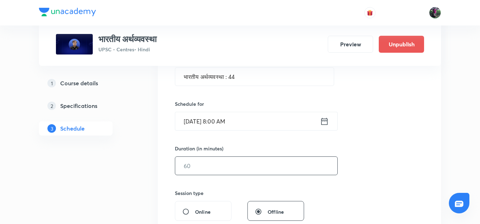
click at [203, 165] on input "text" at bounding box center [256, 166] width 162 height 18
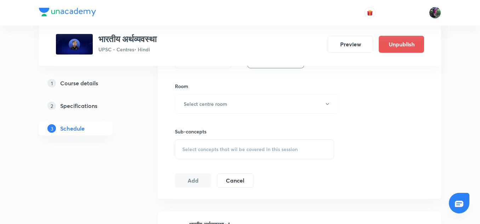
scroll to position [318, 0]
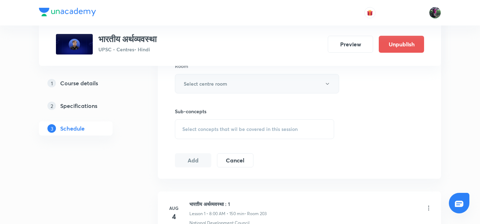
type input "150"
click at [213, 78] on button "Select centre room" at bounding box center [257, 83] width 164 height 19
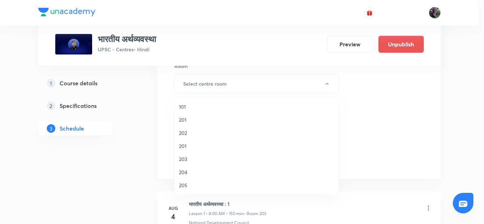
click at [185, 157] on span "203" at bounding box center [256, 159] width 155 height 7
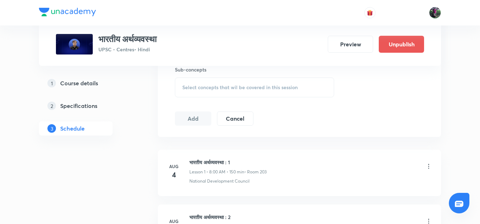
scroll to position [360, 0]
click at [233, 87] on span "Select concepts that wil be covered in this session" at bounding box center [239, 87] width 115 height 6
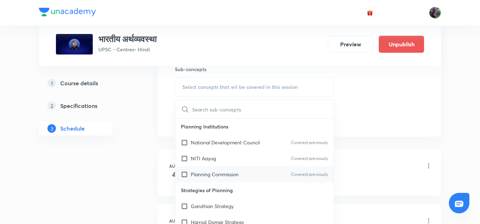
click at [212, 173] on p "Planning Commission" at bounding box center [215, 174] width 48 height 7
checkbox input "true"
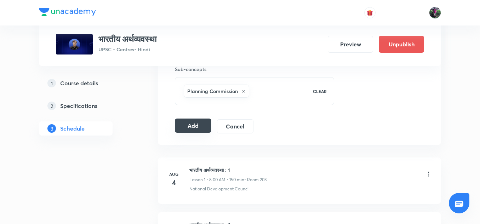
click at [194, 126] on button "Add" at bounding box center [193, 126] width 36 height 14
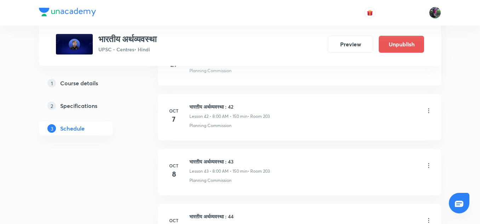
scroll to position [2434, 0]
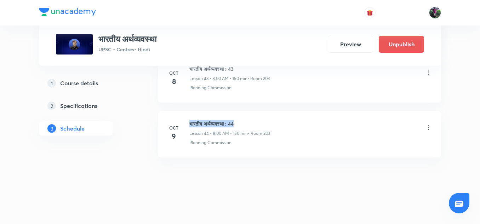
drag, startPoint x: 190, startPoint y: 121, endPoint x: 254, endPoint y: 121, distance: 63.8
click at [254, 121] on h6 "भारतीय अर्थव्यवस्था : 44" at bounding box center [230, 123] width 81 height 7
copy h6 "भारतीय अर्थव्यवस्था : 44"
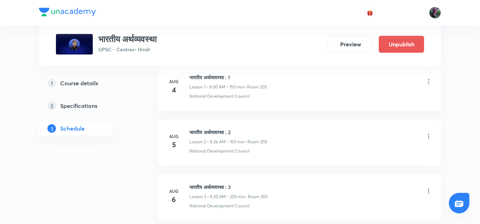
scroll to position [0, 0]
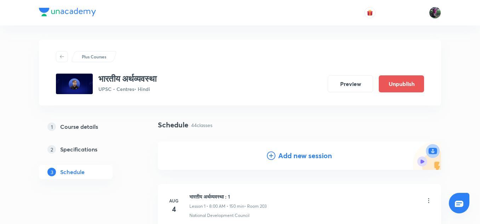
click at [300, 159] on h4 "Add new session" at bounding box center [305, 156] width 54 height 11
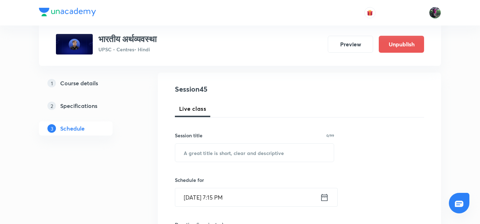
scroll to position [100, 0]
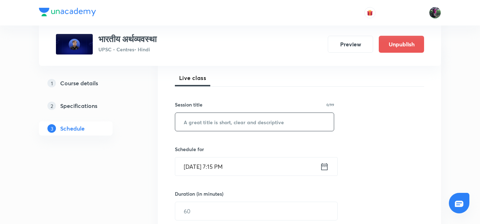
click at [206, 121] on input "text" at bounding box center [254, 122] width 159 height 18
paste input "भारतीय अर्थव्यवस्था : 44"
type input "भारतीय अर्थव्यवस्था : 45"
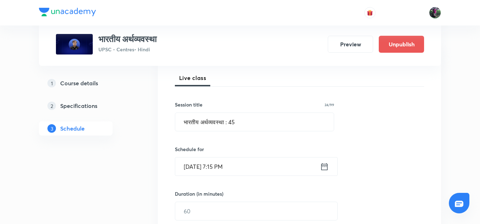
click at [209, 166] on input "Oct 5, 2025, 7:15 PM" at bounding box center [247, 167] width 145 height 18
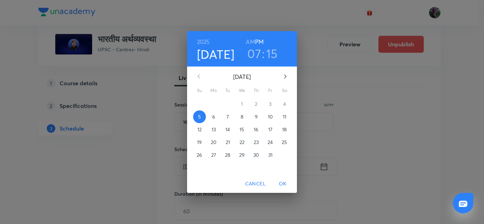
click at [270, 116] on p "10" at bounding box center [270, 116] width 5 height 7
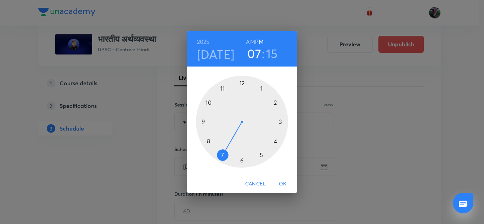
click at [250, 39] on h6 "AM" at bounding box center [250, 42] width 9 height 10
click at [208, 142] on div at bounding box center [242, 122] width 92 height 92
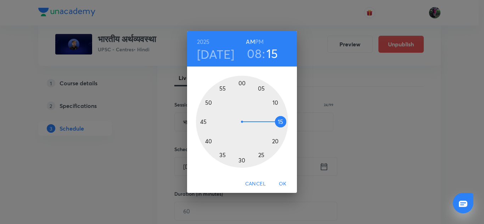
click at [241, 82] on div at bounding box center [242, 122] width 92 height 92
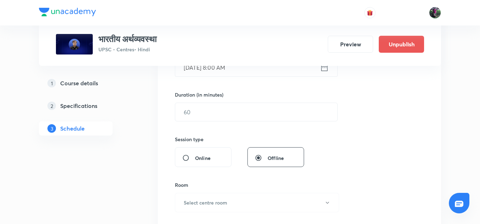
scroll to position [199, 0]
click at [192, 109] on input "text" at bounding box center [256, 112] width 162 height 18
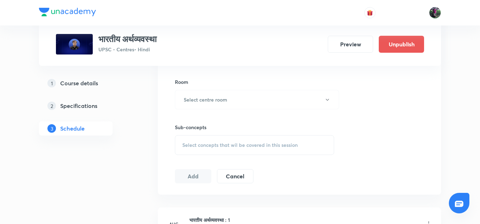
scroll to position [303, 0]
type input "150"
click at [217, 100] on h6 "Select centre room" at bounding box center [206, 99] width 44 height 7
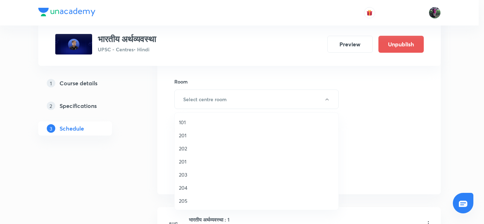
click at [183, 174] on span "203" at bounding box center [256, 174] width 155 height 7
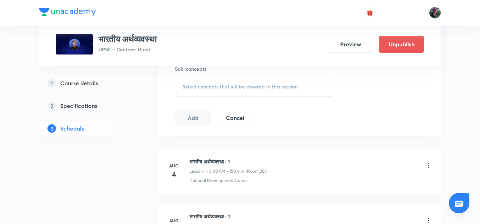
scroll to position [362, 0]
click at [232, 85] on span "Select concepts that wil be covered in this session" at bounding box center [239, 86] width 115 height 6
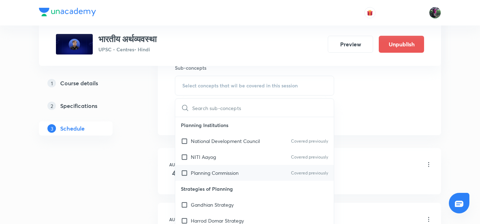
click at [208, 171] on p "Planning Commission" at bounding box center [215, 172] width 48 height 7
checkbox input "true"
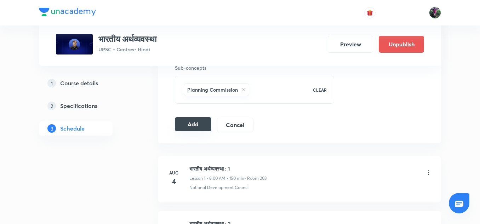
click at [193, 123] on button "Add" at bounding box center [193, 124] width 36 height 14
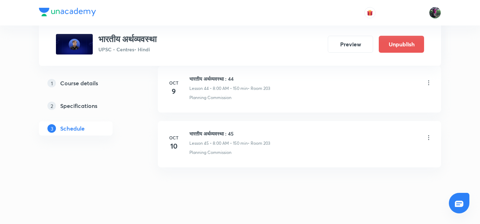
scroll to position [2489, 0]
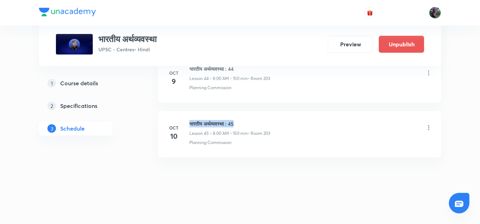
drag, startPoint x: 190, startPoint y: 124, endPoint x: 253, endPoint y: 122, distance: 63.1
click at [253, 122] on h6 "भारतीय अर्थव्यवस्था : 45" at bounding box center [230, 123] width 81 height 7
copy h6 "भारतीय अर्थव्यवस्था : 45"
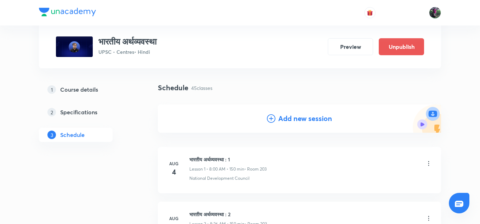
scroll to position [37, 0]
click at [293, 119] on h4 "Add new session" at bounding box center [305, 119] width 54 height 11
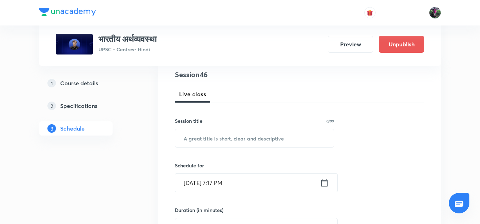
scroll to position [84, 0]
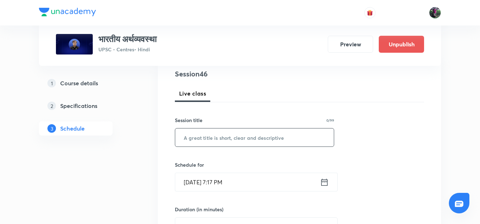
click at [204, 140] on input "text" at bounding box center [254, 138] width 159 height 18
paste input "भारतीय अर्थव्यवस्था : 45"
type input "भारतीय अर्थव्यवस्था : 46"
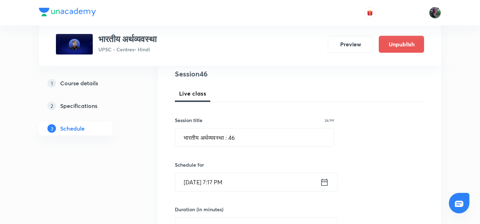
click at [208, 183] on input "Oct 5, 2025, 7:17 PM" at bounding box center [247, 182] width 145 height 18
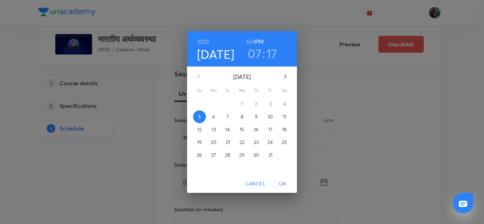
click at [283, 114] on p "11" at bounding box center [285, 116] width 4 height 7
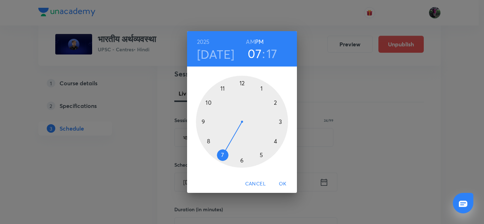
click at [250, 38] on h6 "AM" at bounding box center [250, 42] width 9 height 10
click at [208, 141] on div at bounding box center [242, 122] width 92 height 92
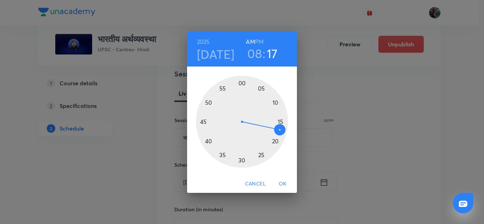
click at [241, 81] on div at bounding box center [242, 122] width 92 height 92
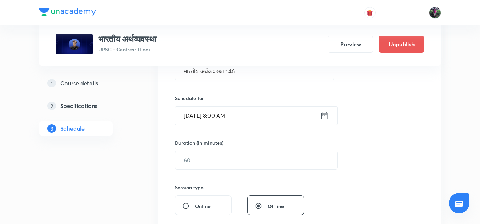
scroll to position [151, 0]
click at [194, 162] on input "text" at bounding box center [256, 160] width 162 height 18
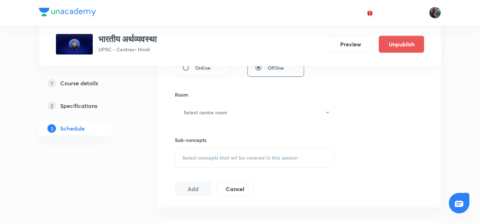
scroll to position [320, 0]
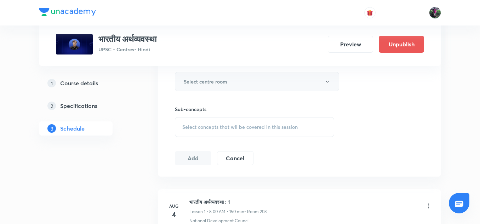
type input "150"
click at [214, 83] on h6 "Select centre room" at bounding box center [206, 81] width 44 height 7
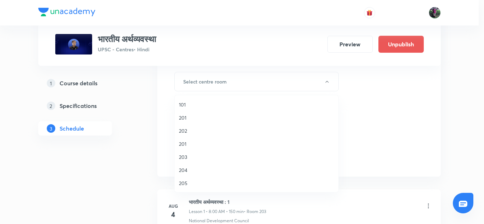
click at [183, 157] on span "203" at bounding box center [256, 156] width 155 height 7
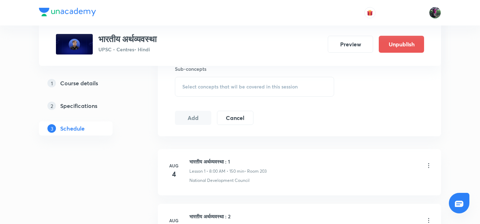
scroll to position [361, 0]
click at [244, 89] on span "Select concepts that wil be covered in this session" at bounding box center [239, 87] width 115 height 6
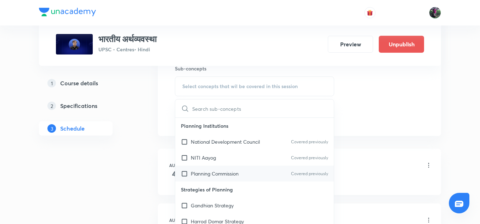
click at [206, 172] on p "Planning Commission" at bounding box center [215, 173] width 48 height 7
checkbox input "true"
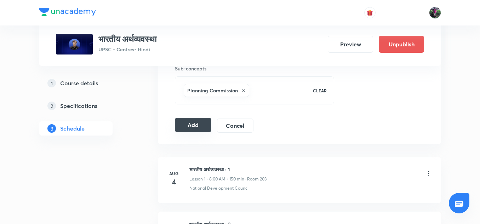
click at [193, 124] on button "Add" at bounding box center [193, 125] width 36 height 14
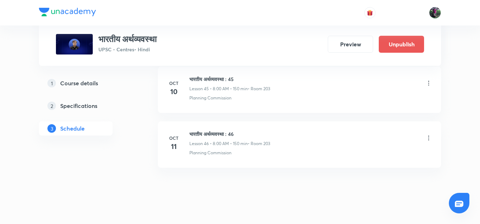
scroll to position [2534, 0]
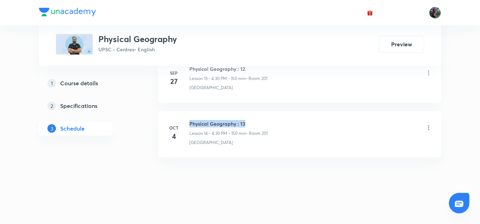
drag, startPoint x: 190, startPoint y: 123, endPoint x: 255, endPoint y: 121, distance: 65.9
click at [255, 121] on h6 "Physical Geography : 13" at bounding box center [229, 123] width 78 height 7
copy h6 "Physical Geography : 13"
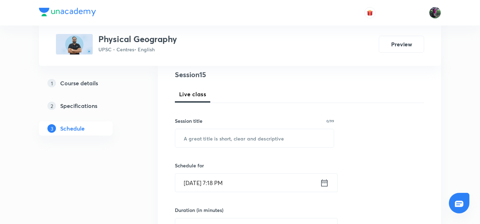
scroll to position [84, 0]
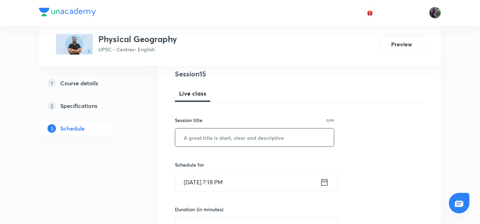
click at [216, 136] on input "text" at bounding box center [254, 138] width 159 height 18
paste input "Physical Geography : 13"
type input "Physical Geography : 14"
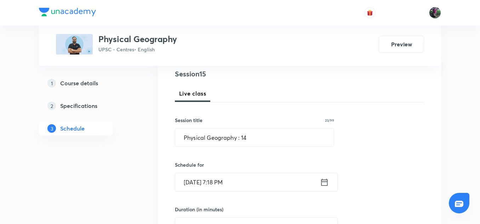
click at [204, 186] on input "[DATE] 7:18 PM" at bounding box center [247, 182] width 145 height 18
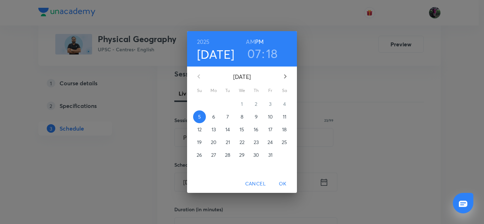
click at [213, 117] on p "6" at bounding box center [213, 116] width 3 height 7
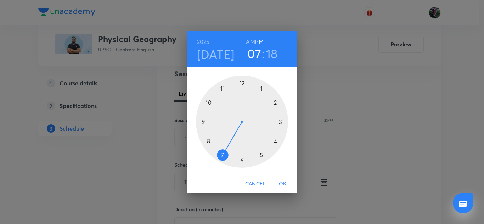
click at [275, 140] on div at bounding box center [242, 122] width 92 height 92
click at [243, 160] on div at bounding box center [242, 122] width 92 height 92
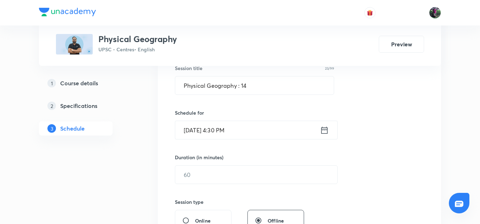
scroll to position [147, 0]
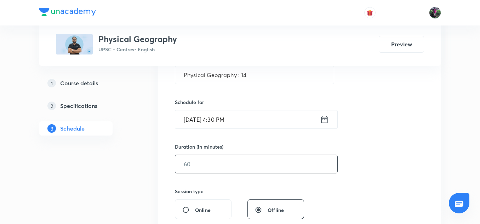
click at [198, 166] on input "text" at bounding box center [256, 164] width 162 height 18
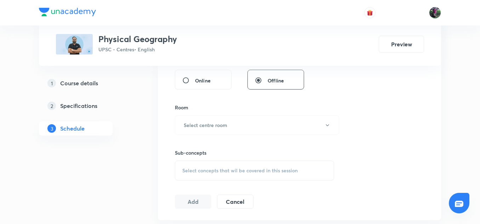
scroll to position [320, 0]
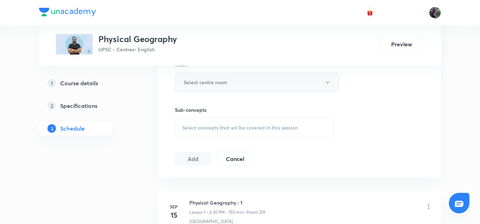
type input "150"
click at [220, 84] on h6 "Select centre room" at bounding box center [206, 82] width 44 height 7
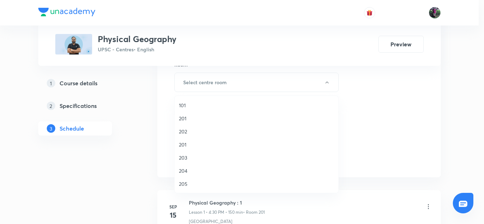
click at [182, 159] on span "203" at bounding box center [256, 157] width 155 height 7
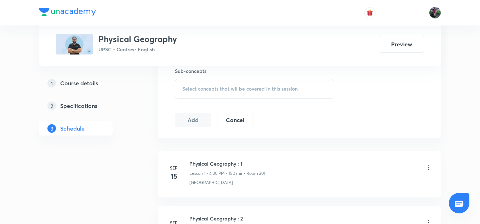
scroll to position [359, 0]
click at [247, 87] on span "Select concepts that wil be covered in this session" at bounding box center [239, 89] width 115 height 6
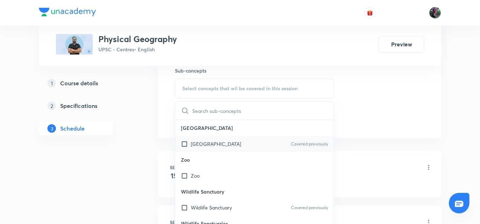
click at [206, 143] on p "[GEOGRAPHIC_DATA]" at bounding box center [216, 143] width 50 height 7
checkbox input "true"
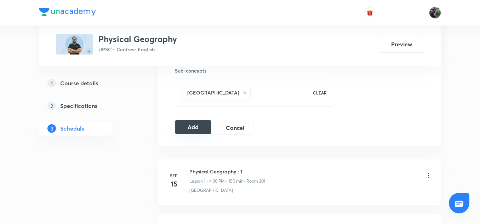
click at [193, 128] on button "Add" at bounding box center [193, 127] width 36 height 14
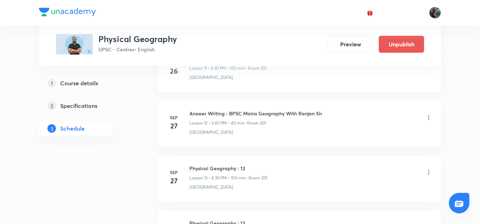
scroll to position [842, 0]
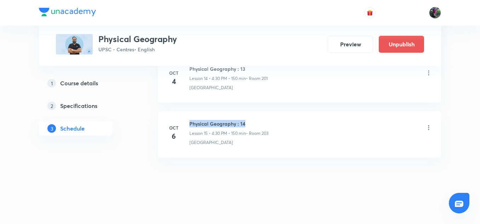
drag, startPoint x: 190, startPoint y: 123, endPoint x: 249, endPoint y: 124, distance: 59.5
click at [249, 124] on h6 "Physical Geography : 14" at bounding box center [229, 123] width 79 height 7
copy h6 "Physical Geography : 14"
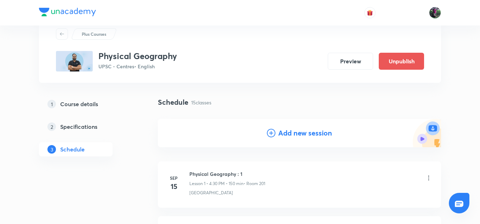
scroll to position [0, 0]
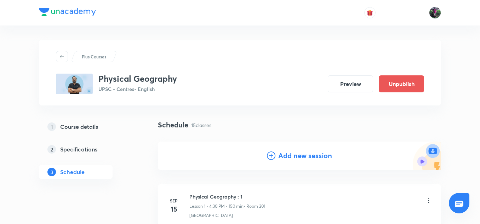
click at [303, 155] on h4 "Add new session" at bounding box center [305, 156] width 54 height 11
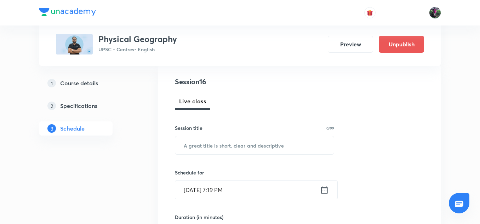
scroll to position [77, 0]
click at [213, 144] on input "text" at bounding box center [254, 145] width 159 height 18
paste input "Physical Geography : 14"
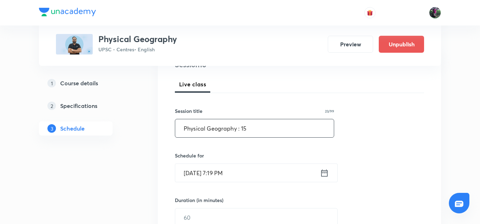
scroll to position [93, 0]
type input "Physical Geography : 15"
click at [210, 170] on input "[DATE] 7:19 PM" at bounding box center [247, 173] width 145 height 18
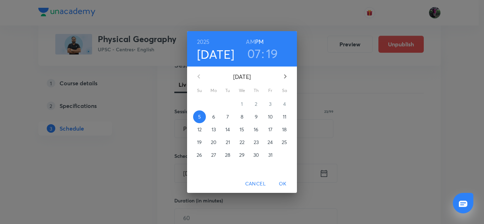
click at [227, 117] on p "7" at bounding box center [227, 116] width 2 height 7
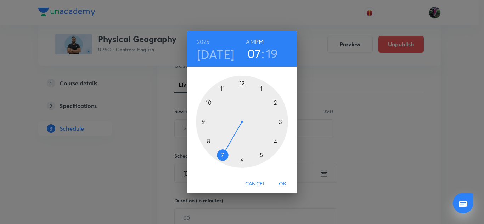
click at [276, 142] on div at bounding box center [242, 122] width 92 height 92
click at [242, 160] on div at bounding box center [242, 122] width 92 height 92
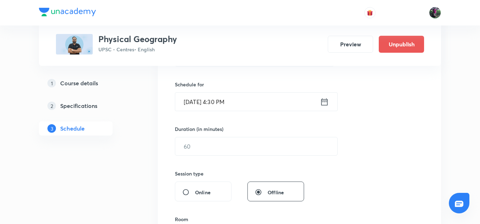
scroll to position [165, 0]
click at [198, 146] on input "text" at bounding box center [256, 146] width 162 height 18
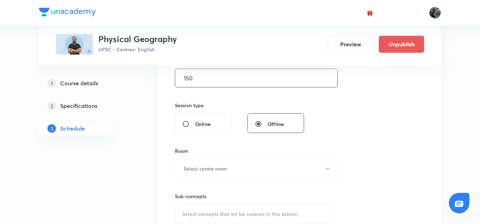
scroll to position [268, 0]
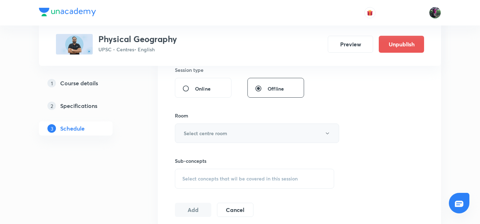
type input "150"
click at [216, 134] on h6 "Select centre room" at bounding box center [206, 133] width 44 height 7
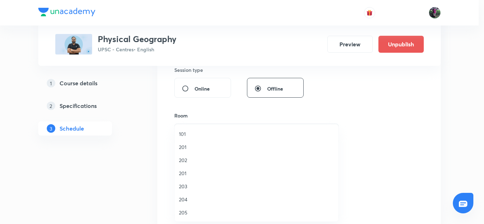
click at [182, 187] on span "203" at bounding box center [256, 186] width 155 height 7
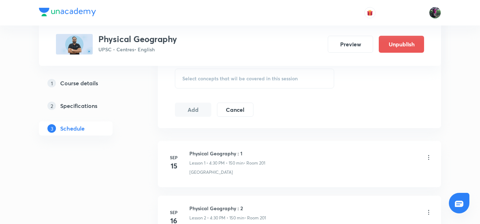
scroll to position [369, 0]
click at [240, 75] on span "Select concepts that wil be covered in this session" at bounding box center [239, 78] width 115 height 6
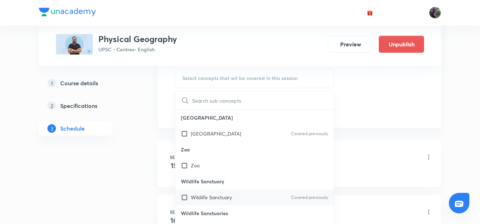
click at [202, 199] on p "Wildlife Sanctuary" at bounding box center [211, 197] width 41 height 7
checkbox input "true"
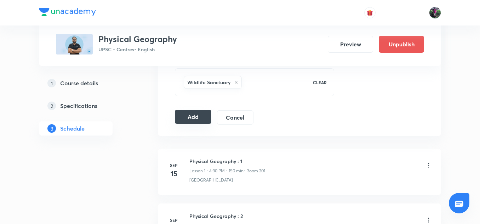
click at [191, 116] on button "Add" at bounding box center [193, 117] width 36 height 14
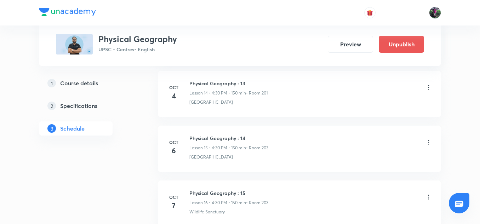
scroll to position [897, 0]
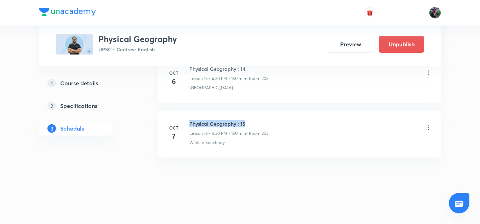
drag, startPoint x: 190, startPoint y: 124, endPoint x: 251, endPoint y: 123, distance: 61.6
click at [251, 123] on h6 "Physical Geography : 15" at bounding box center [229, 123] width 79 height 7
copy h6 "Physical Geography : 15"
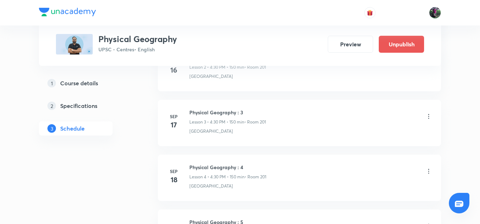
scroll to position [0, 0]
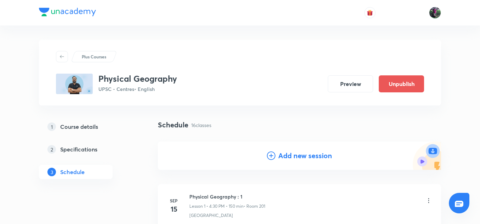
click at [300, 154] on h4 "Add new session" at bounding box center [305, 156] width 54 height 11
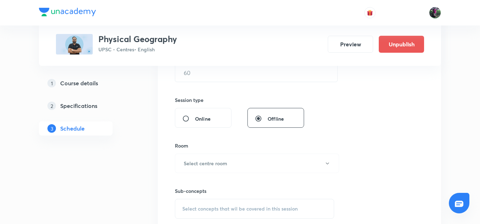
scroll to position [126, 0]
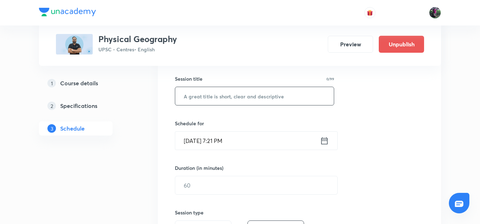
click at [202, 95] on input "text" at bounding box center [254, 96] width 159 height 18
paste input "Physical Geography : 15"
type input "Physical Geography : 16"
click at [200, 140] on input "[DATE] 7:21 PM" at bounding box center [247, 141] width 145 height 18
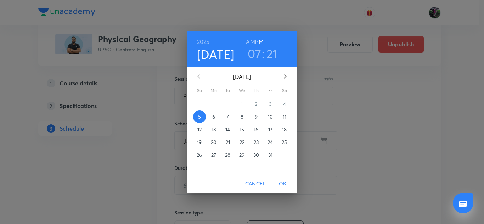
click at [241, 117] on p "8" at bounding box center [242, 116] width 3 height 7
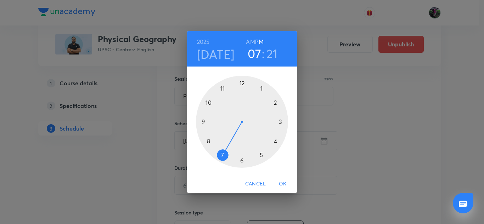
click at [275, 141] on div at bounding box center [242, 122] width 92 height 92
click at [243, 160] on div at bounding box center [242, 122] width 92 height 92
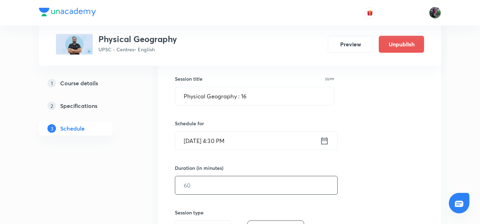
click at [197, 183] on input "text" at bounding box center [256, 185] width 162 height 18
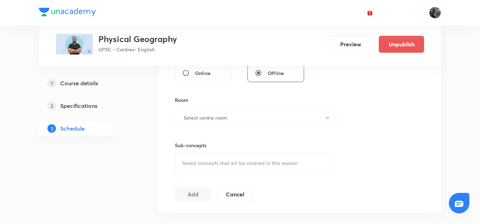
scroll to position [284, 0]
type input "150"
click at [208, 118] on h6 "Select centre room" at bounding box center [206, 117] width 44 height 7
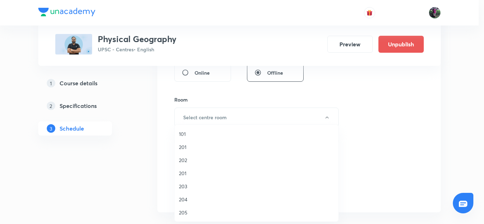
click at [183, 186] on span "203" at bounding box center [256, 186] width 155 height 7
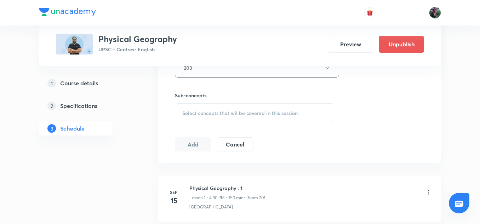
scroll to position [363, 0]
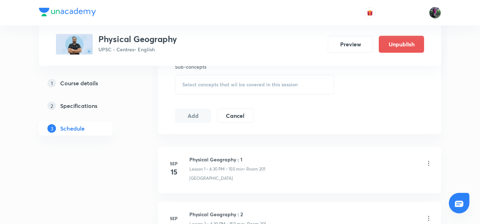
click at [222, 83] on span "Select concepts that wil be covered in this session" at bounding box center [239, 85] width 115 height 6
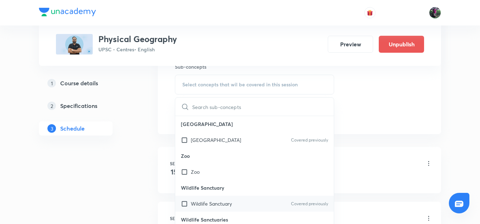
click at [203, 200] on p "Wildlife Sanctuary" at bounding box center [211, 203] width 41 height 7
checkbox input "true"
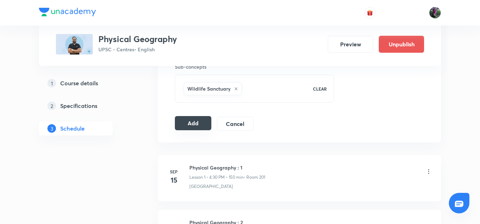
click at [194, 125] on button "Add" at bounding box center [193, 123] width 36 height 14
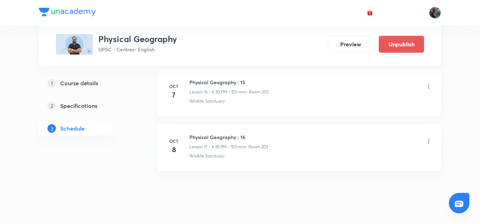
scroll to position [939, 0]
drag, startPoint x: 190, startPoint y: 136, endPoint x: 258, endPoint y: 136, distance: 68.4
click at [258, 136] on h6 "Physical Geography : 16" at bounding box center [229, 135] width 79 height 7
copy h6 "Physical Geography : 16"
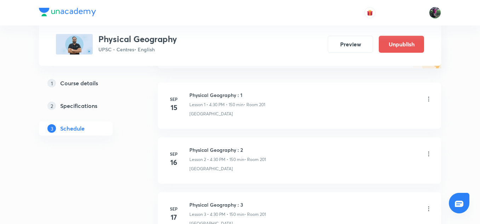
scroll to position [0, 0]
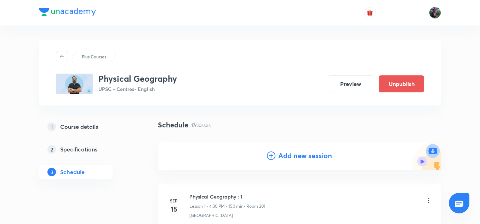
click at [302, 155] on h4 "Add new session" at bounding box center [305, 156] width 54 height 11
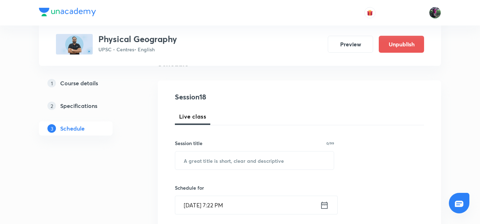
scroll to position [89, 0]
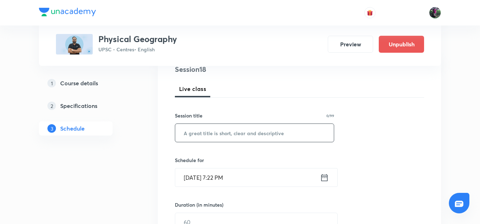
click at [209, 133] on input "text" at bounding box center [254, 133] width 159 height 18
paste input "Physical Geography : 16"
type input "Physical Geography : 17"
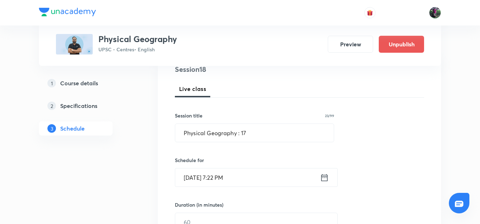
click at [209, 177] on input "[DATE] 7:22 PM" at bounding box center [247, 178] width 145 height 18
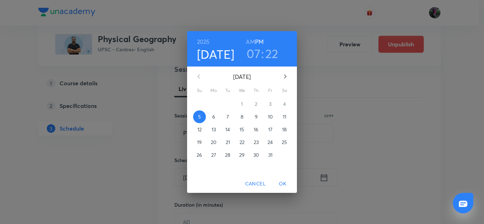
click at [256, 117] on p "9" at bounding box center [256, 116] width 3 height 7
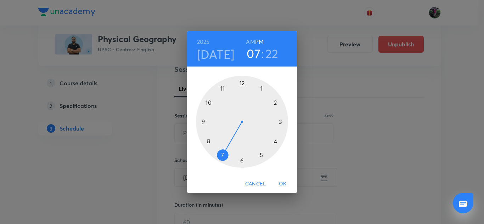
click at [276, 142] on div at bounding box center [242, 122] width 92 height 92
click at [242, 160] on div at bounding box center [242, 122] width 92 height 92
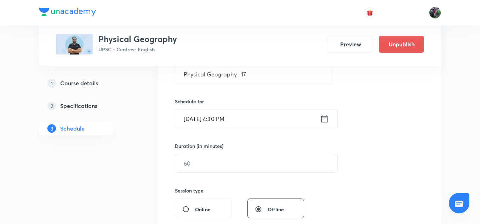
scroll to position [173, 0]
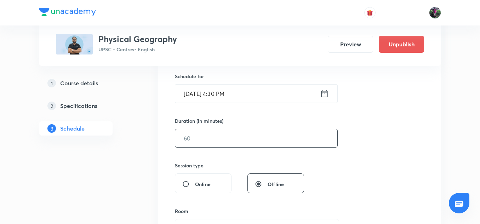
click at [199, 136] on input "text" at bounding box center [256, 138] width 162 height 18
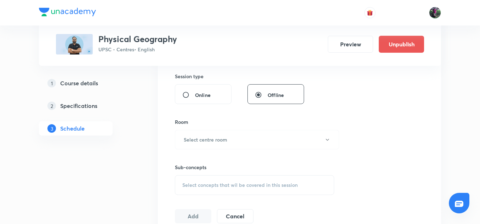
scroll to position [262, 0]
type input "150"
click at [203, 138] on h6 "Select centre room" at bounding box center [206, 139] width 44 height 7
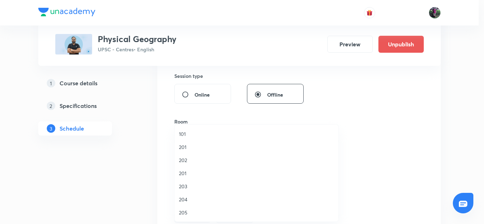
click at [183, 185] on span "203" at bounding box center [256, 186] width 155 height 7
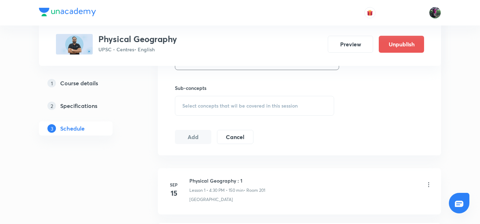
scroll to position [342, 0]
click at [234, 106] on span "Select concepts that wil be covered in this session" at bounding box center [239, 106] width 115 height 6
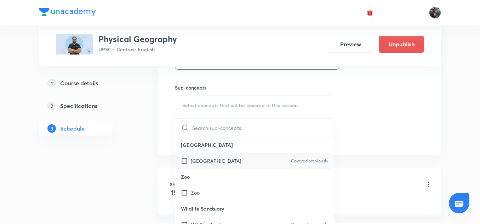
click at [210, 163] on p "[GEOGRAPHIC_DATA]" at bounding box center [216, 160] width 50 height 7
checkbox input "true"
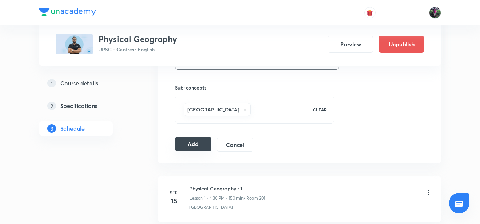
click at [193, 144] on button "Add" at bounding box center [193, 144] width 36 height 14
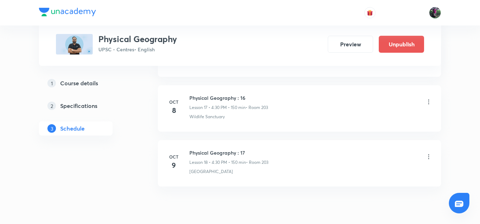
scroll to position [978, 0]
drag, startPoint x: 190, startPoint y: 152, endPoint x: 256, endPoint y: 151, distance: 65.9
click at [256, 151] on h6 "Physical Geography : 17" at bounding box center [229, 152] width 79 height 7
copy h6 "Physical Geography : 17"
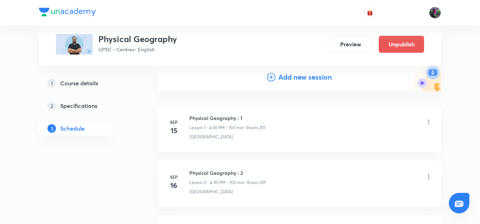
scroll to position [0, 0]
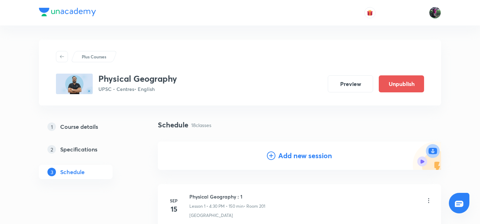
click at [300, 154] on h4 "Add new session" at bounding box center [305, 156] width 54 height 11
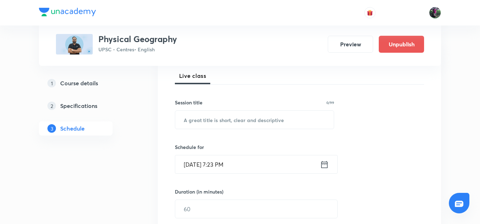
scroll to position [102, 0]
click at [203, 117] on input "text" at bounding box center [254, 120] width 159 height 18
paste input "Physical Geography : 17"
type input "Physical Geography : 18"
click at [204, 164] on input "[DATE] 7:23 PM" at bounding box center [247, 164] width 145 height 18
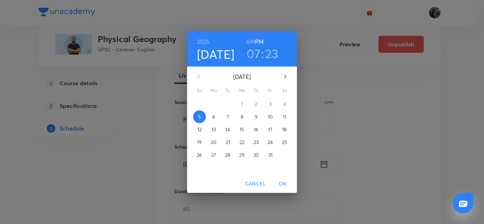
click at [271, 115] on p "10" at bounding box center [270, 116] width 5 height 7
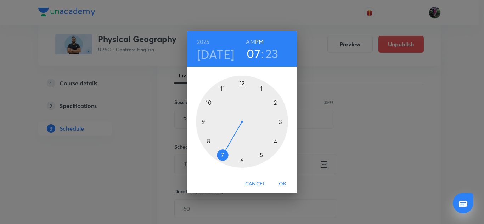
click at [276, 141] on div at bounding box center [242, 122] width 92 height 92
click at [243, 160] on div at bounding box center [242, 122] width 92 height 92
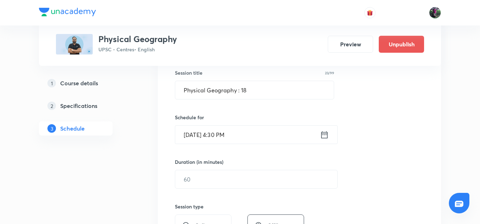
scroll to position [132, 0]
click at [196, 180] on input "text" at bounding box center [256, 179] width 162 height 18
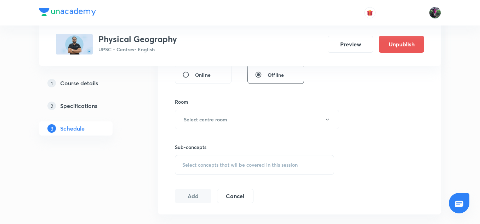
scroll to position [283, 0]
type input "150"
click at [220, 113] on button "Select centre room" at bounding box center [257, 118] width 164 height 19
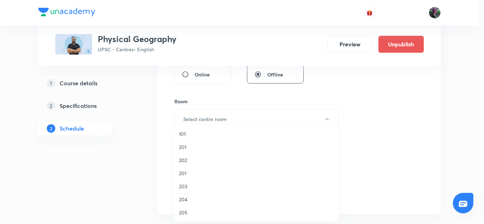
click at [183, 185] on span "203" at bounding box center [256, 186] width 155 height 7
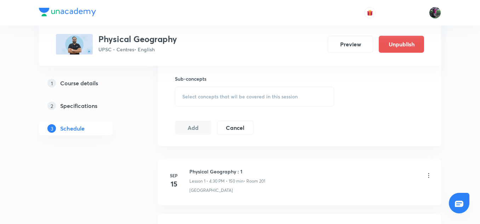
scroll to position [352, 0]
click at [256, 95] on span "Select concepts that wil be covered in this session" at bounding box center [239, 96] width 115 height 6
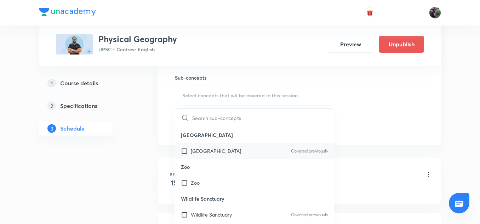
click at [207, 153] on p "[GEOGRAPHIC_DATA]" at bounding box center [216, 150] width 50 height 7
checkbox input "true"
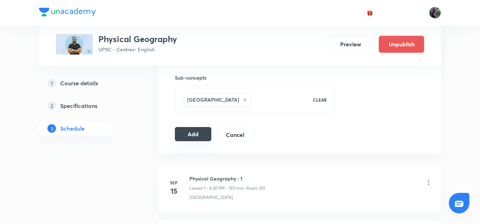
click at [194, 134] on button "Add" at bounding box center [193, 134] width 36 height 14
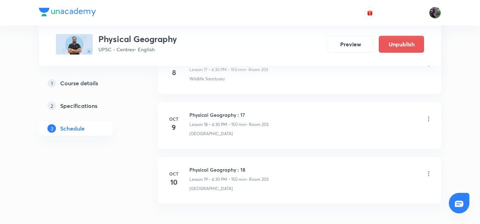
scroll to position [1061, 0]
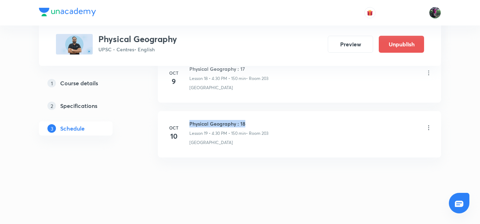
drag, startPoint x: 190, startPoint y: 123, endPoint x: 251, endPoint y: 124, distance: 61.3
click at [251, 124] on h6 "Physical Geography : 18" at bounding box center [229, 123] width 79 height 7
copy h6 "Physical Geography : 18"
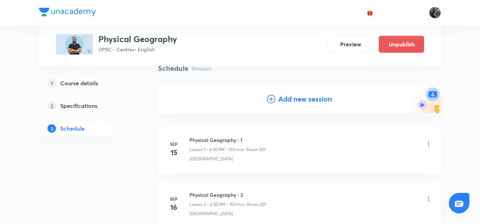
scroll to position [13, 0]
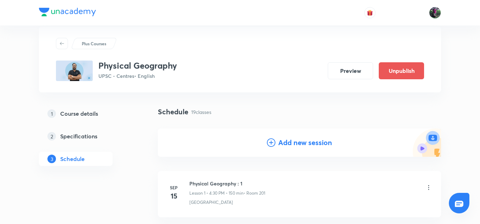
click at [299, 141] on h4 "Add new session" at bounding box center [305, 142] width 54 height 11
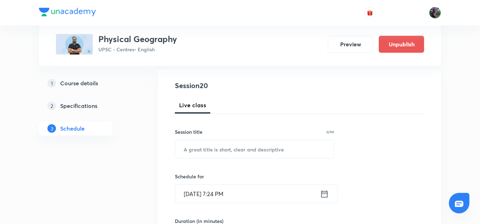
scroll to position [124, 0]
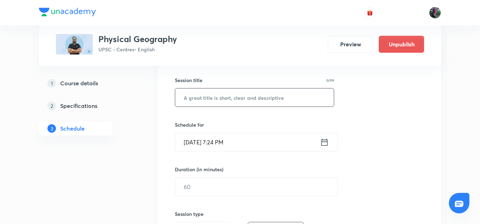
click at [202, 100] on input "text" at bounding box center [254, 98] width 159 height 18
paste input "Physical Geography : 18"
type input "Physical Geography : 19"
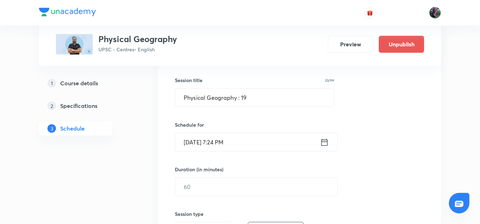
click at [206, 140] on input "[DATE] 7:24 PM" at bounding box center [247, 142] width 145 height 18
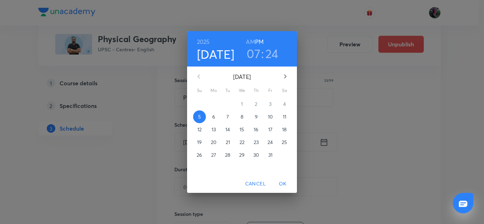
click at [284, 115] on p "11" at bounding box center [285, 116] width 4 height 7
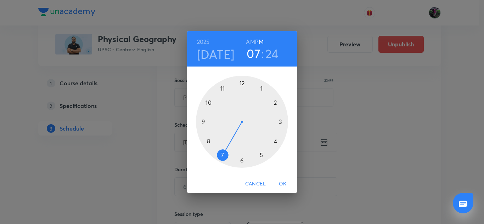
click at [275, 142] on div at bounding box center [242, 122] width 92 height 92
click at [242, 160] on div at bounding box center [242, 122] width 92 height 92
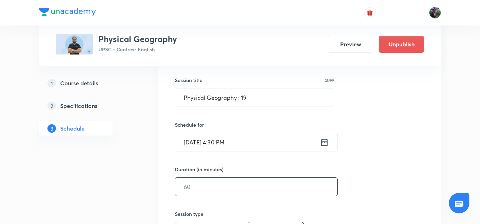
click at [202, 186] on input "text" at bounding box center [256, 187] width 162 height 18
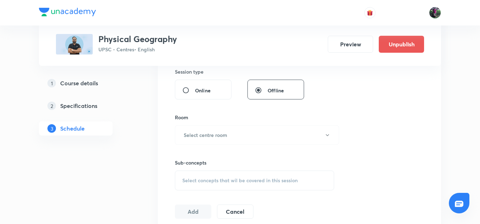
scroll to position [295, 0]
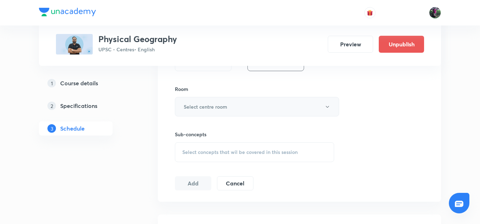
type input "150"
click at [207, 108] on h6 "Select centre room" at bounding box center [206, 106] width 44 height 7
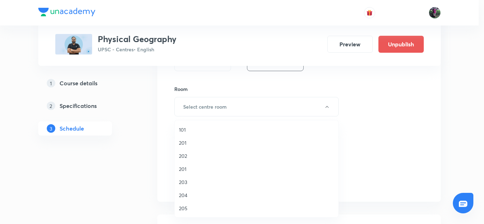
click at [183, 180] on span "203" at bounding box center [256, 182] width 155 height 7
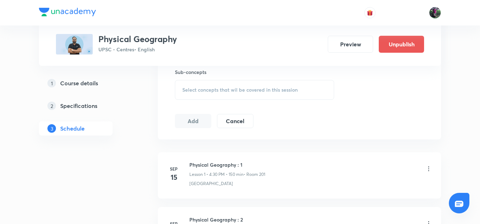
scroll to position [358, 0]
click at [237, 87] on span "Select concepts that wil be covered in this session" at bounding box center [239, 90] width 115 height 6
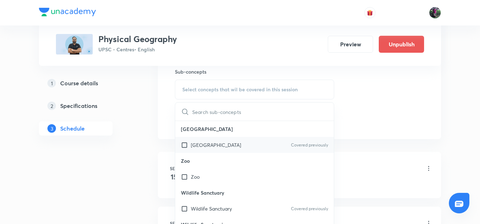
click at [213, 143] on p "National Park" at bounding box center [216, 144] width 50 height 7
checkbox input "true"
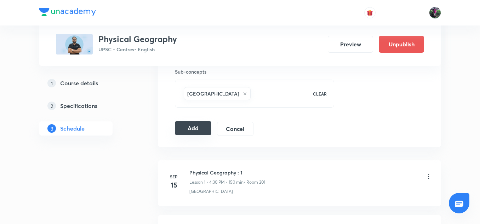
click at [196, 125] on button "Add" at bounding box center [193, 128] width 36 height 14
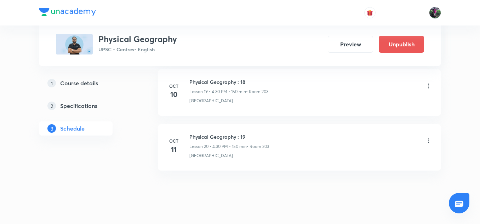
scroll to position [1116, 0]
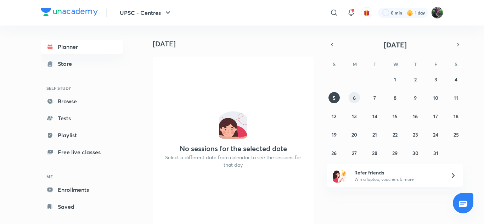
click at [355, 101] on abbr "6" at bounding box center [354, 98] width 3 height 7
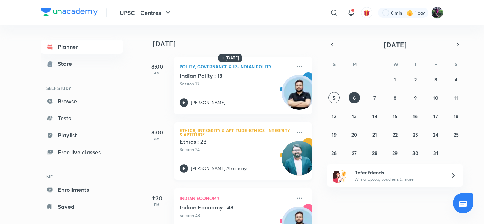
scroll to position [98, 0]
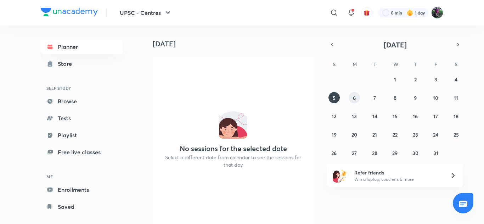
click at [354, 97] on abbr "6" at bounding box center [354, 98] width 3 height 7
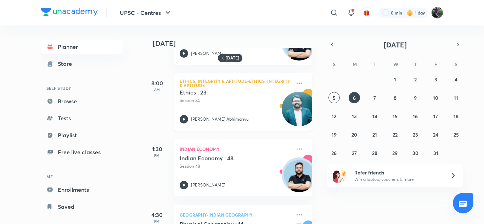
scroll to position [49, 0]
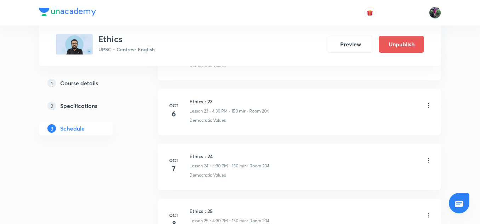
scroll to position [1304, 0]
